Goal: Ask a question

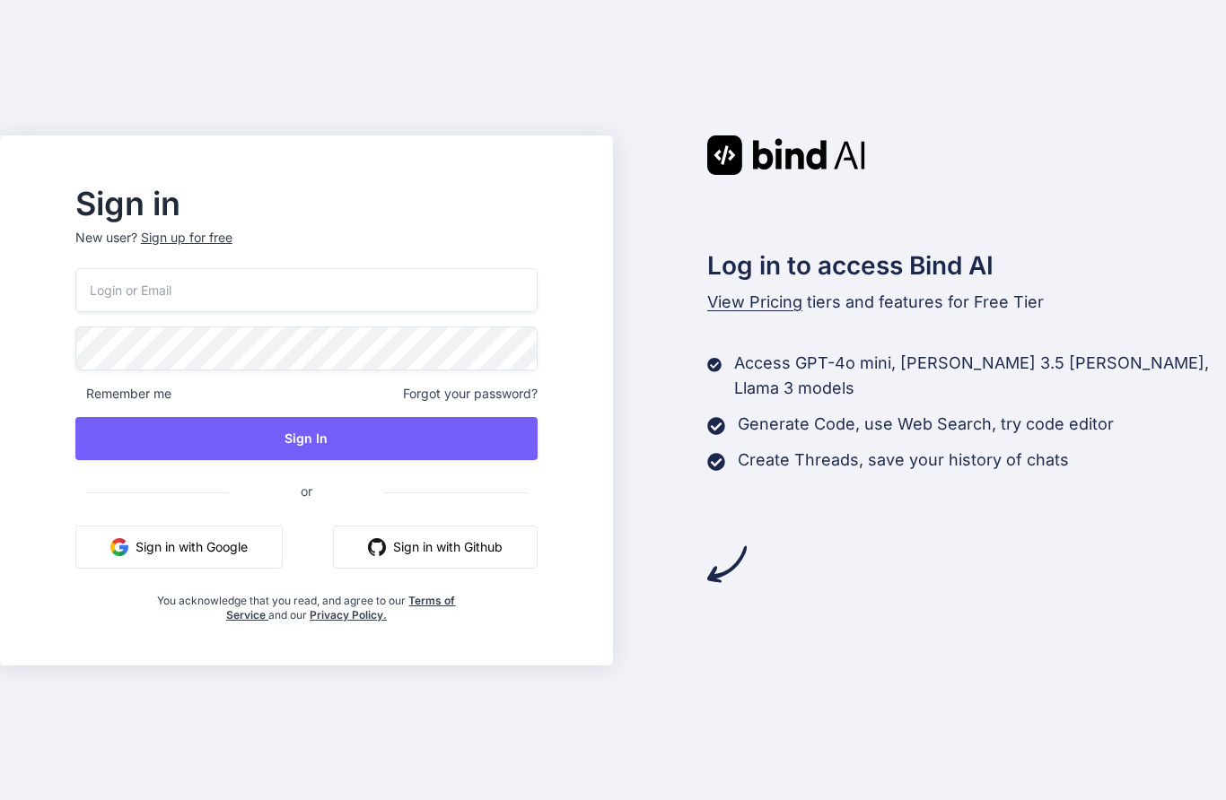
click at [245, 569] on button "Sign in with Google" at bounding box center [178, 547] width 207 height 43
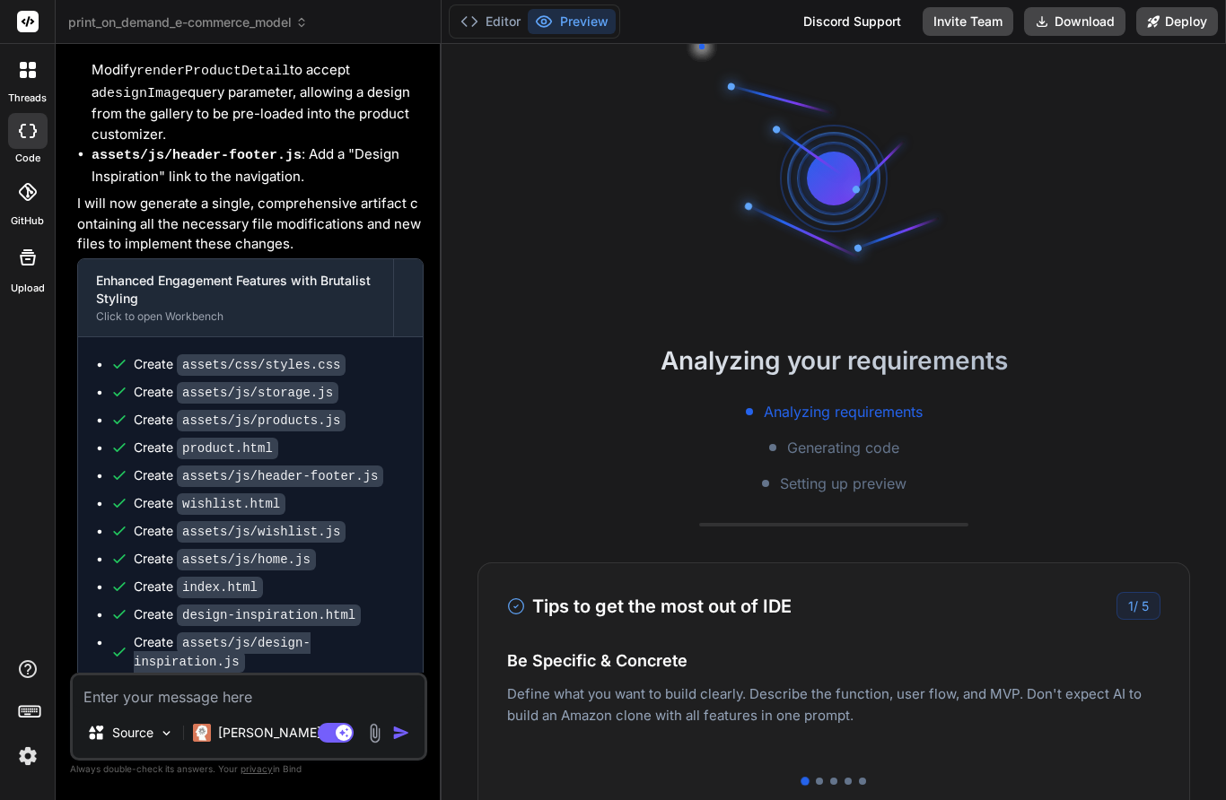
click at [247, 23] on span "print_on_demand_e-commerce_model" at bounding box center [188, 22] width 240 height 18
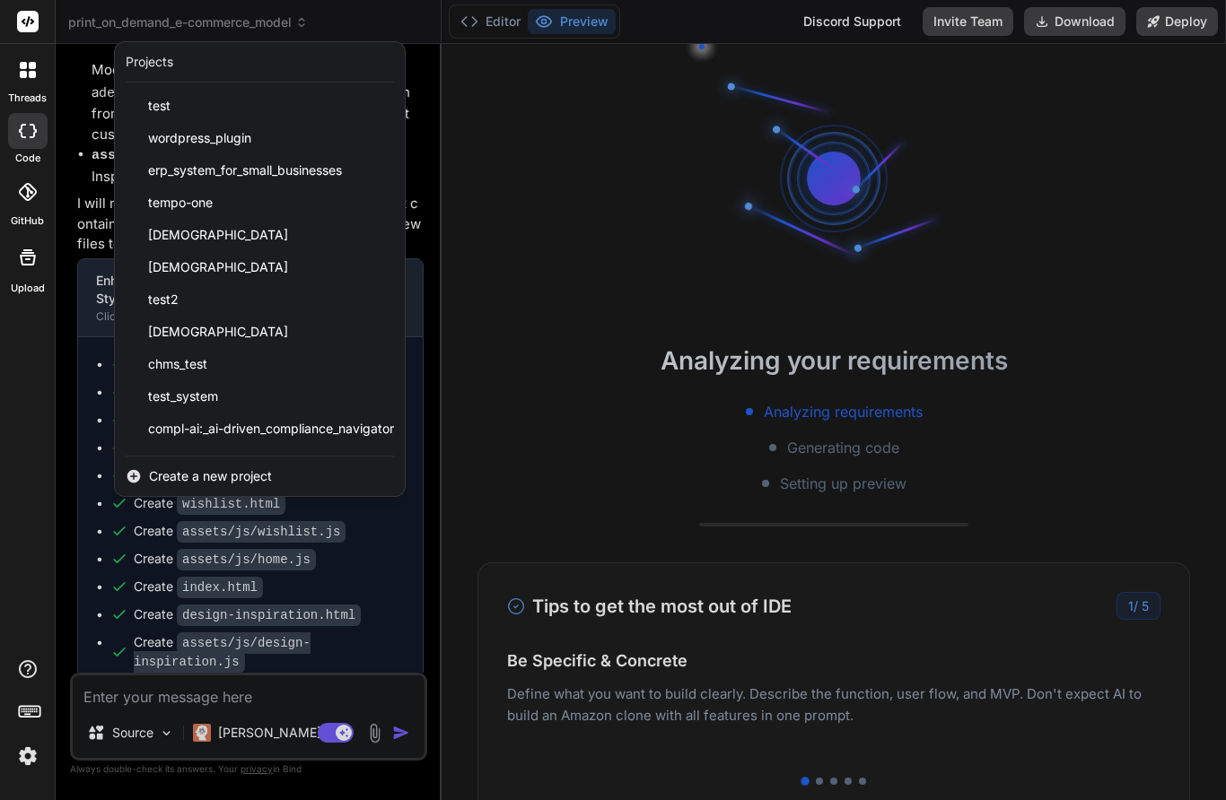
click at [245, 473] on span "Create a new project" at bounding box center [210, 476] width 123 height 18
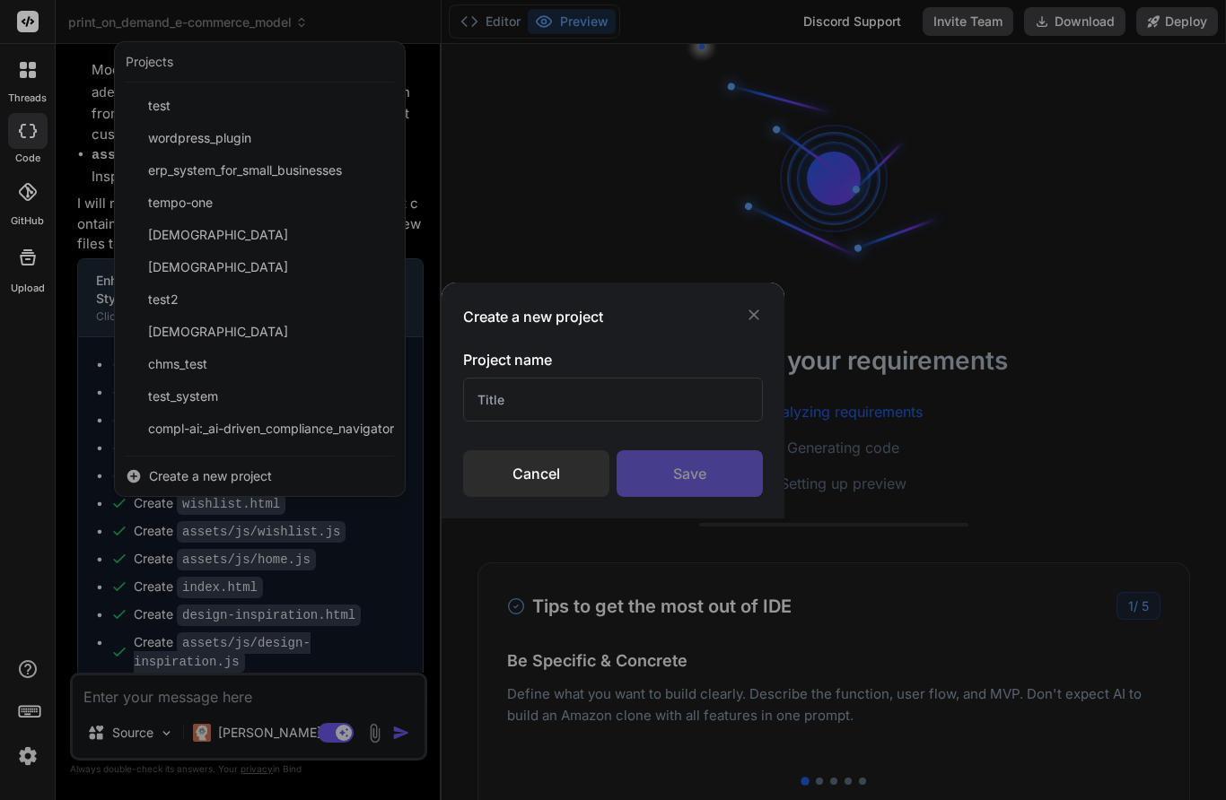
click at [573, 484] on div "Cancel" at bounding box center [536, 473] width 146 height 47
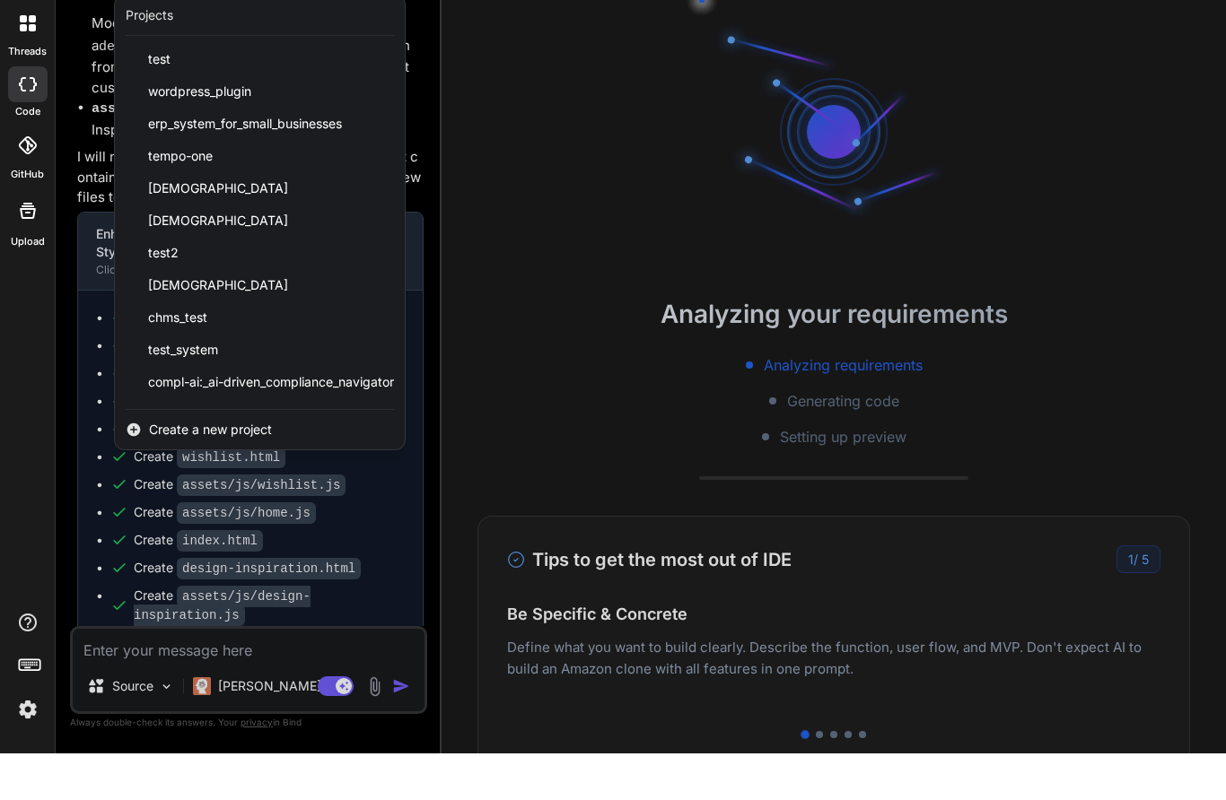
scroll to position [72, 0]
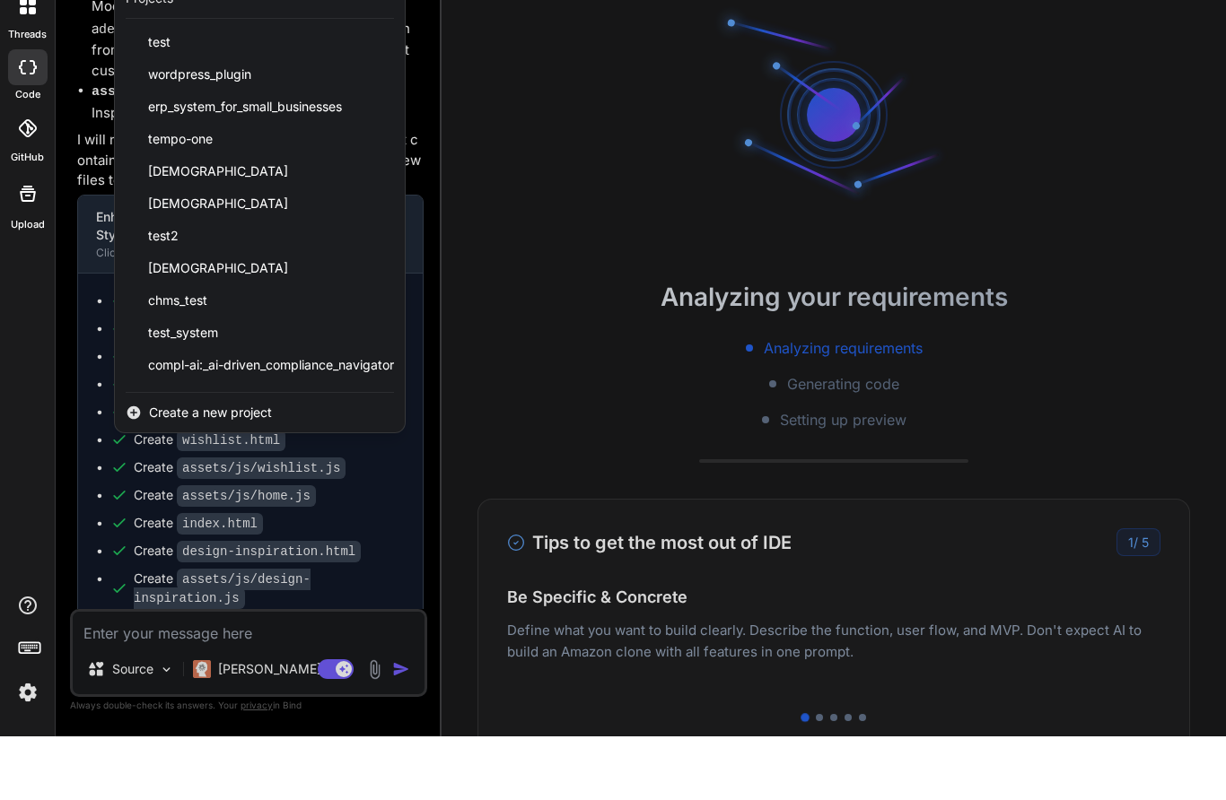
click at [31, 741] on img at bounding box center [28, 756] width 31 height 31
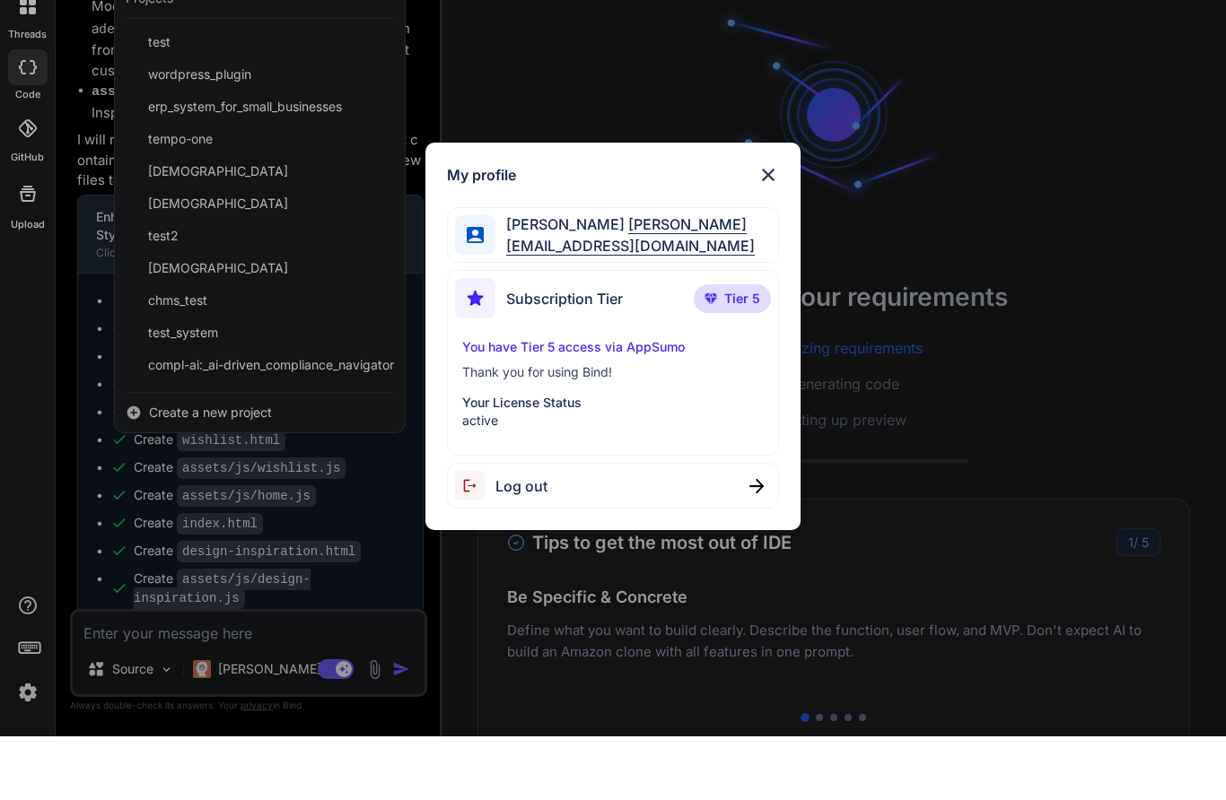
click at [775, 228] on img at bounding box center [768, 239] width 22 height 22
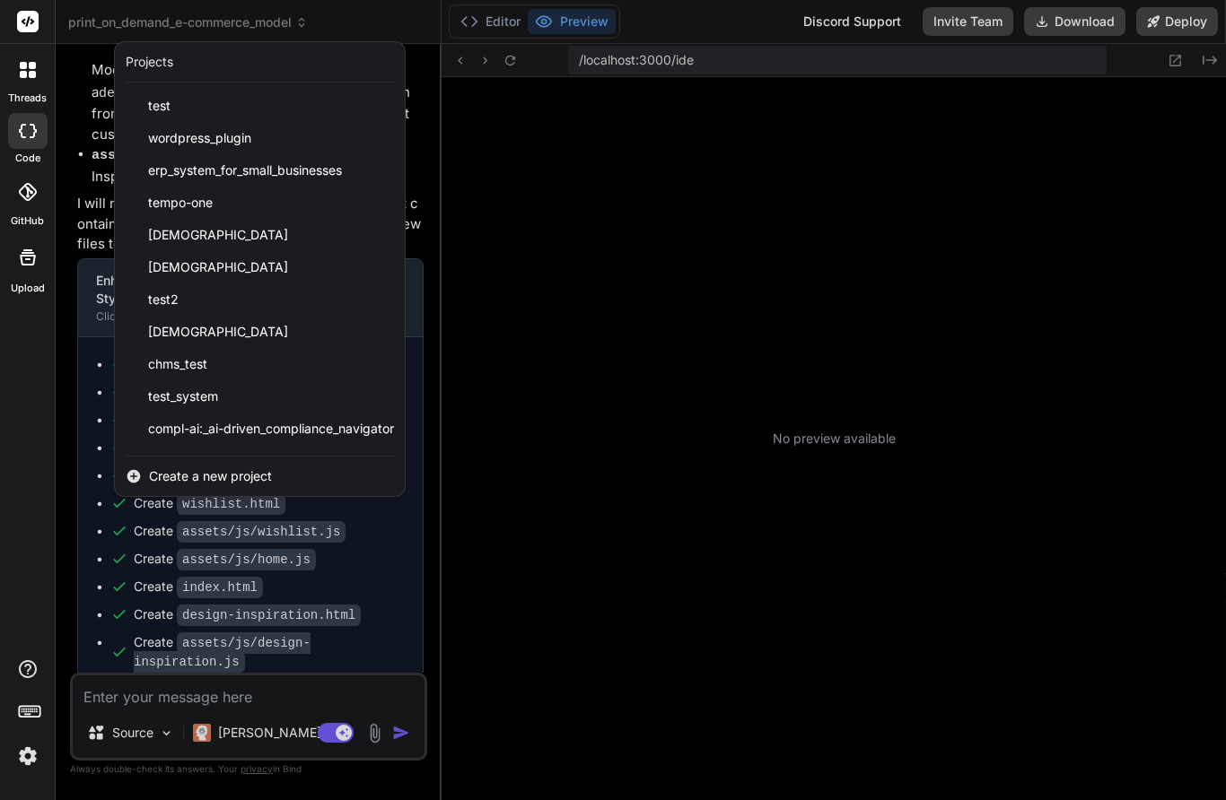
scroll to position [233, 0]
type textarea "x"
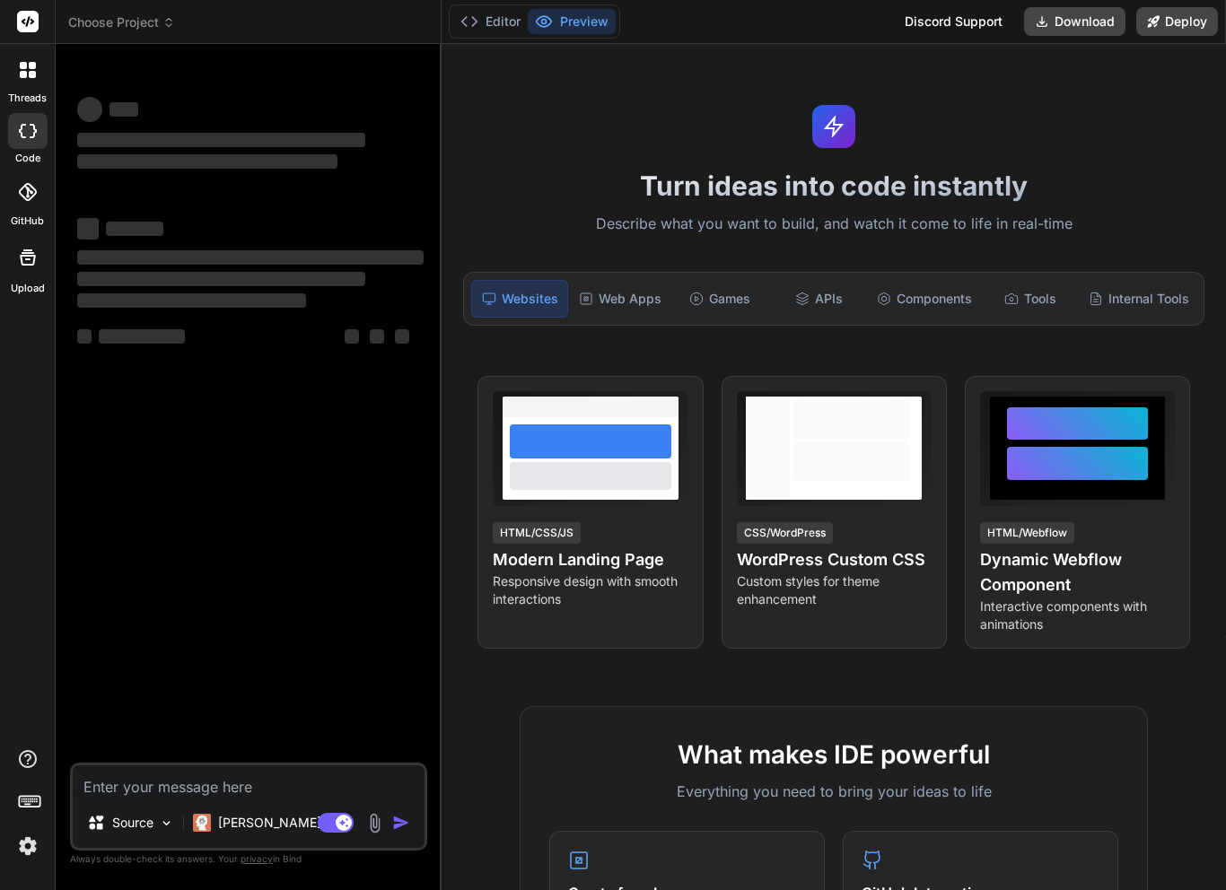
type textarea "x"
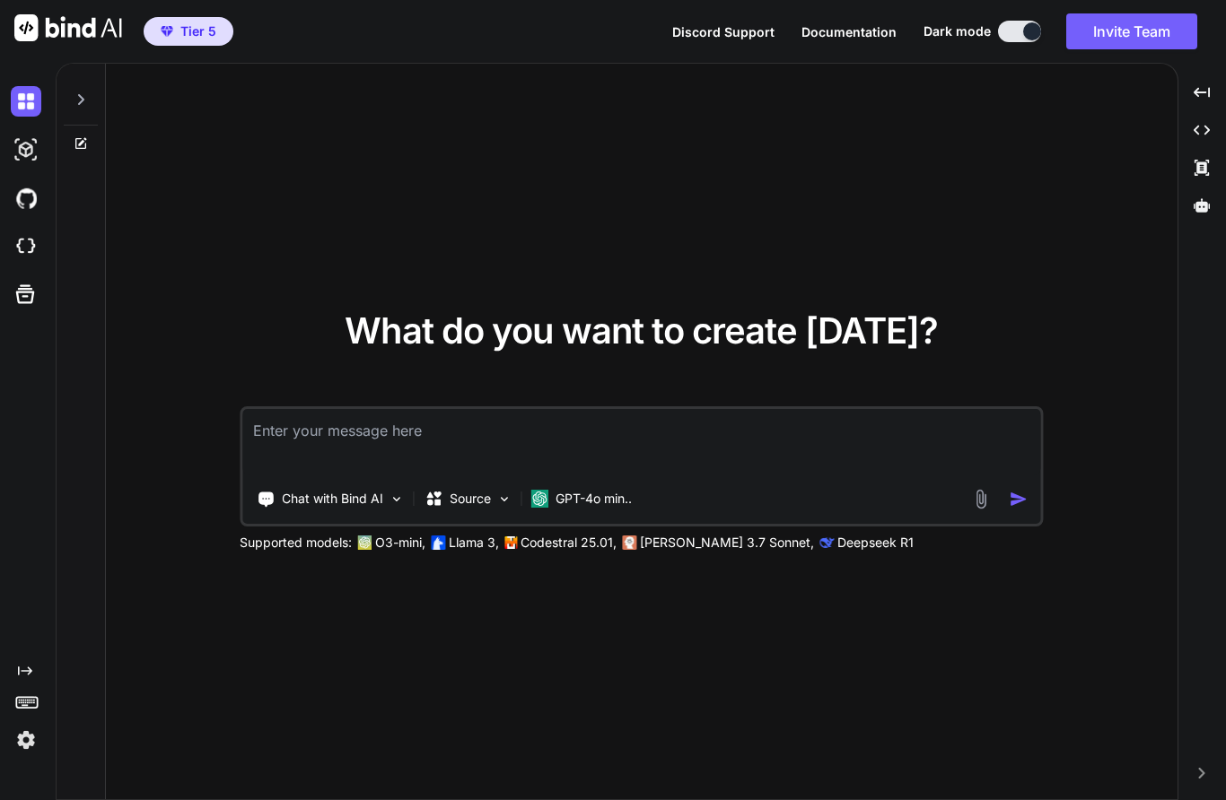
type textarea "x"
click at [552, 469] on textarea at bounding box center [641, 442] width 798 height 66
type textarea "I"
type textarea "x"
type textarea "I"
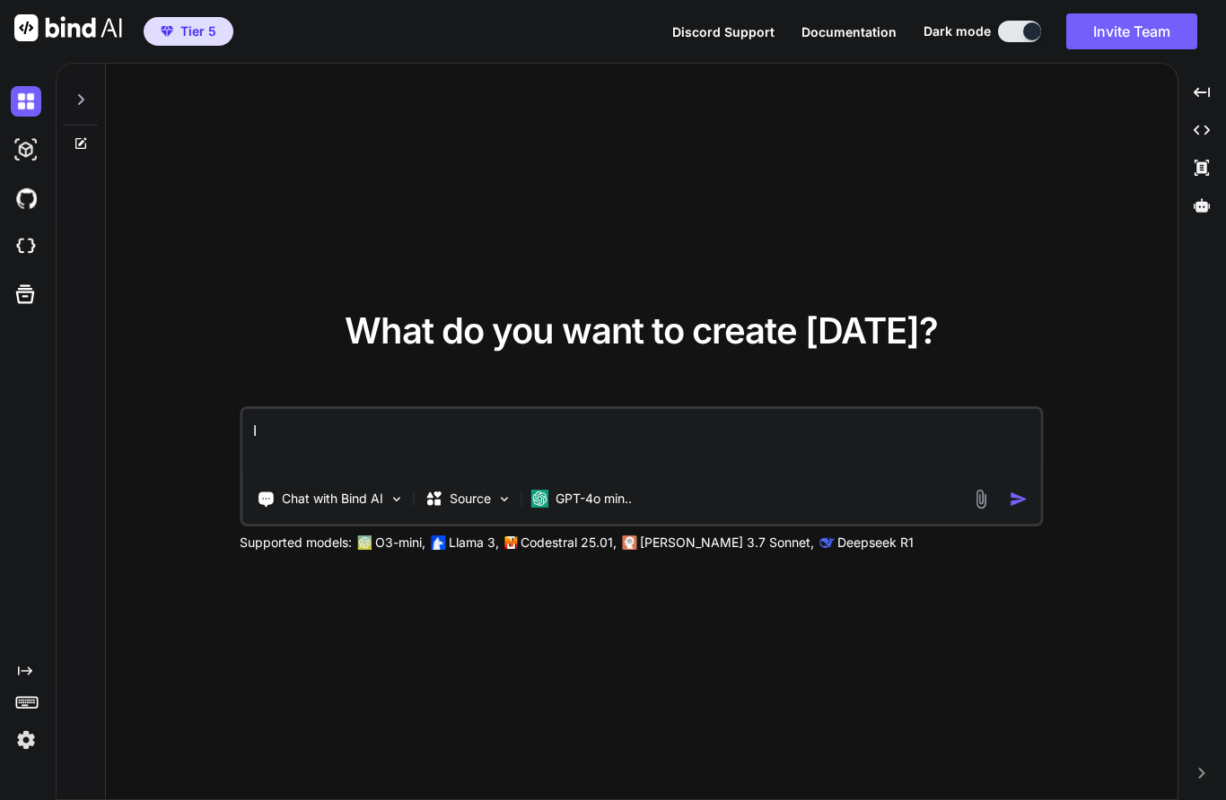
type textarea "x"
type textarea "I w"
type textarea "x"
type textarea "I wa"
type textarea "x"
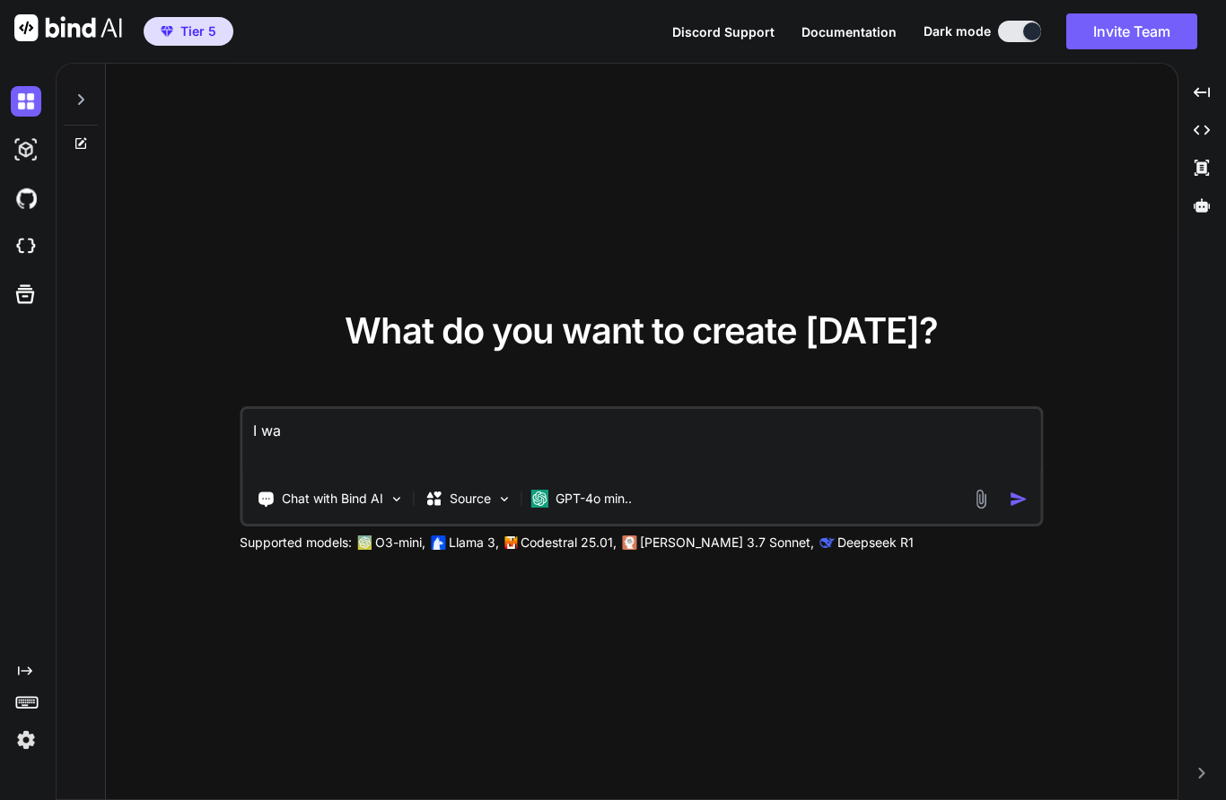
type textarea "I wan"
type textarea "x"
type textarea "I want"
type textarea "x"
type textarea "I want"
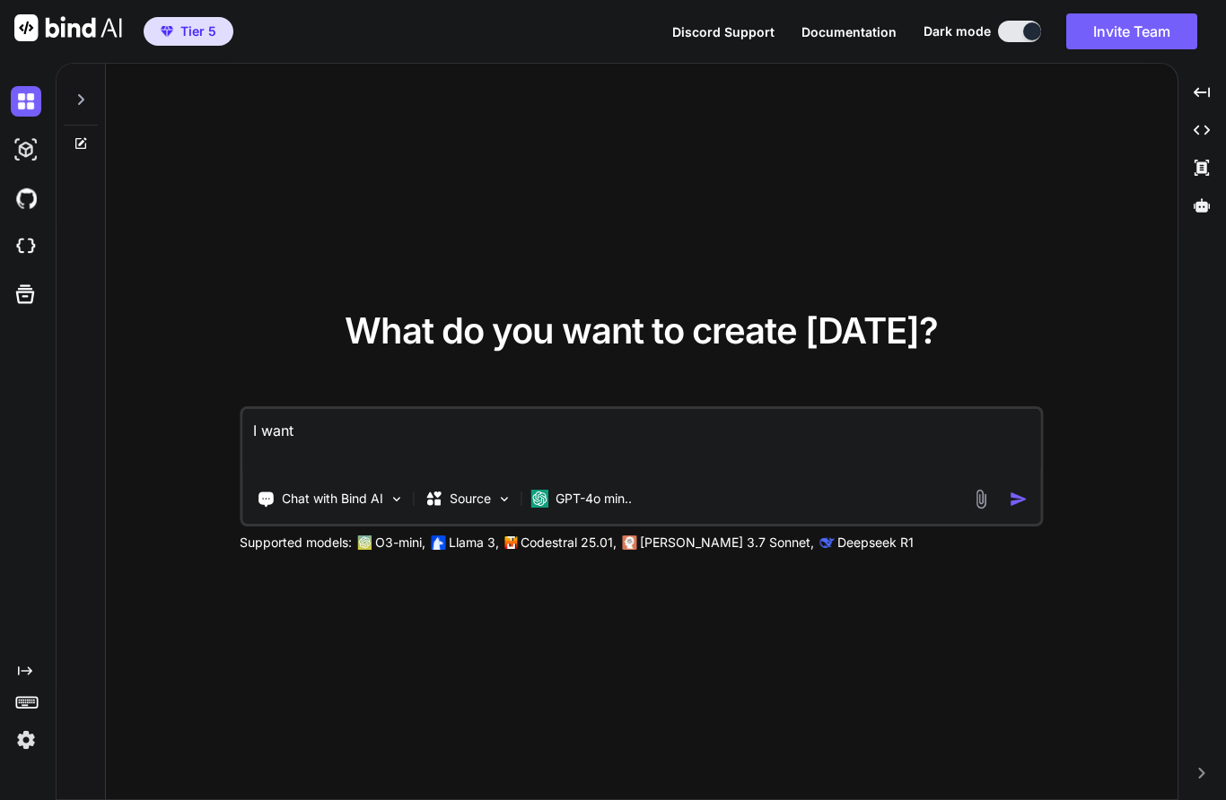
type textarea "x"
type textarea "I want t"
type textarea "x"
type textarea "I want to"
type textarea "x"
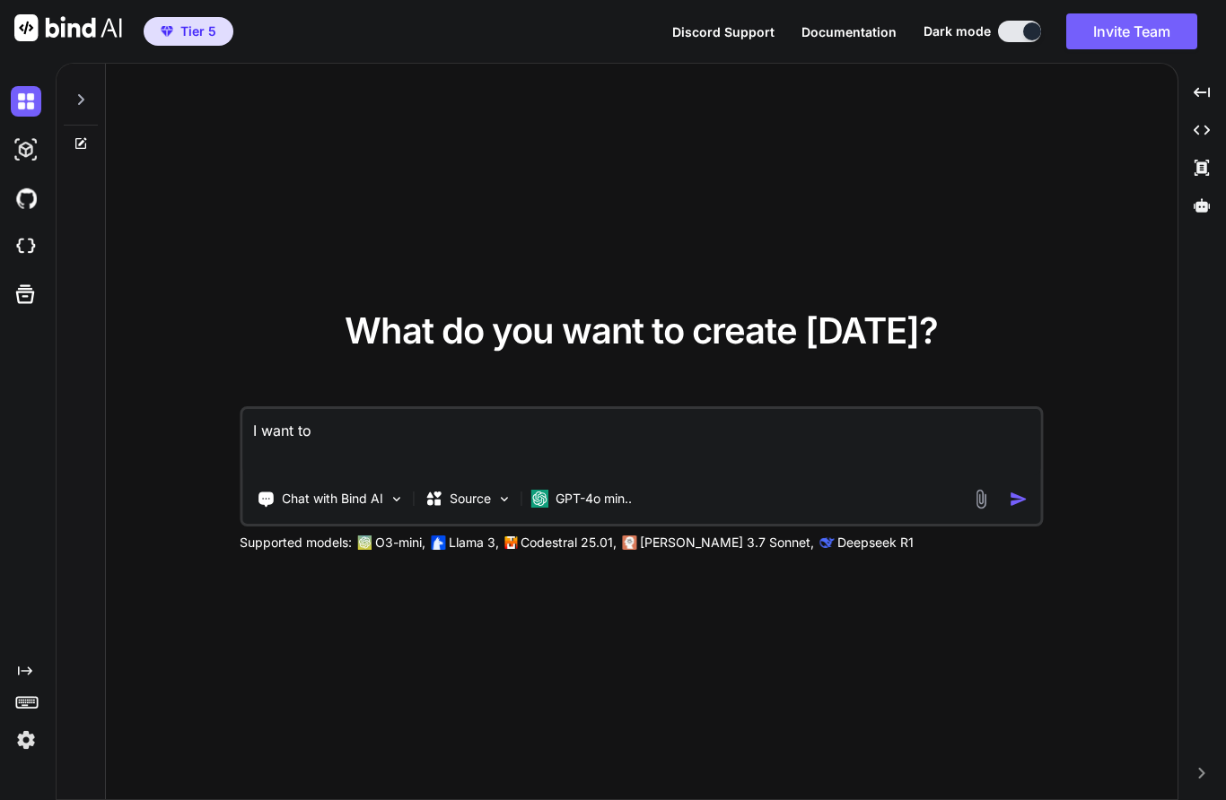
type textarea "I want to"
type textarea "x"
type textarea "I want to c"
type textarea "x"
type textarea "I want to co"
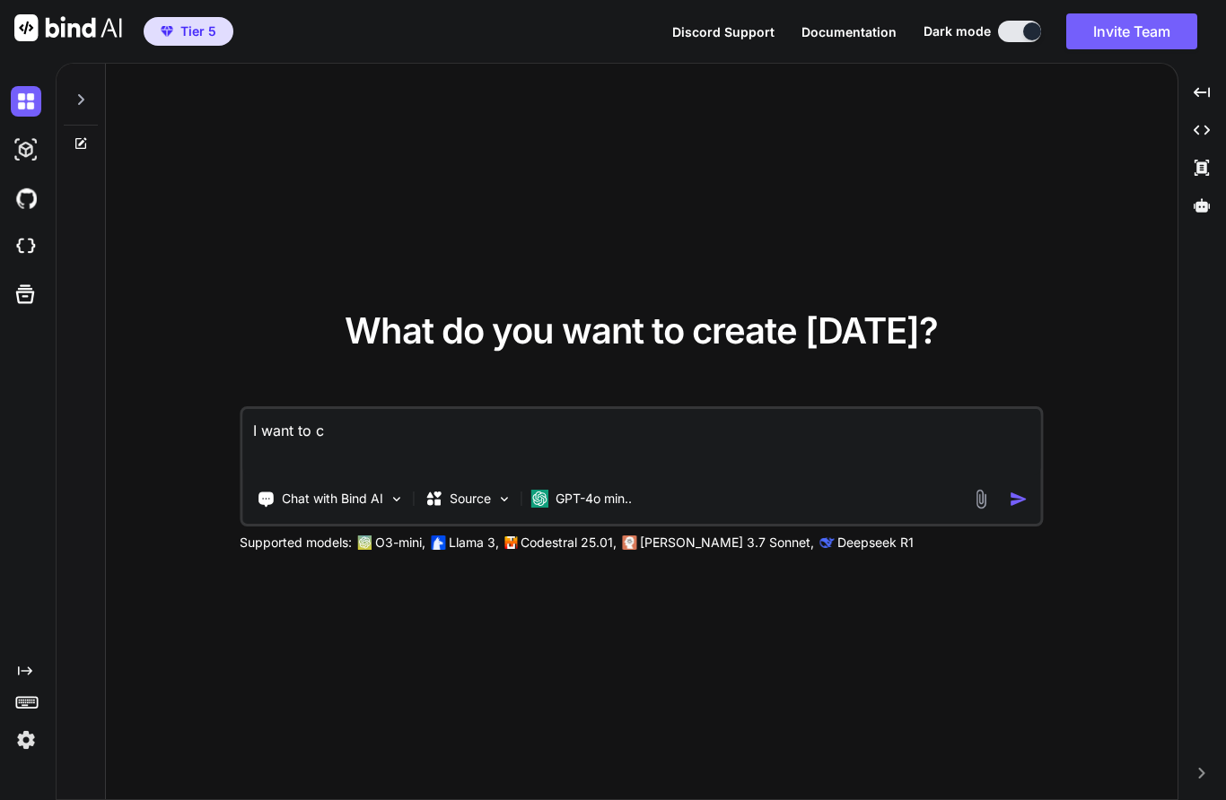
type textarea "x"
type textarea "I want to cod"
type textarea "x"
type textarea "I want to code"
type textarea "x"
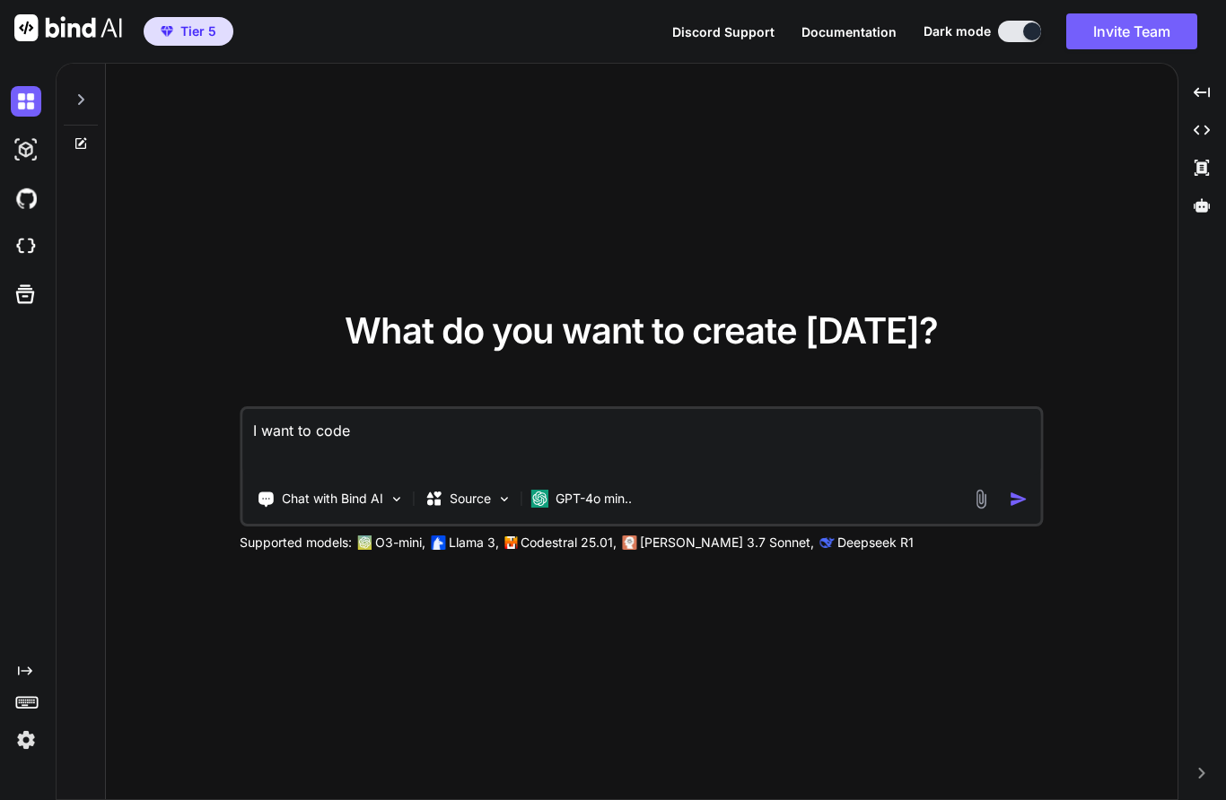
type textarea "I want to code"
type textarea "x"
type textarea "I want to code a"
type textarea "x"
type textarea "I want to code a"
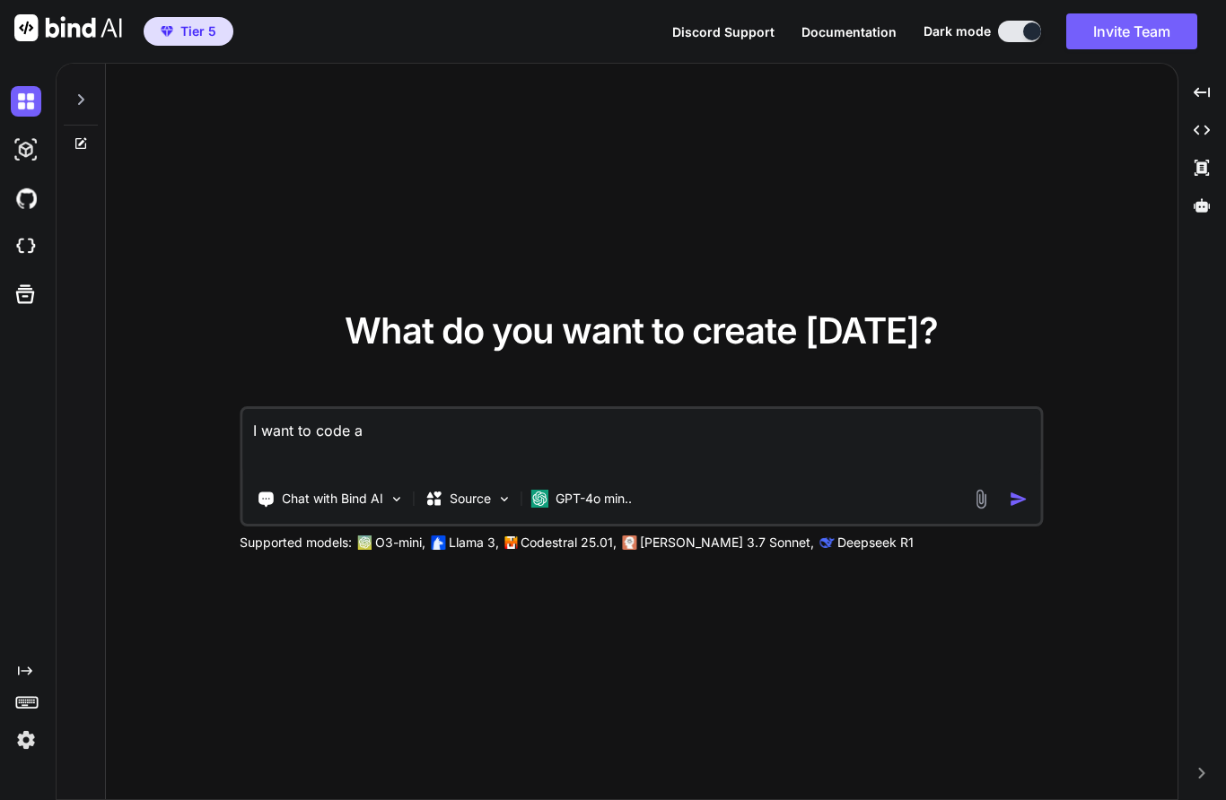
type textarea "x"
type textarea "I want to code a s"
type textarea "x"
type textarea "I want to code a sh"
type textarea "x"
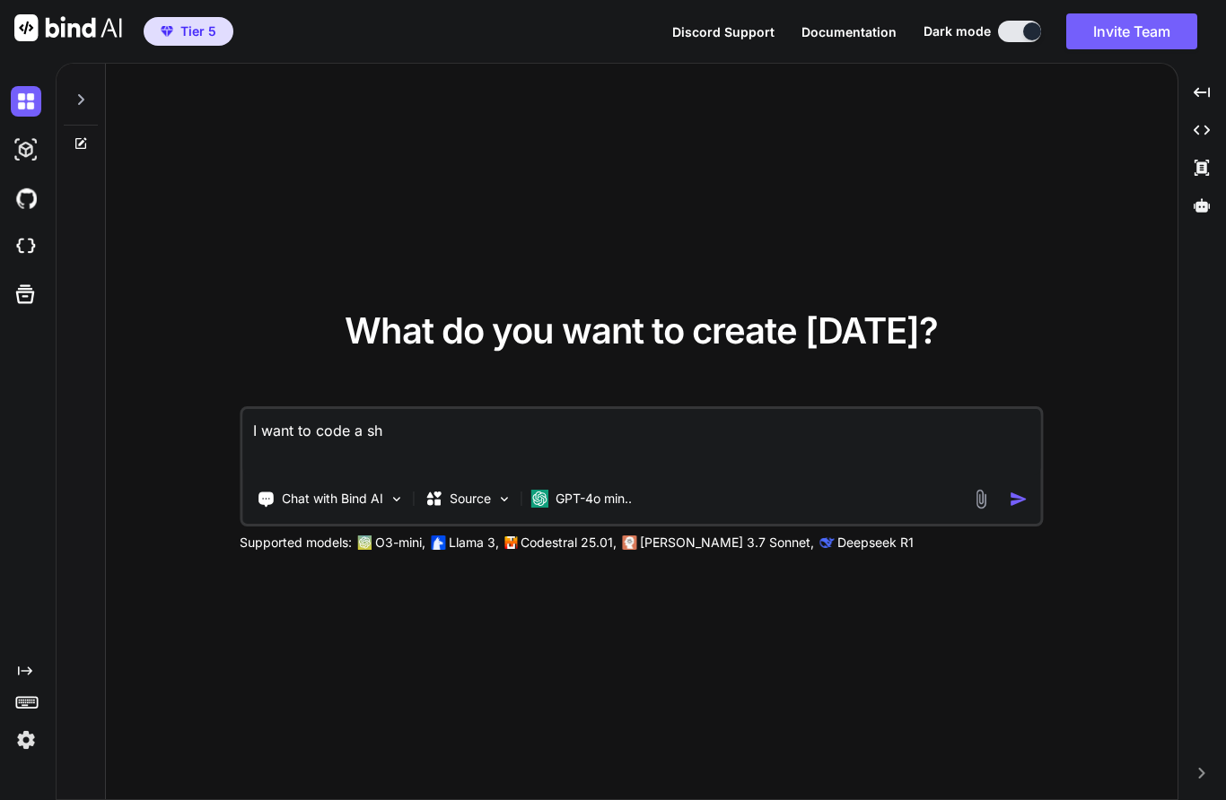
type textarea "I want to code a shi"
type textarea "x"
type textarea "I want to code a sh"
type textarea "x"
type textarea "I want to code a sho"
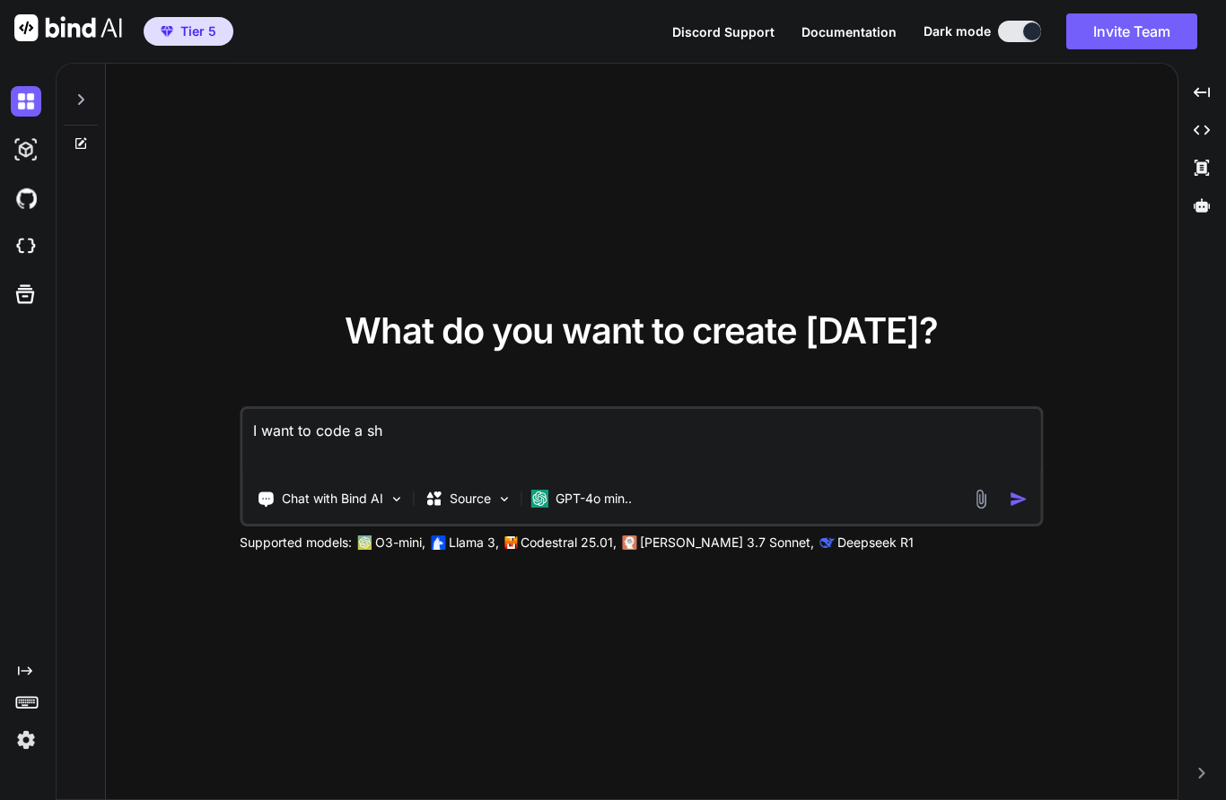
type textarea "x"
type textarea "I want to code a shop"
type textarea "x"
type textarea "I want to code a shopi"
type textarea "x"
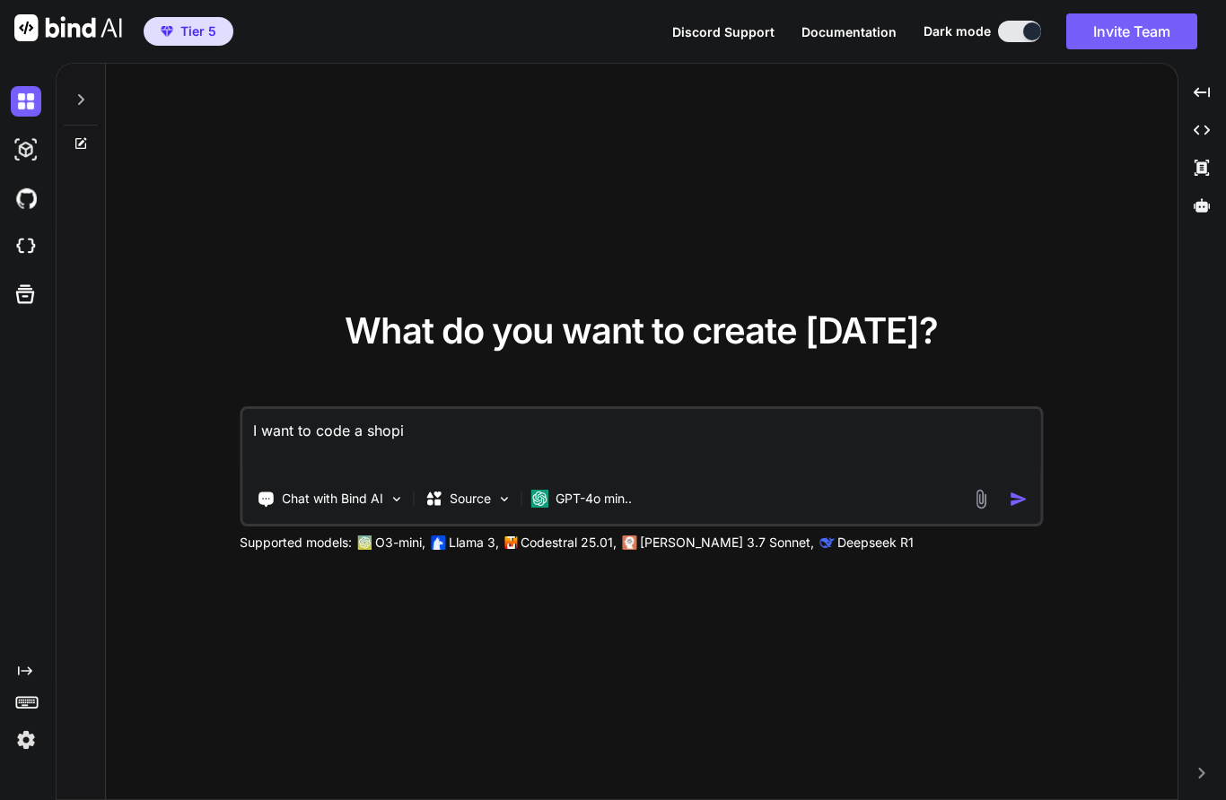
type textarea "I want to code a shopif"
type textarea "x"
type textarea "I want to code a shopify"
type textarea "x"
type textarea "I want to code a Shopify"
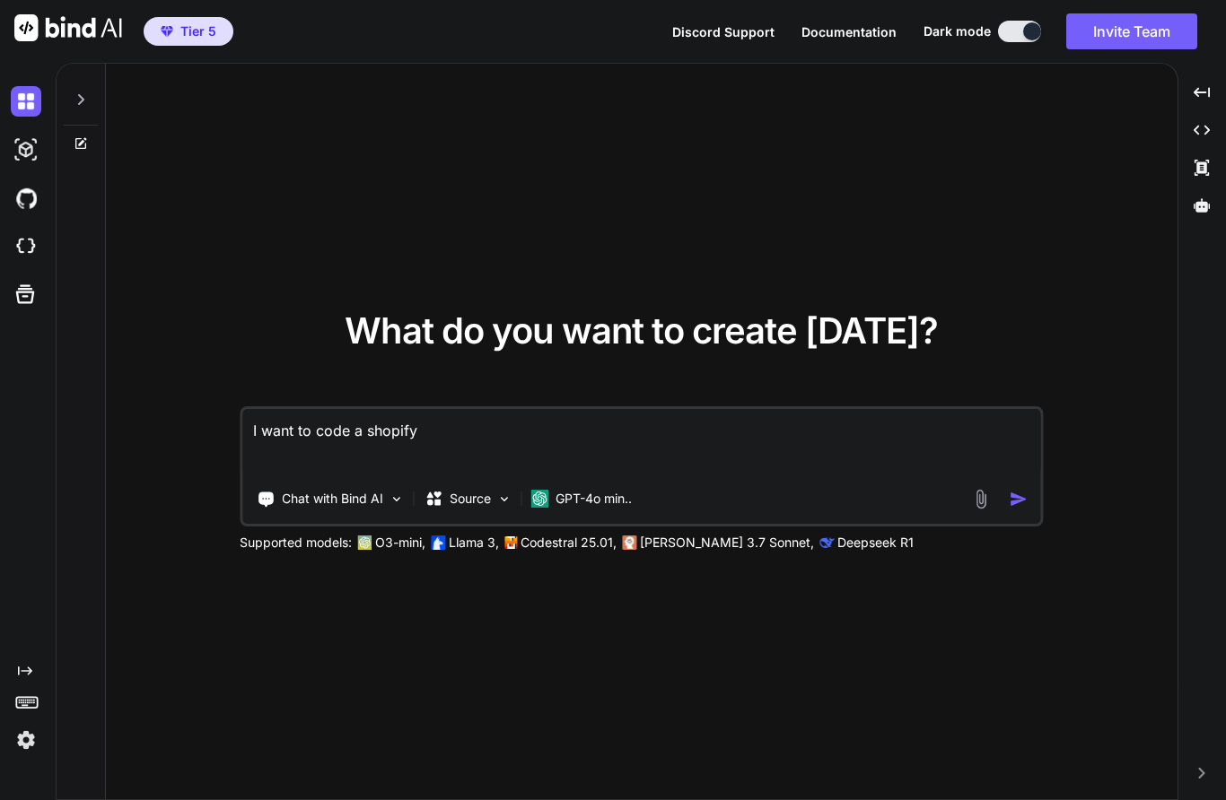
type textarea "x"
type textarea "I want to code a Shopify"
type textarea "x"
type textarea "I want to code a Shopify t"
type textarea "x"
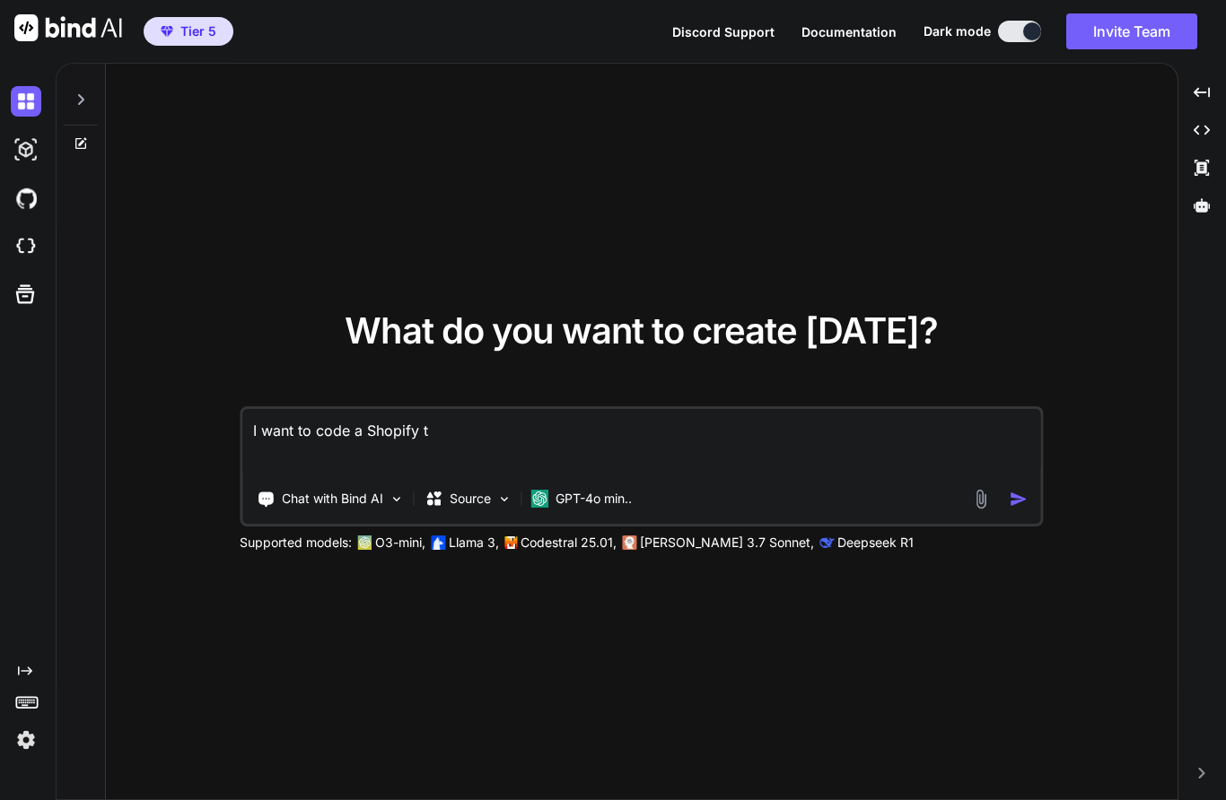
type textarea "I want to code a Shopify th"
type textarea "x"
type textarea "I want to code a Shopify the"
type textarea "x"
type textarea "I want to code a Shopify them"
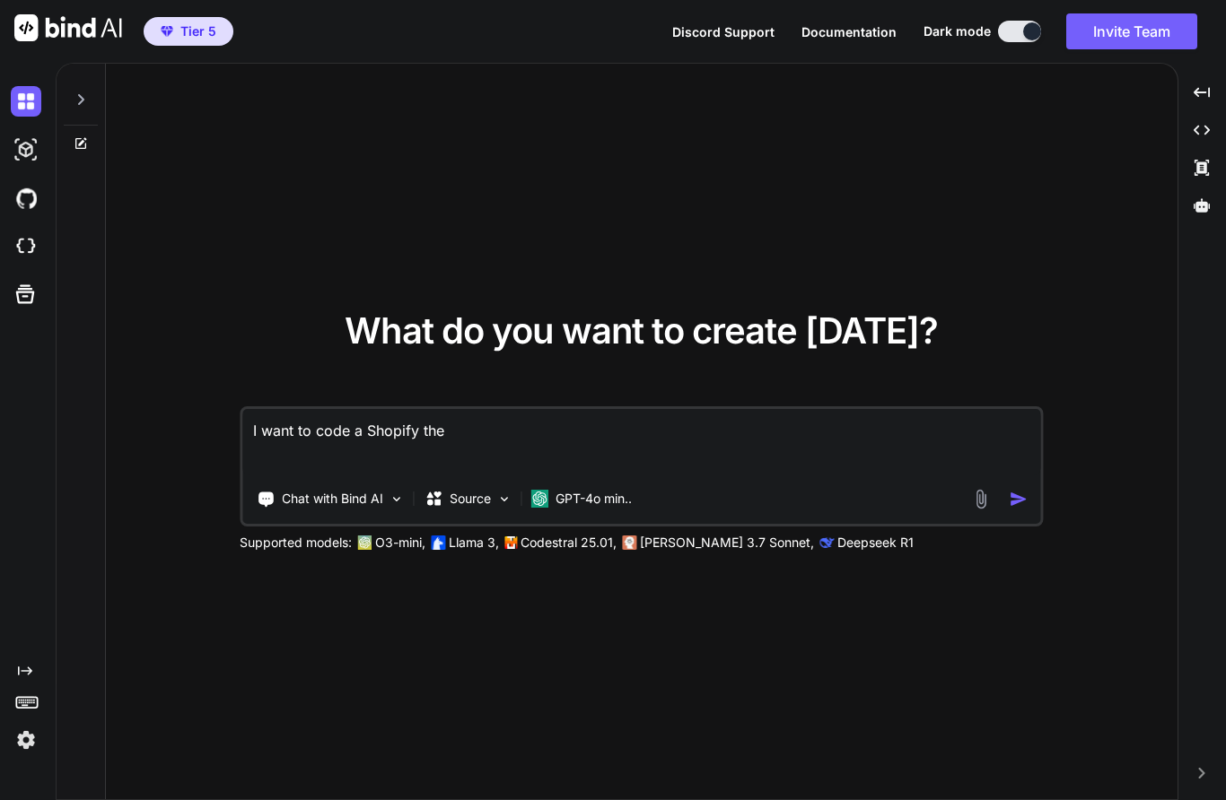
type textarea "x"
type textarea "I want to code a Shopify theme"
type textarea "x"
type textarea "I want to code a Shopify theme"
type textarea "x"
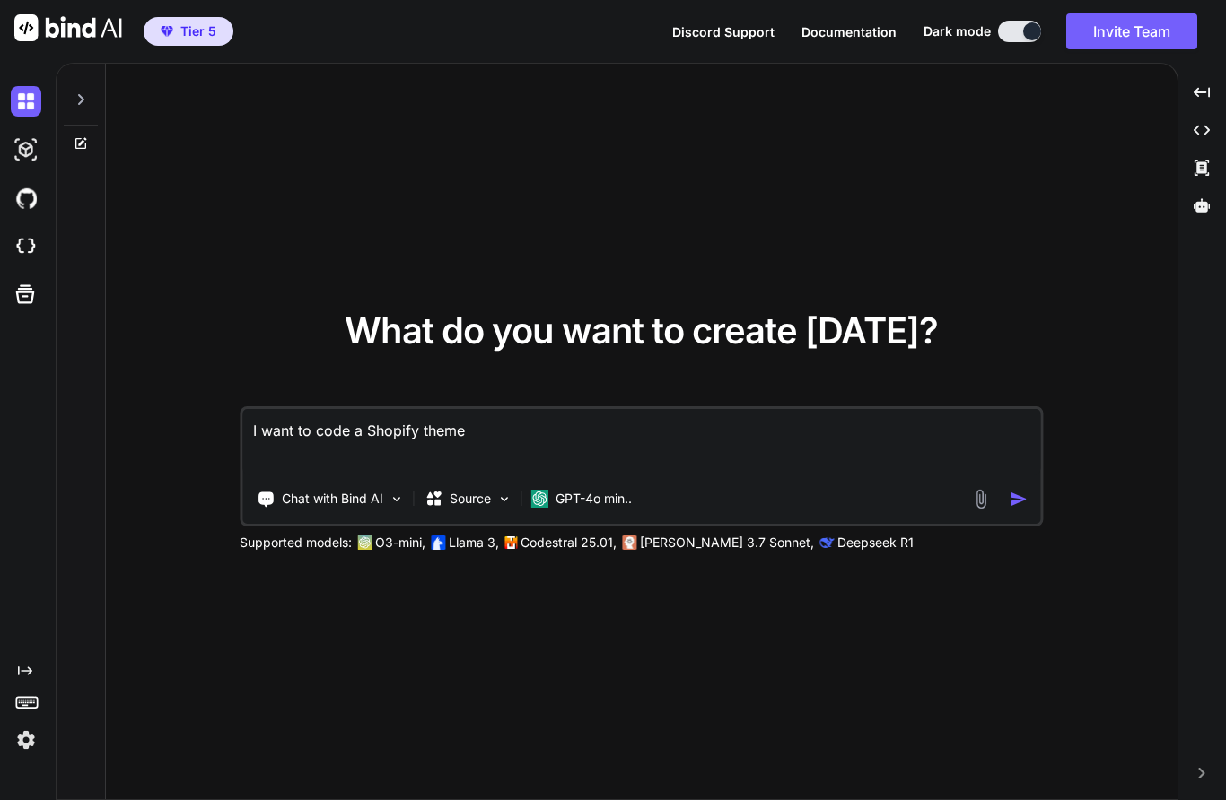
type textarea "I want to code a Shopify theme f"
type textarea "x"
type textarea "I want to code a Shopify theme fo"
type textarea "x"
type textarea "I want to code a Shopify theme for"
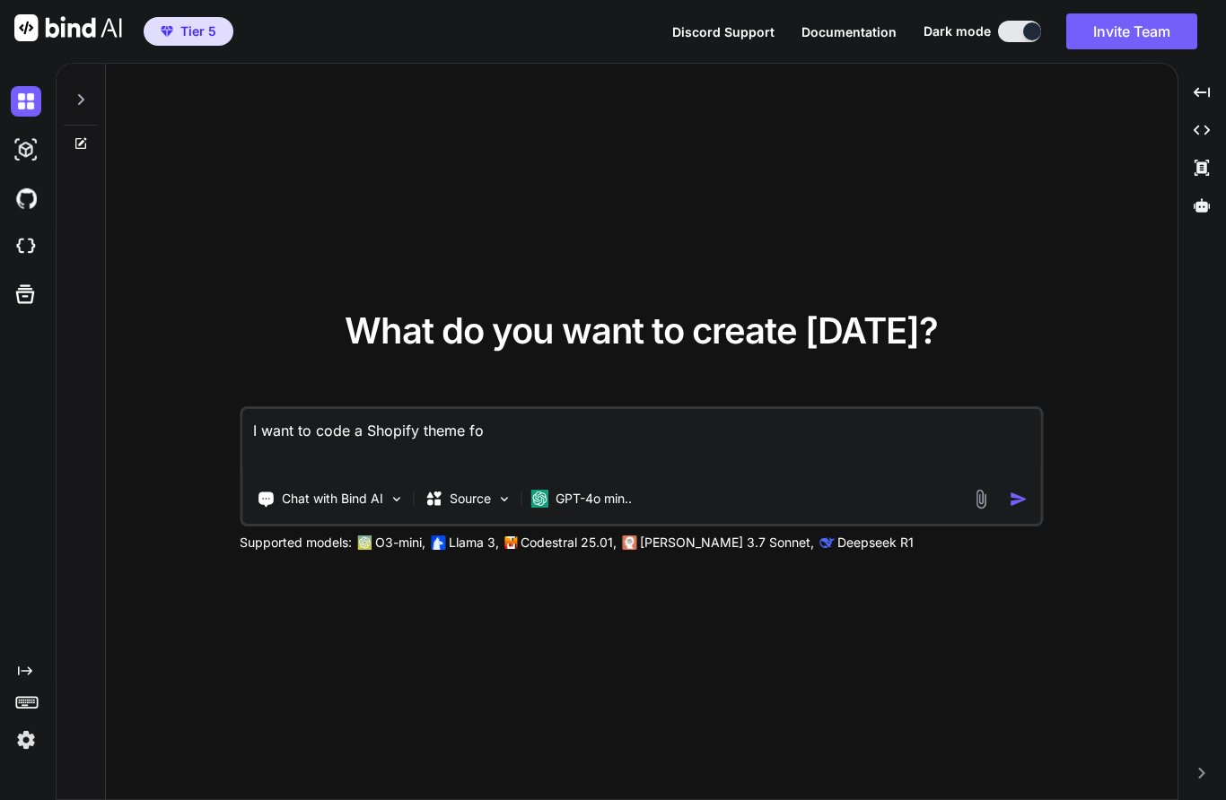
type textarea "x"
type textarea "I want to code a Shopify theme for"
type textarea "x"
type textarea "I want to code a Shopify theme for D"
type textarea "x"
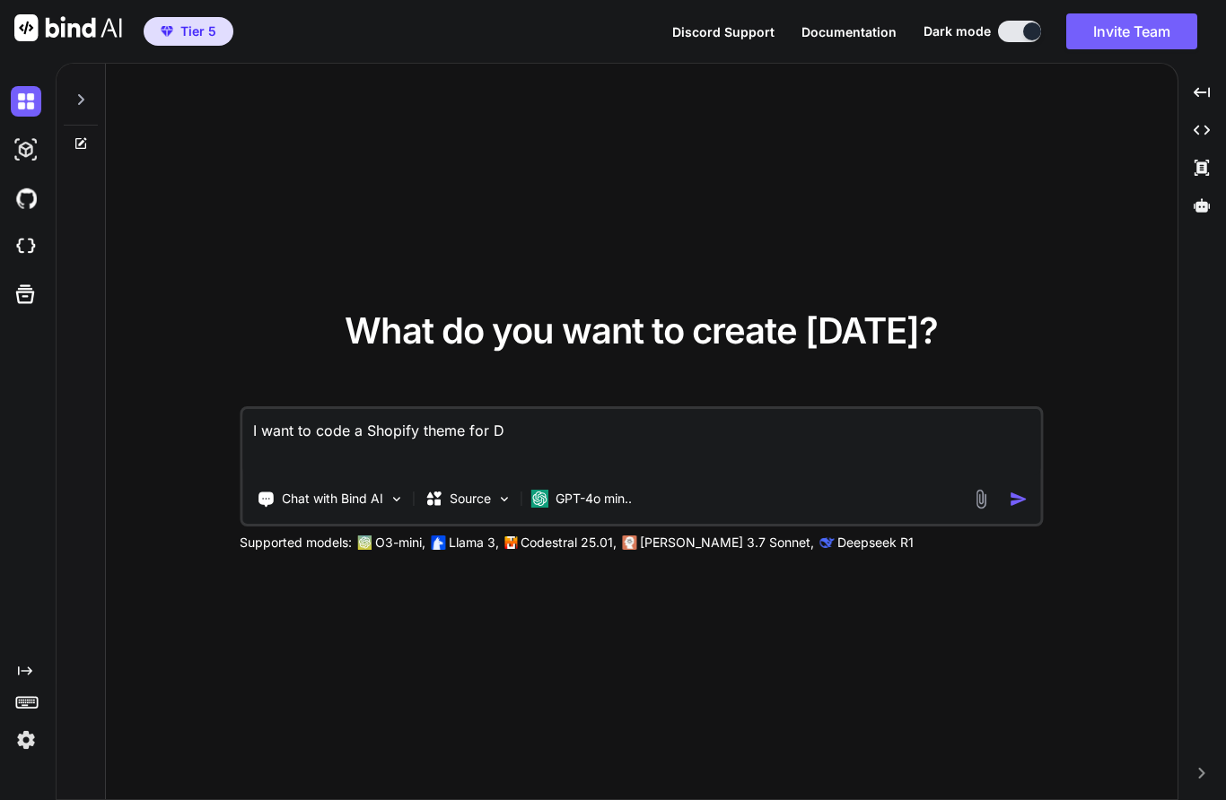
type textarea "I want to code a Shopify theme for DT"
type textarea "x"
type textarea "I want to code a Shopify theme for DTF"
type textarea "x"
type textarea "I want to code a Shopify theme for DTF"
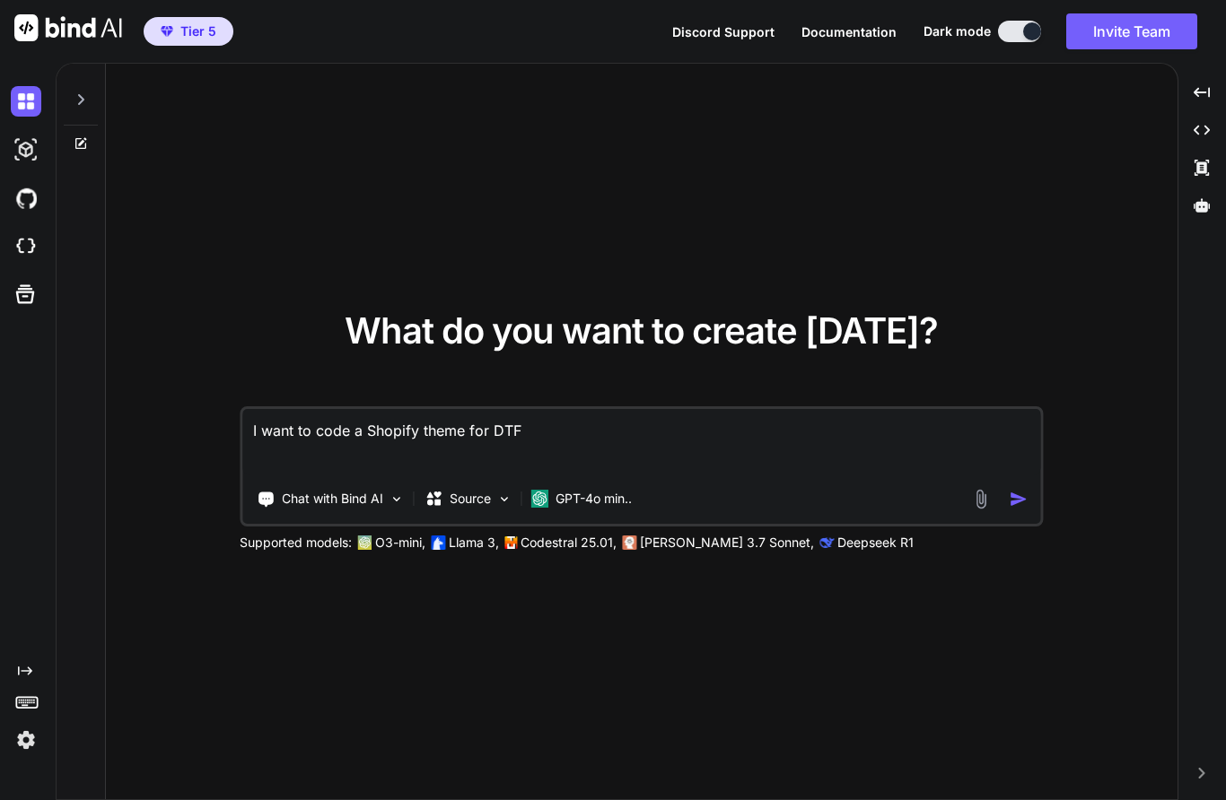
type textarea "x"
type textarea "I want to code a Shopify theme for DTF t"
type textarea "x"
type textarea "I want to code a Shopify theme for DTF tr"
type textarea "x"
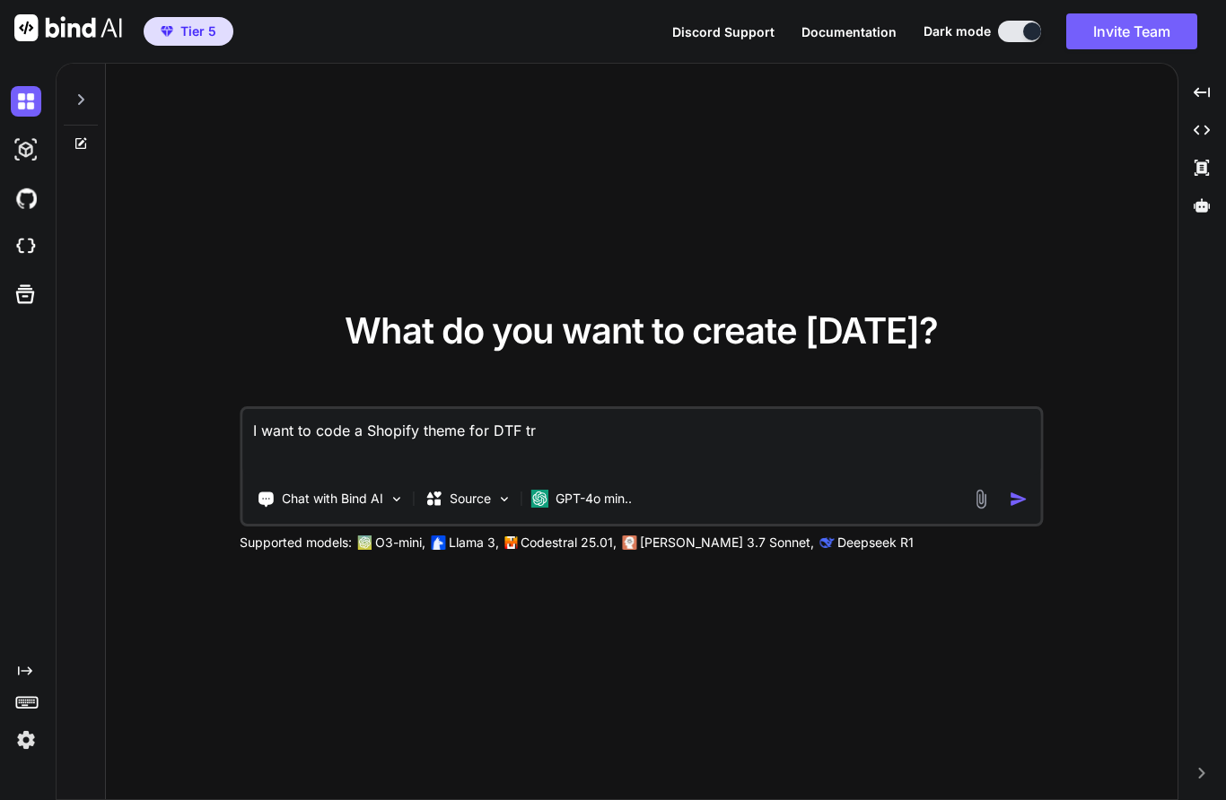
type textarea "I want to code a Shopify theme for DTF tra"
type textarea "x"
type textarea "I want to code a Shopify theme for DTF tran"
type textarea "x"
type textarea "I want to code a Shopify theme for DTF trans"
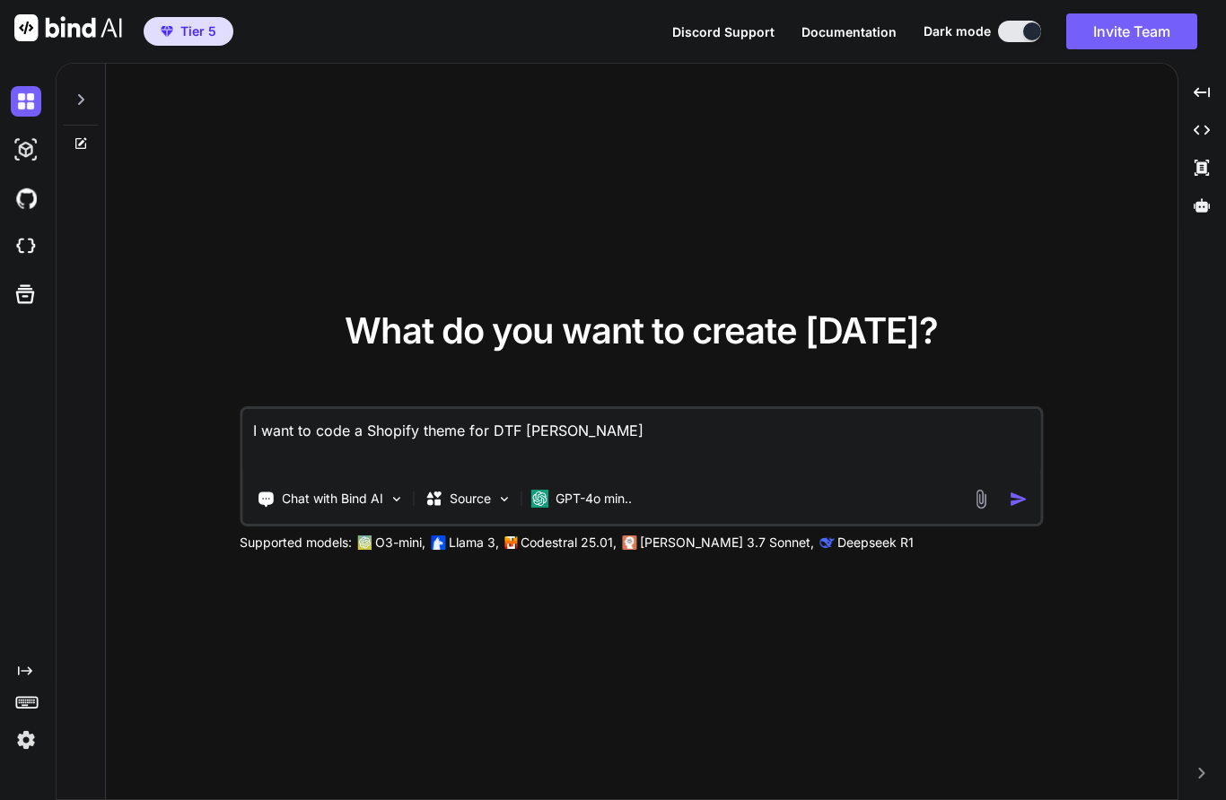
type textarea "x"
type textarea "I want to code a Shopify theme for DTF transf"
type textarea "x"
type textarea "I want to code a Shopify theme for DTF transfe"
type textarea "x"
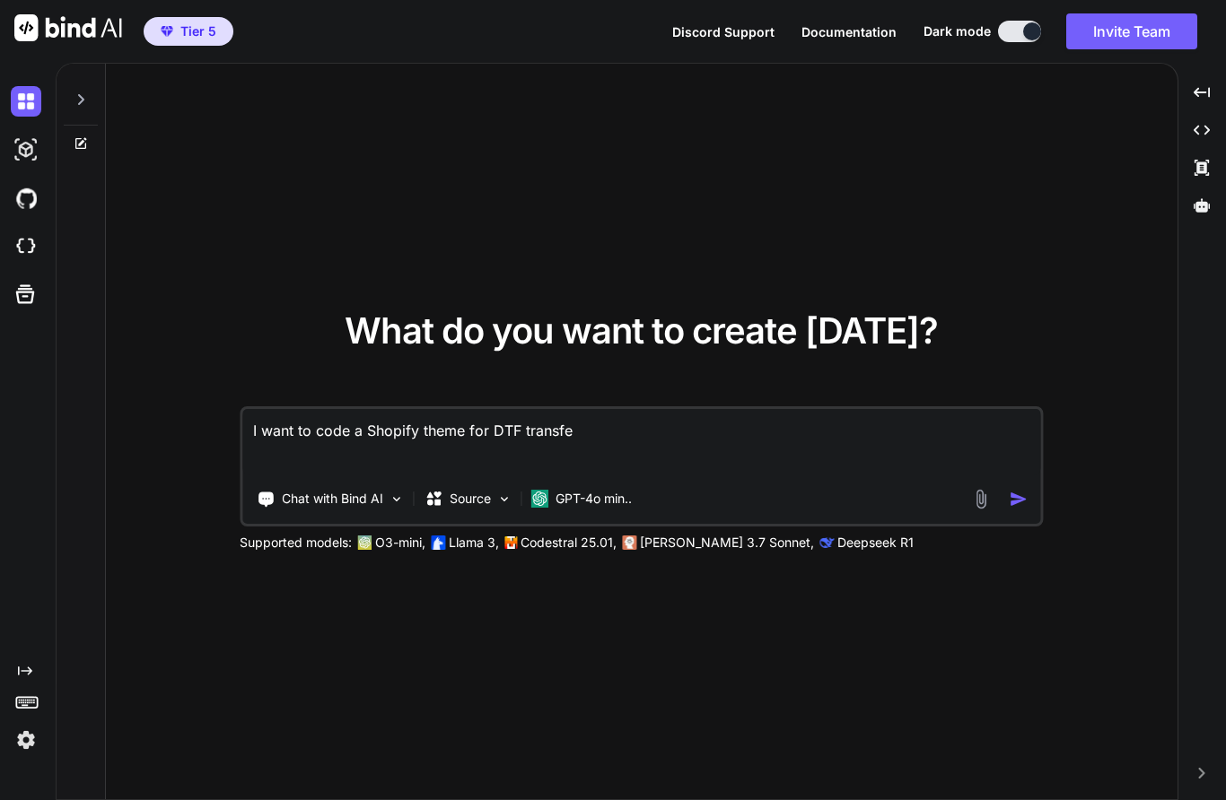
type textarea "I want to code a Shopify theme for DTF transfer"
type textarea "x"
type textarea "I want to code a Shopify theme for DTF transfer"
type textarea "x"
type textarea "I want to code a Shopify theme for DTF transfer s"
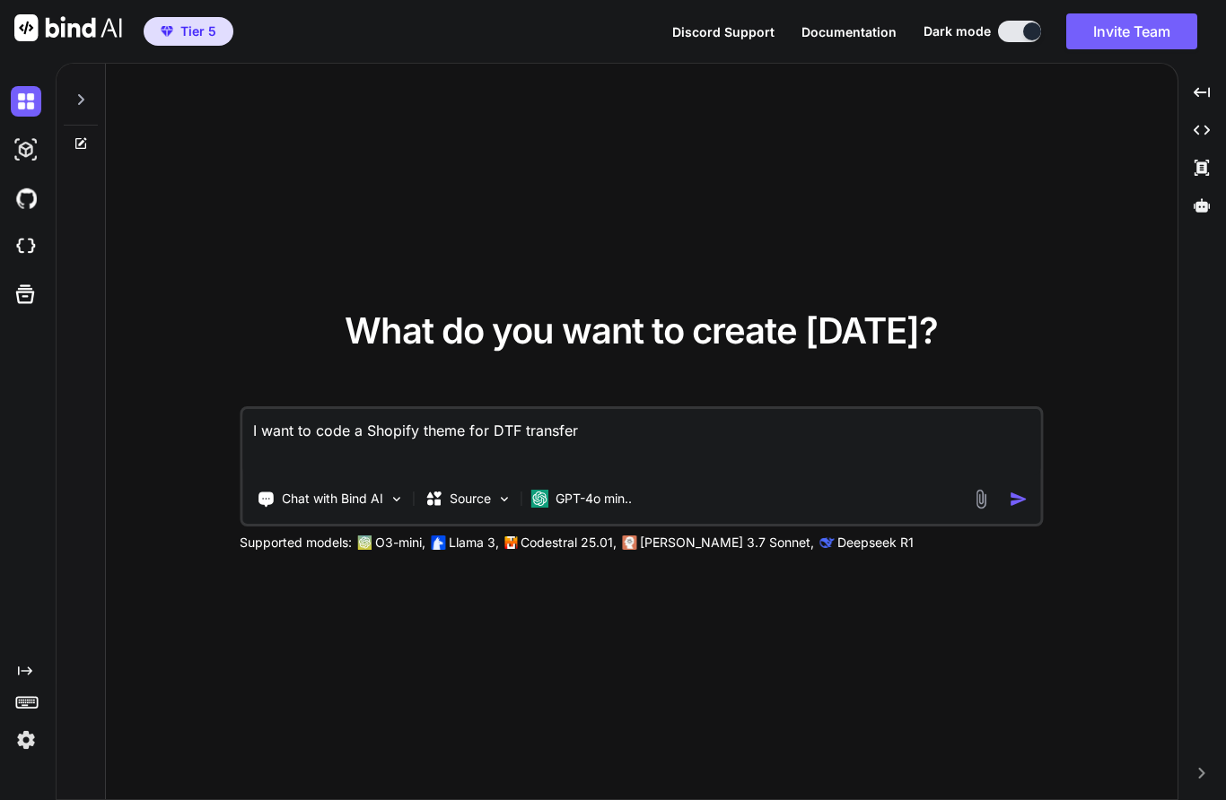
type textarea "x"
type textarea "I want to code a Shopify theme for DTF transfer se"
type textarea "x"
type textarea "I want to code a Shopify theme for DTF transfer sel"
type textarea "x"
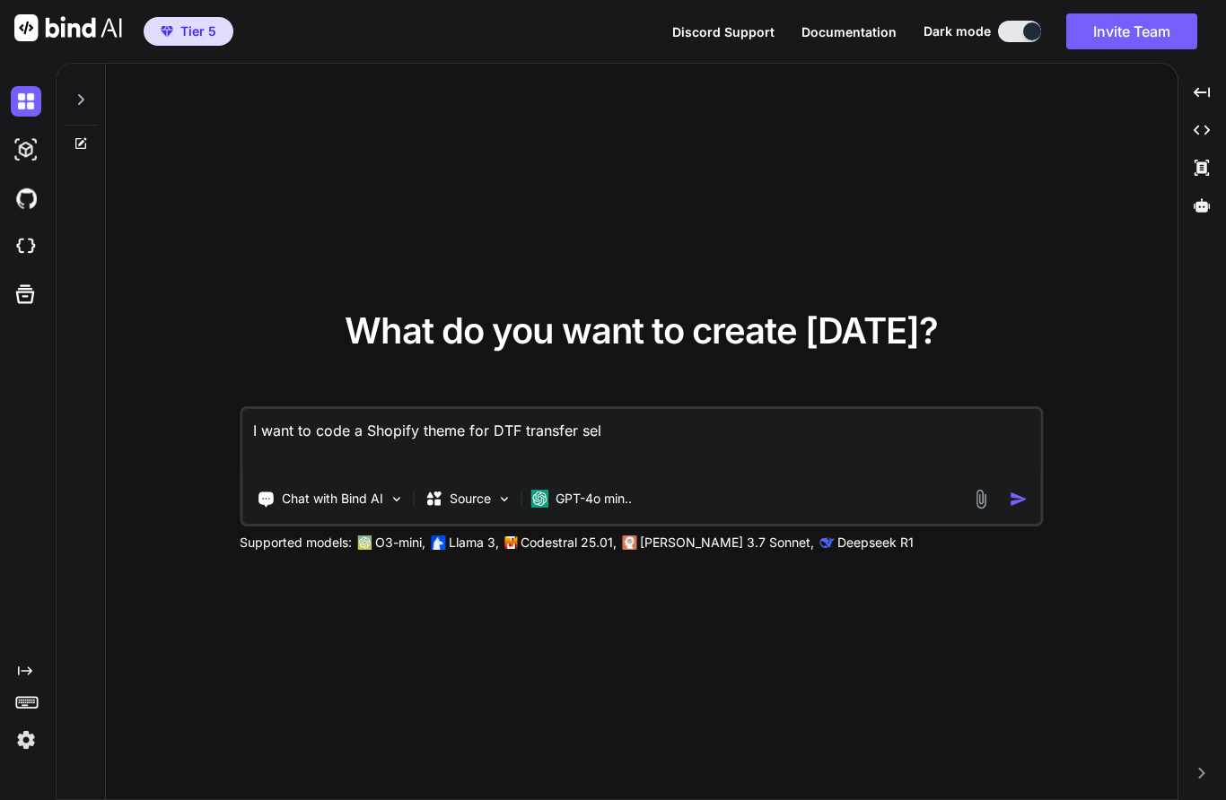
type textarea "I want to code a Shopify theme for DTF transfer sell"
type textarea "x"
type textarea "I want to code a Shopify theme for DTF transfer selli"
type textarea "x"
type textarea "I want to code a Shopify theme for DTF transfer sellin"
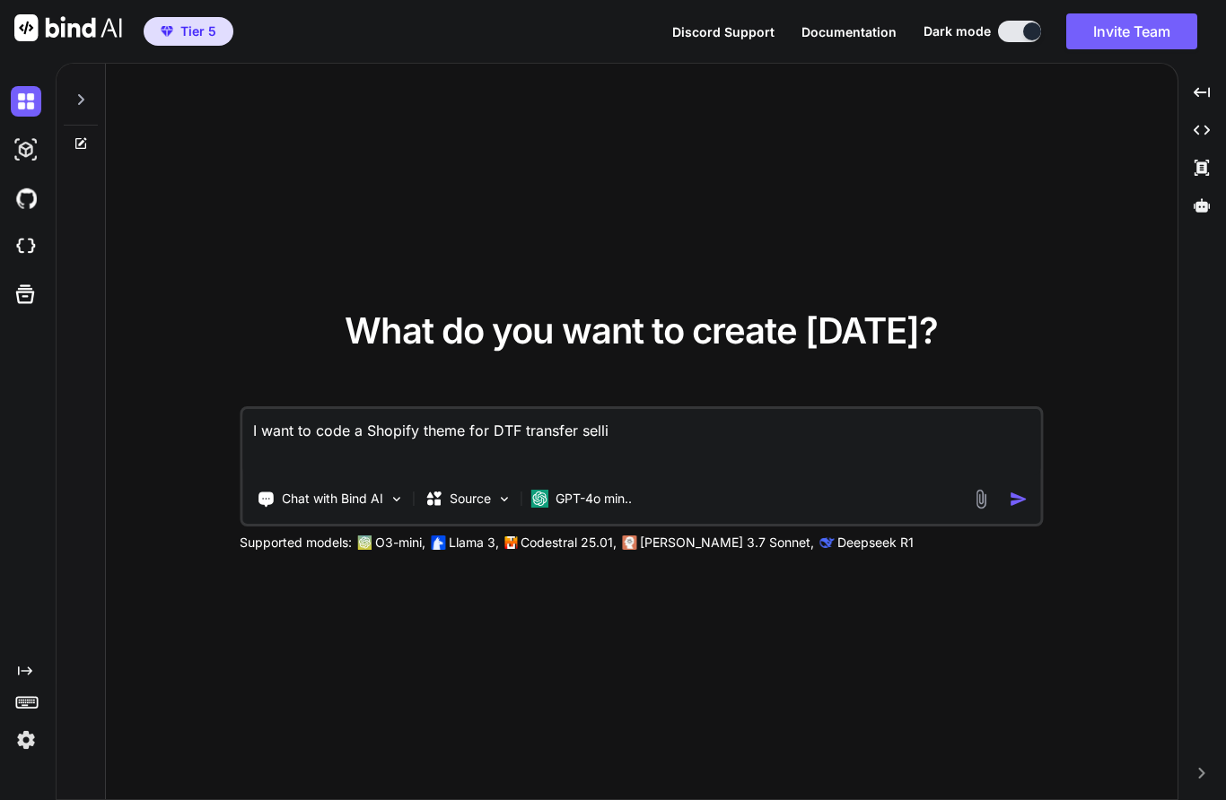
type textarea "x"
type textarea "I want to code a Shopify theme for DTF transfer selling"
type textarea "x"
type textarea "I want to code a Shopify theme for DTF transfer selling."
type textarea "x"
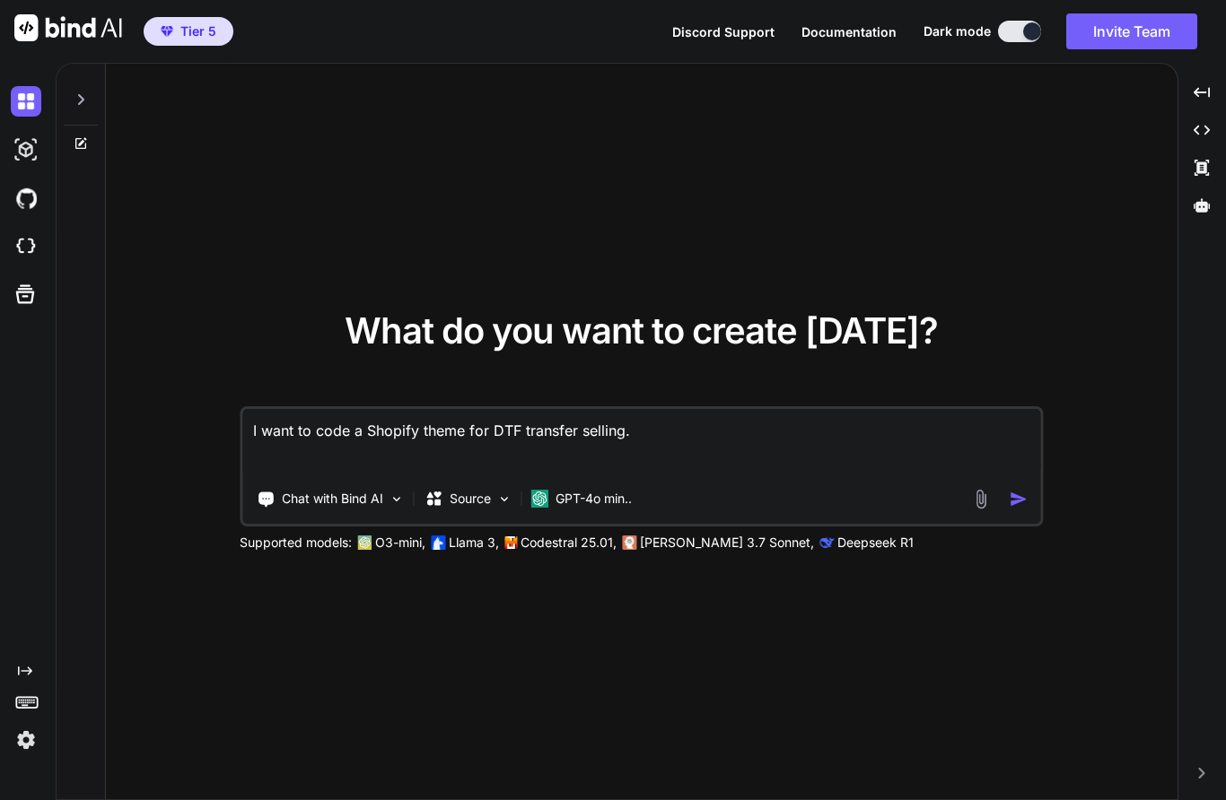
type textarea "I want to code a Shopify theme for DTF transfer selling."
type textarea "x"
type textarea "I want to code a Shopify theme for DTF transfer selling. C"
type textarea "x"
type textarea "I want to code a Shopify theme for DTF transfer selling. Ca"
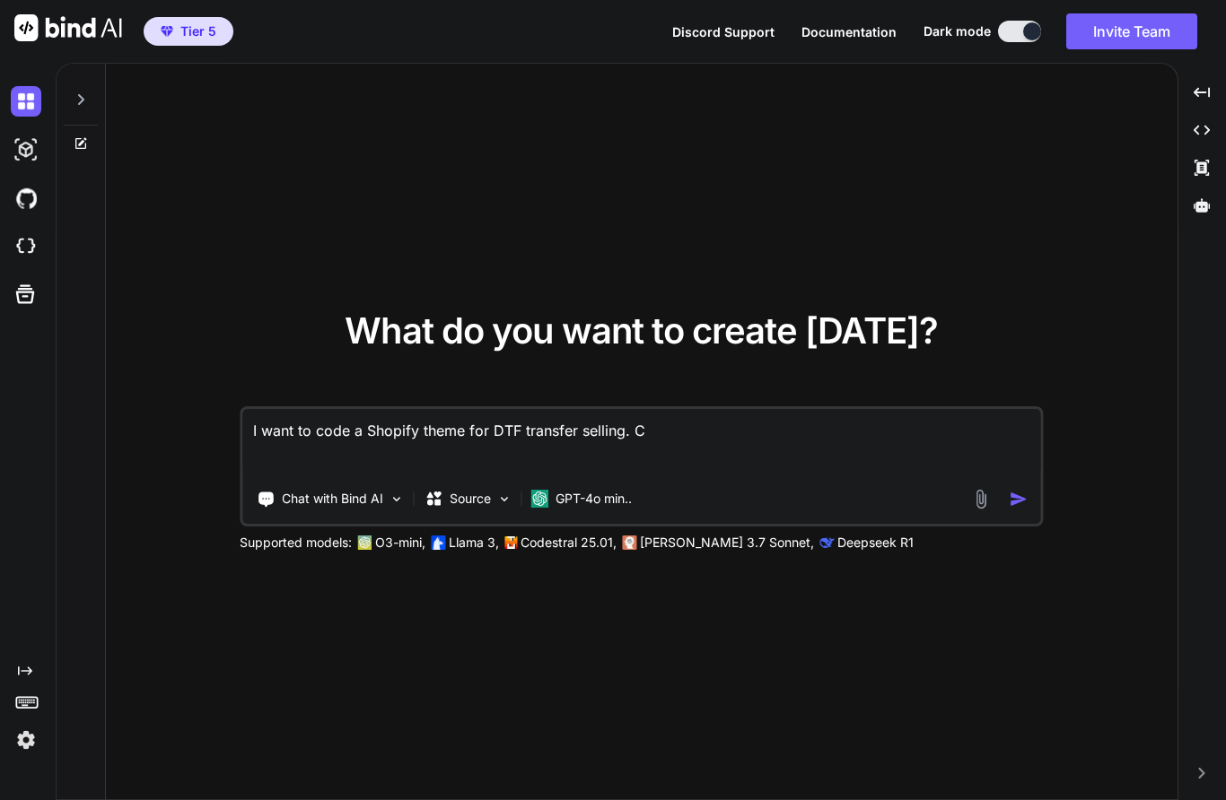
type textarea "x"
type textarea "I want to code a Shopify theme for DTF transfer selling. Can"
type textarea "x"
type textarea "I want to code a Shopify theme for DTF transfer selling. Can"
type textarea "x"
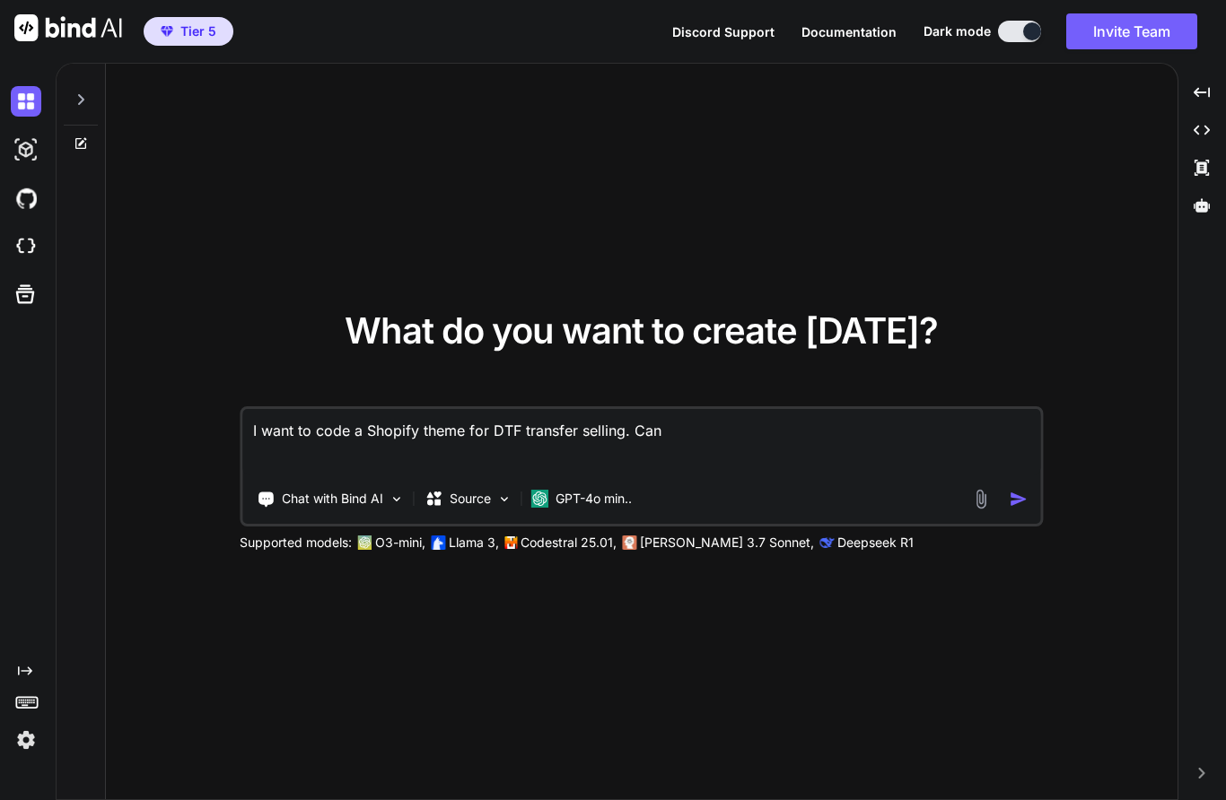
type textarea "I want to code a Shopify theme for DTF transfer selling. Can y"
type textarea "x"
type textarea "I want to code a Shopify theme for DTF transfer selling. Can yo"
type textarea "x"
type textarea "I want to code a Shopify theme for DTF transfer selling. Can you"
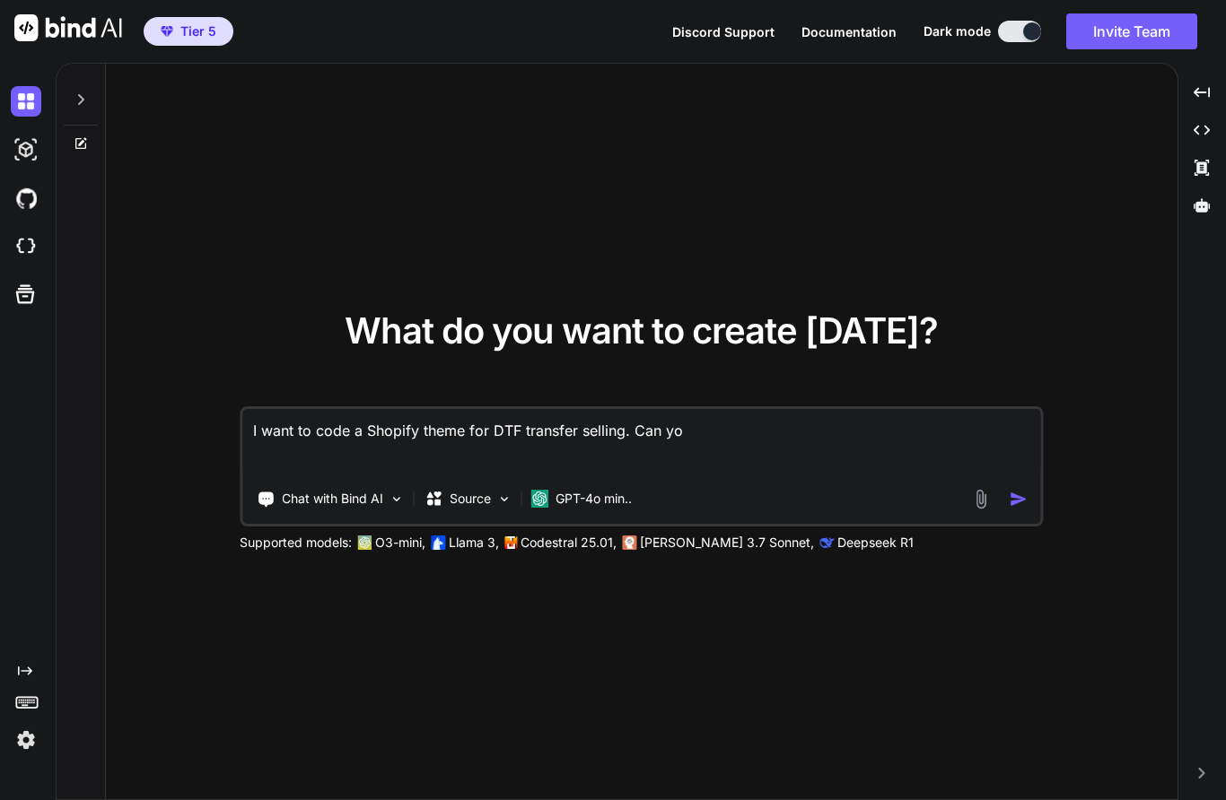
type textarea "x"
type textarea "I want to code a Shopify theme for DTF transfer selling. Can you"
type textarea "x"
type textarea "I want to code a Shopify theme for DTF transfer selling. Can you h"
type textarea "x"
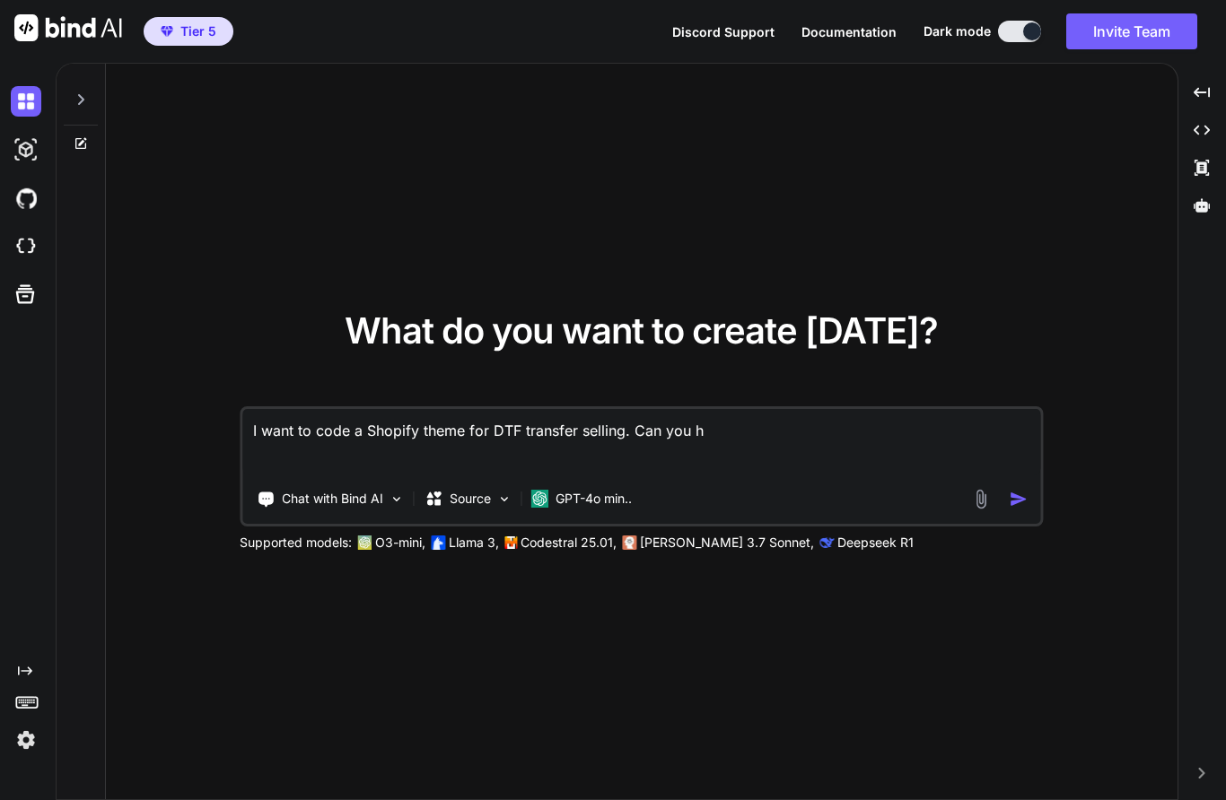
type textarea "I want to code a Shopify theme for DTF transfer selling. Can you he"
type textarea "x"
type textarea "I want to code a Shopify theme for DTF transfer selling. Can you hel"
type textarea "x"
type textarea "I want to code a Shopify theme for DTF transfer selling. Can you help"
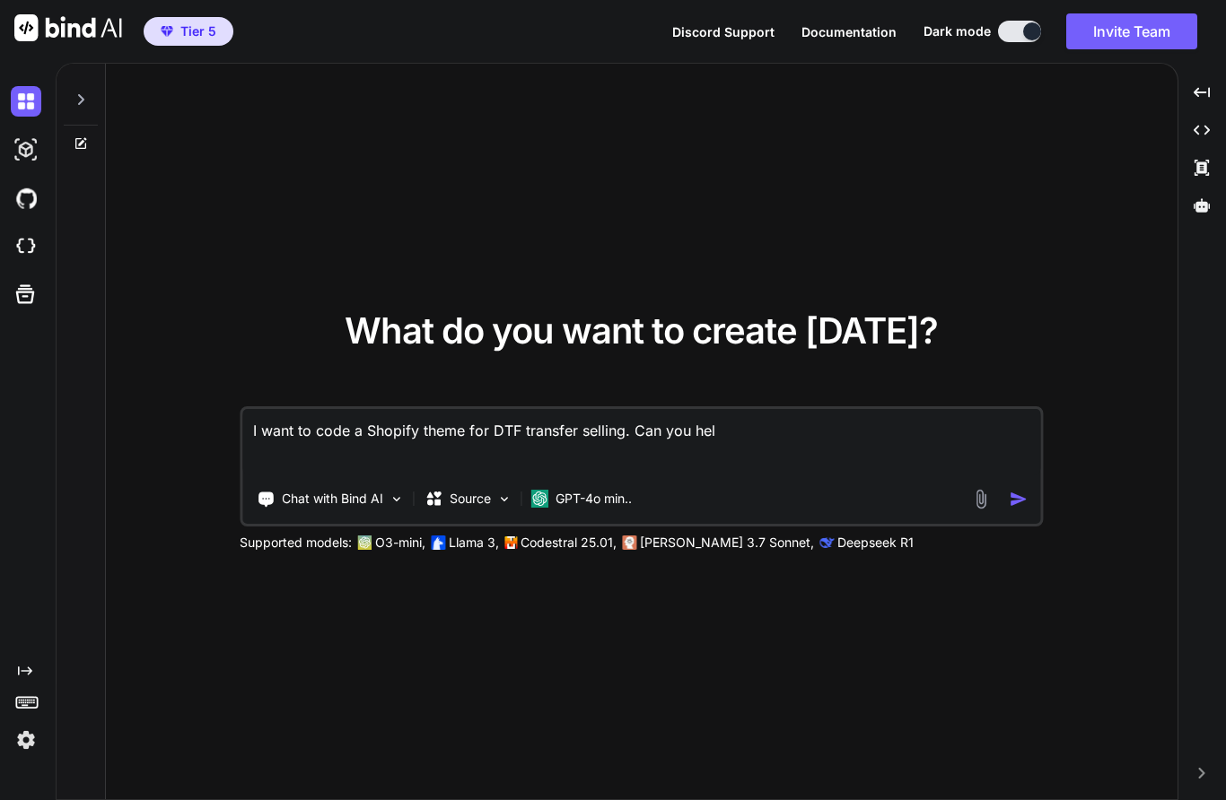
type textarea "x"
type textarea "I want to code a Shopify theme for DTF transfer selling. Can you help"
type textarea "x"
type textarea "I want to code a Shopify theme for DTF transfer selling. Can you help m"
type textarea "x"
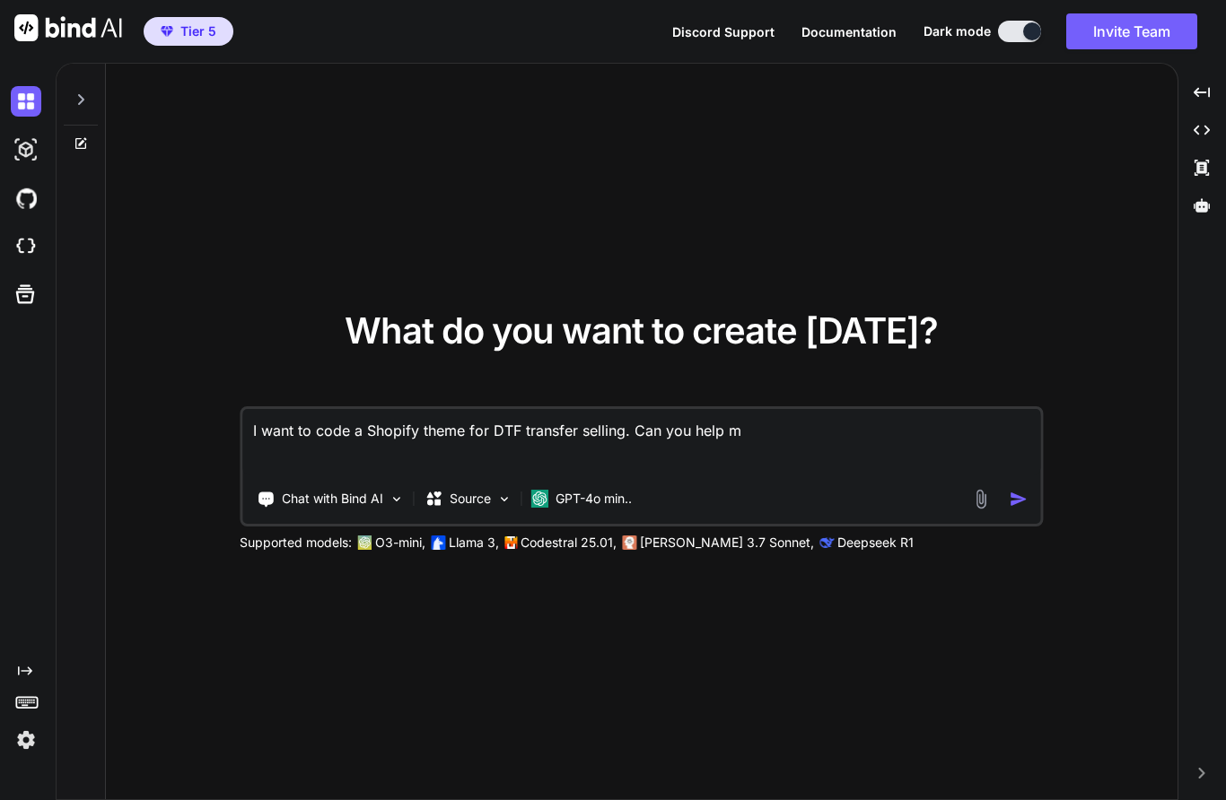
type textarea "I want to code a Shopify theme for DTF transfer selling. Can you help me"
type textarea "x"
type textarea "I want to code a Shopify theme for DTF transfer selling. Can you help me"
type textarea "x"
type textarea "I want to code a Shopify theme for DTF transfer selling. Can you help me d"
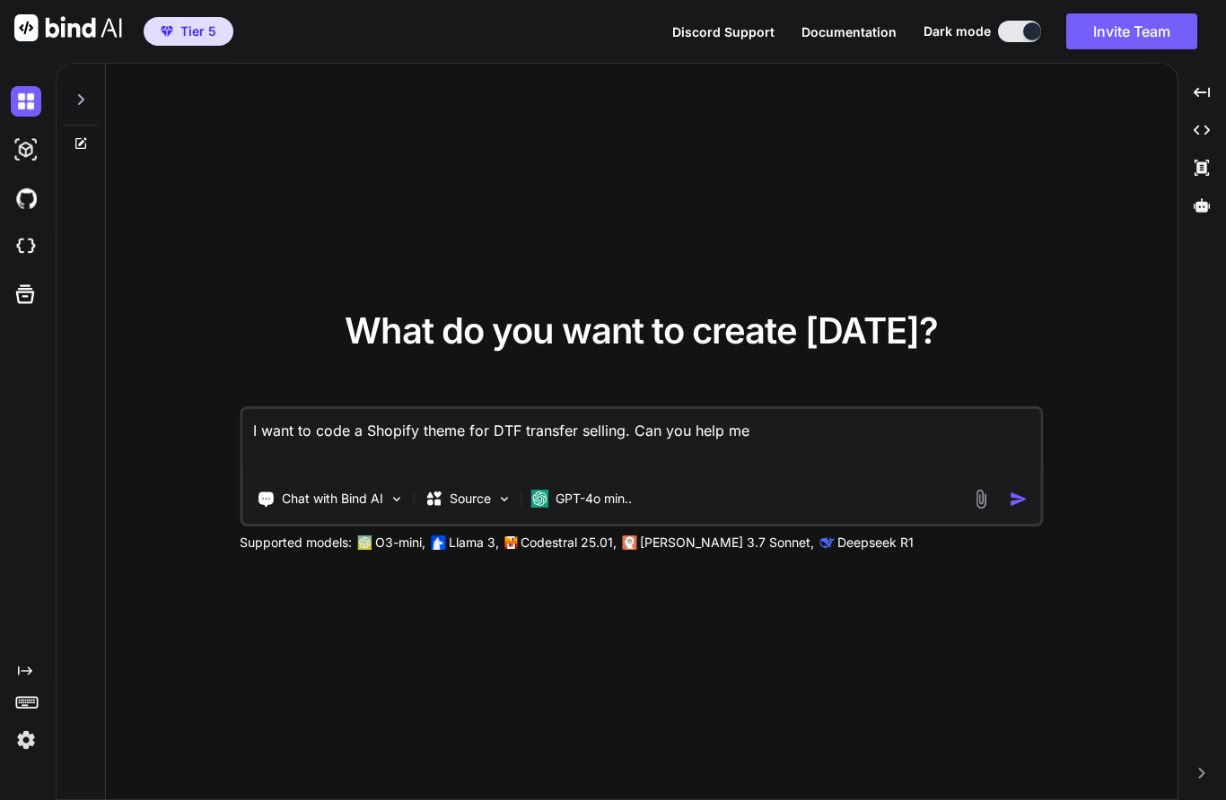
type textarea "x"
type textarea "I want to code a Shopify theme for DTF transfer selling. Can you help me do"
type textarea "x"
type textarea "I want to code a Shopify theme for DTF transfer selling. Can you help me do"
type textarea "x"
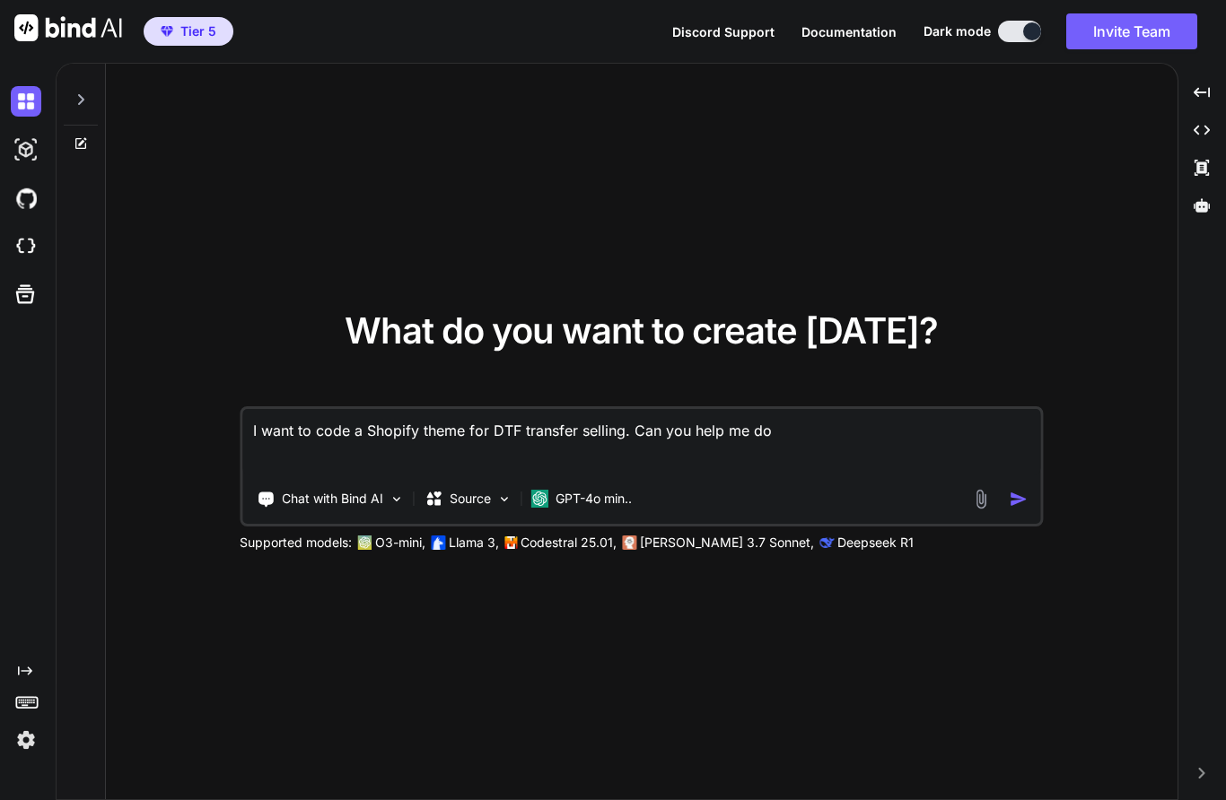
type textarea "I want to code a Shopify theme for DTF transfer selling. Can you help me do t"
type textarea "x"
type textarea "I want to code a Shopify theme for DTF transfer selling. Can you help me do th"
type textarea "x"
type textarea "I want to code a Shopify theme for DTF transfer selling. Can you help me do thi"
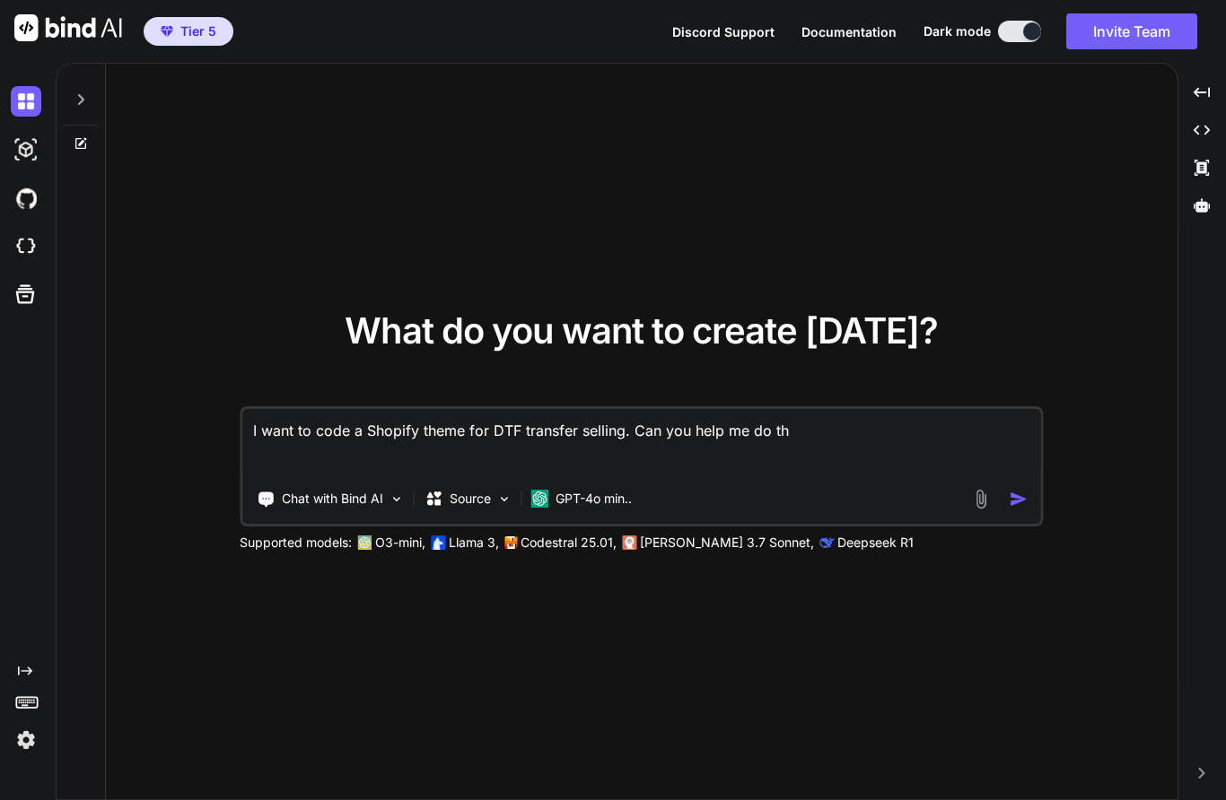
type textarea "x"
type textarea "I want to code a Shopify theme for DTF transfer selling. Can you help me do this"
type textarea "x"
type textarea "I want to code a Shopify theme for DTF transfer selling. Can you help me do thi…"
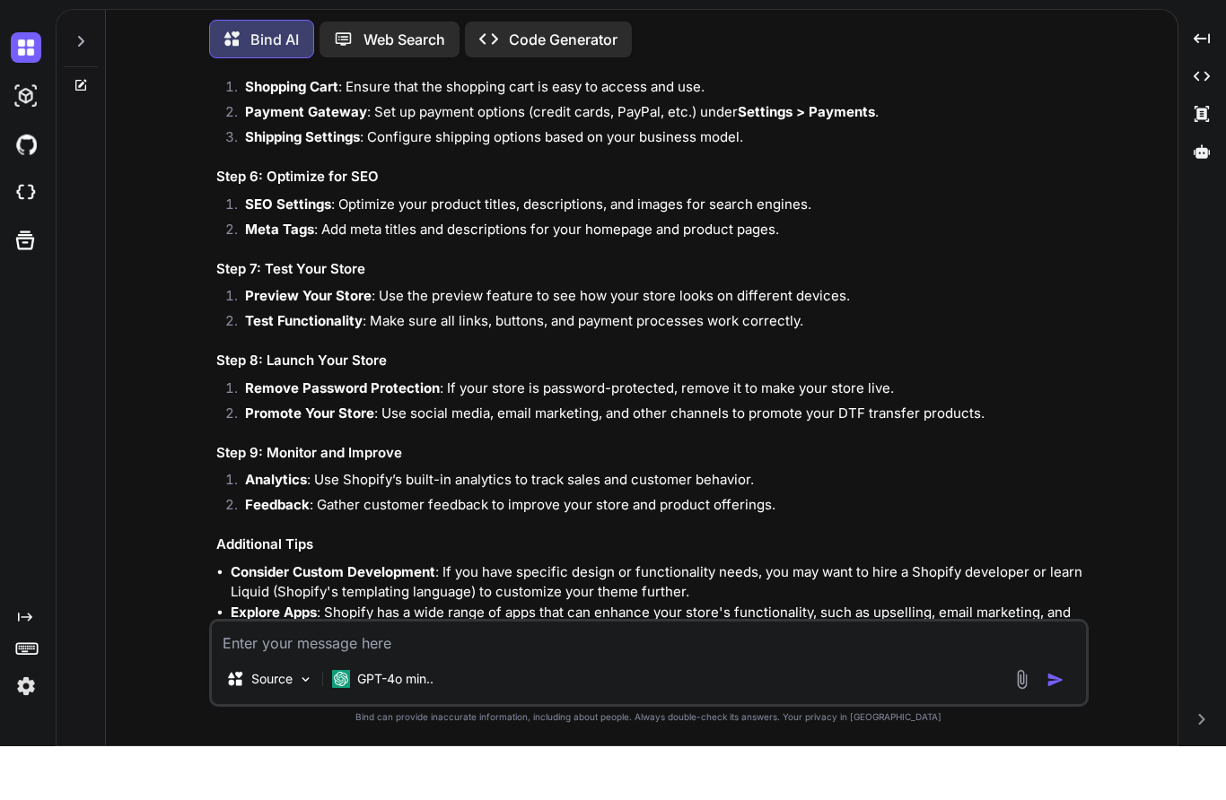
scroll to position [745, 0]
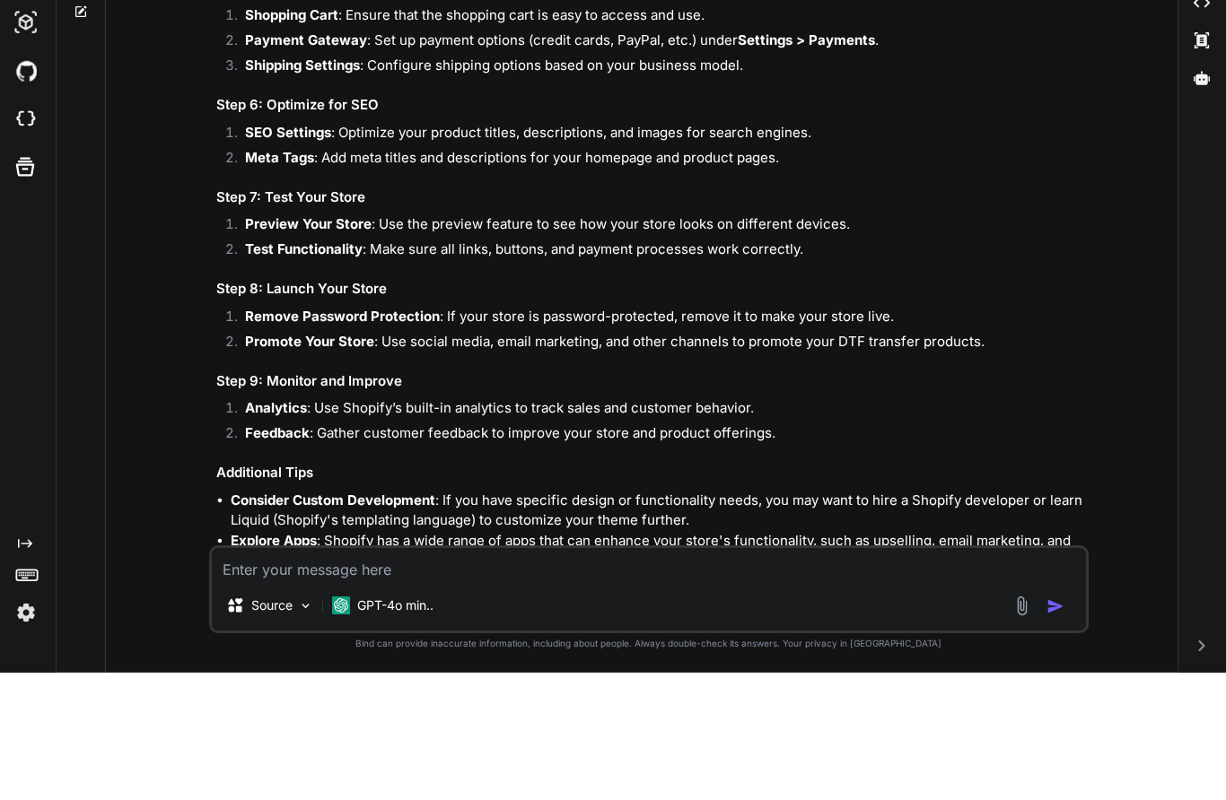
type textarea "x"
type textarea "c"
type textarea "x"
type textarea "ca"
type textarea "x"
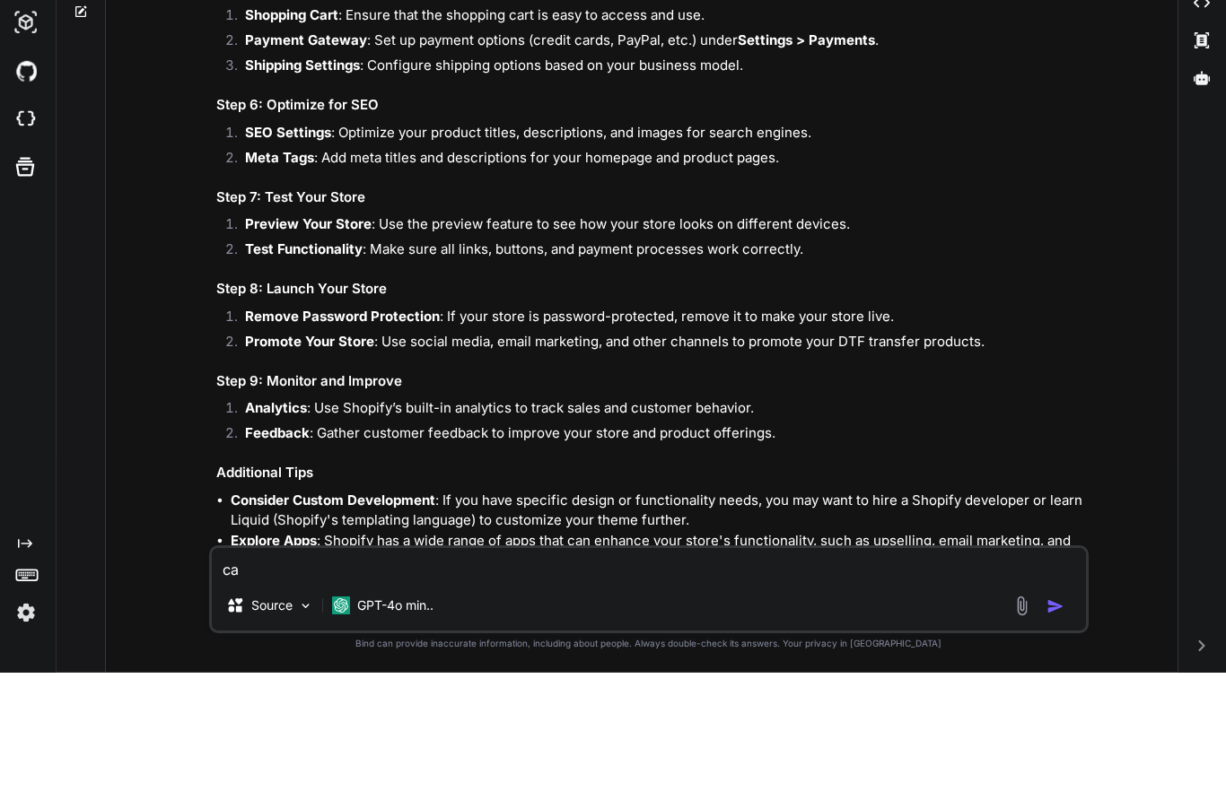
type textarea "can"
type textarea "x"
type textarea "can"
type textarea "x"
type textarea "can y"
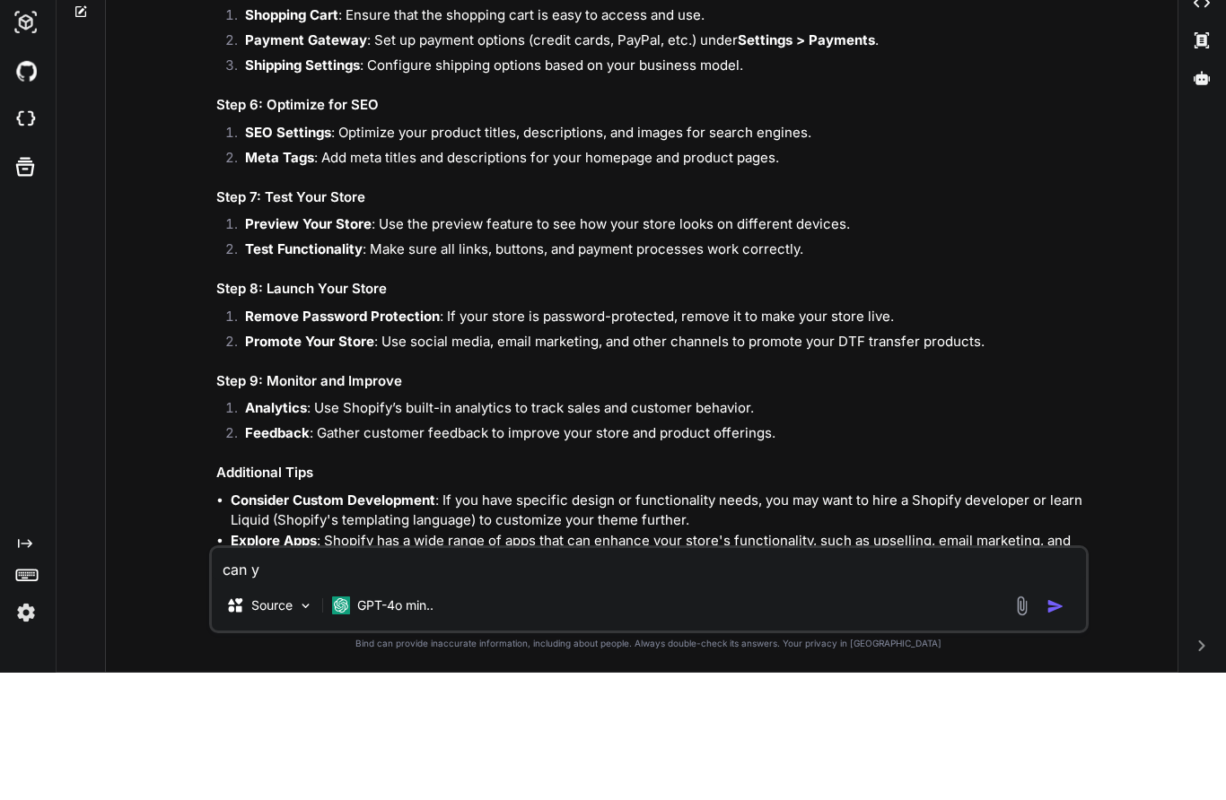
type textarea "x"
type textarea "can yo"
type textarea "x"
type textarea "can you"
type textarea "x"
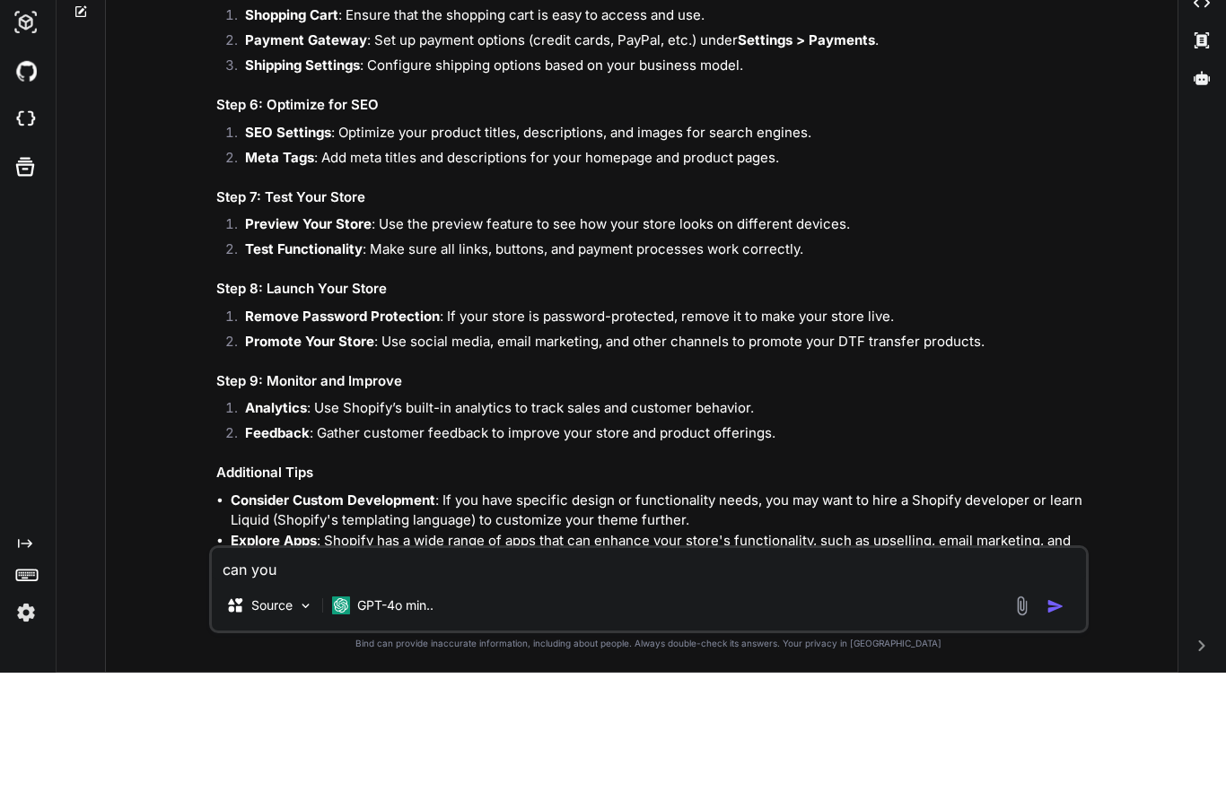
type textarea "can you h"
type textarea "x"
type textarea "can you he"
type textarea "x"
type textarea "can you hel"
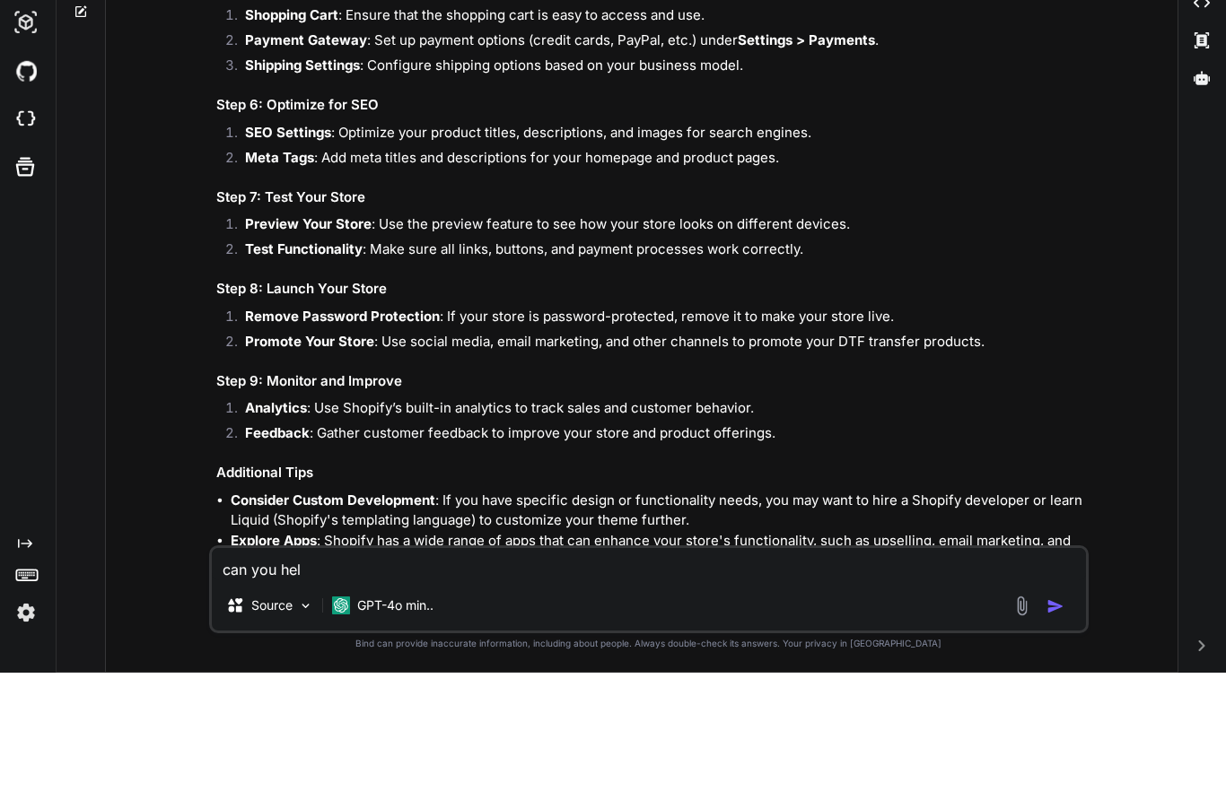
type textarea "x"
type textarea "can you help"
type textarea "x"
type textarea "can you help"
type textarea "x"
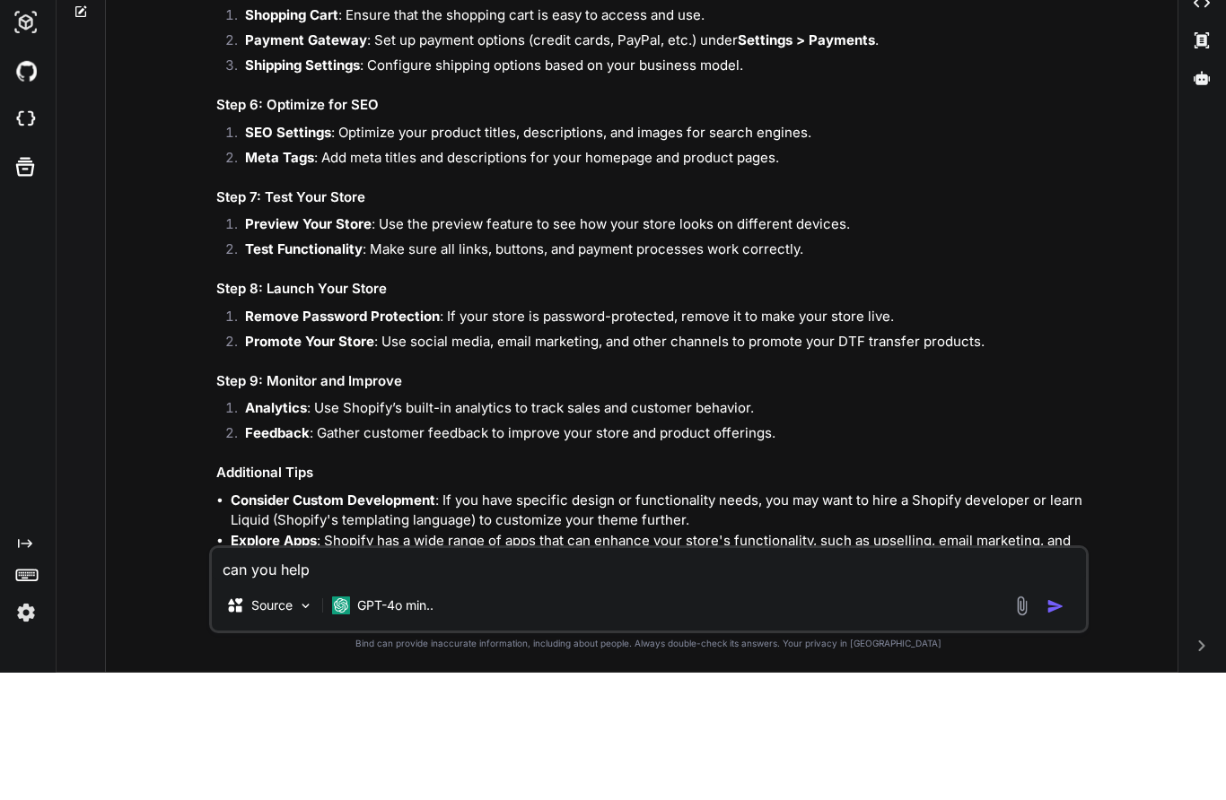
type textarea "can you help m"
type textarea "x"
type textarea "can you help me"
type textarea "x"
type textarea "can you help me"
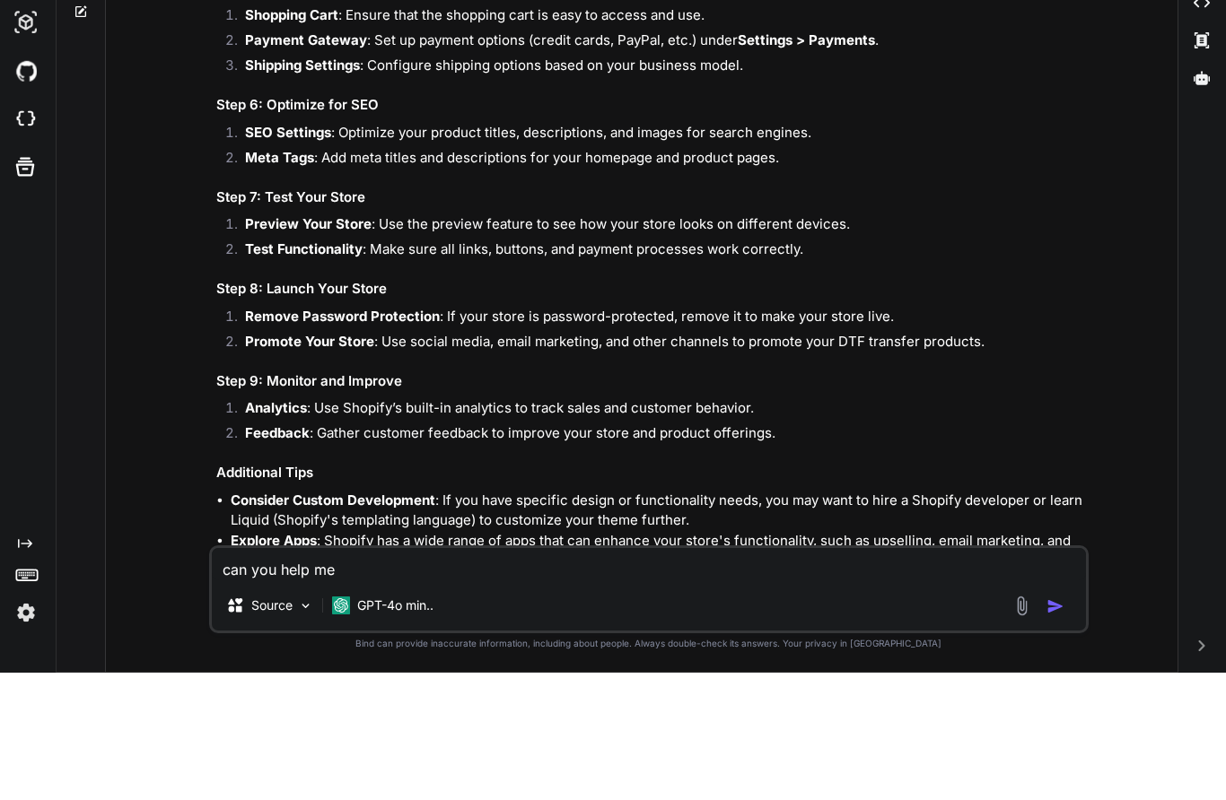
type textarea "x"
type textarea "can you help me w"
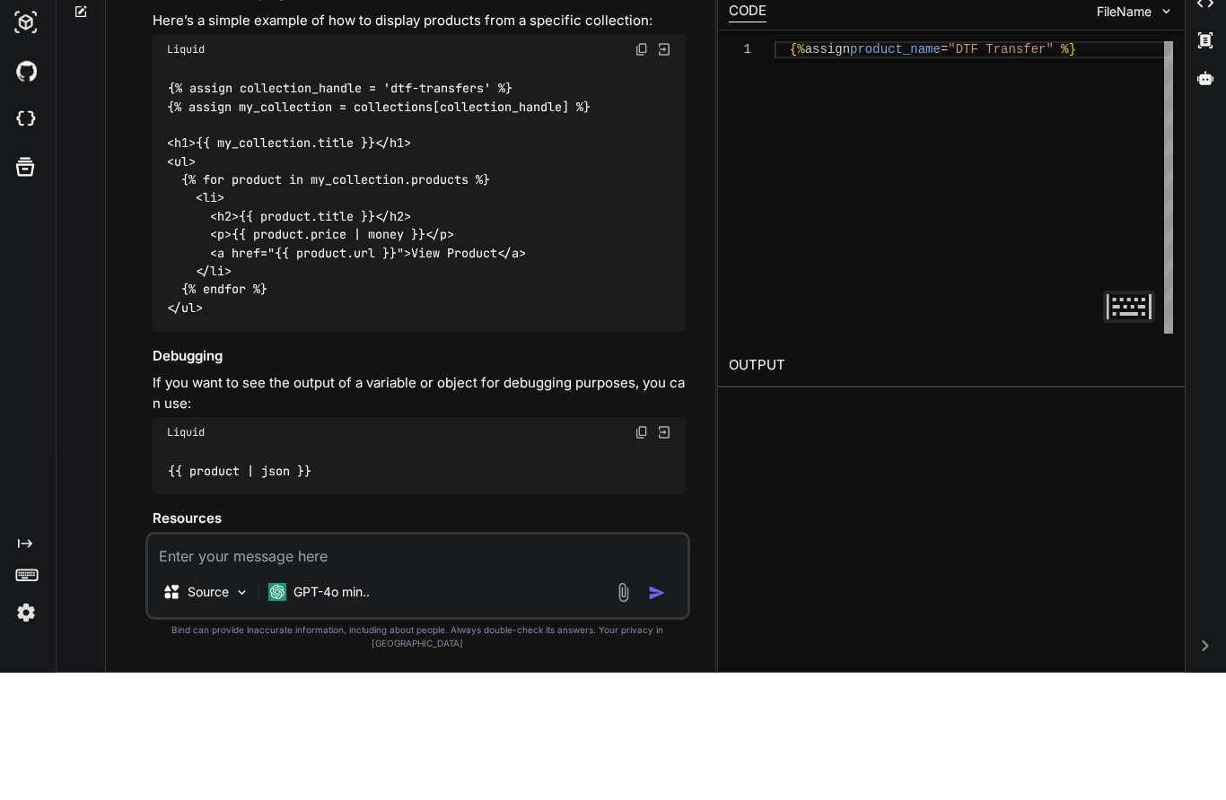
scroll to position [3116, 0]
click at [600, 685] on link "Shopify Liquid Documentation" at bounding box center [404, 704] width 474 height 38
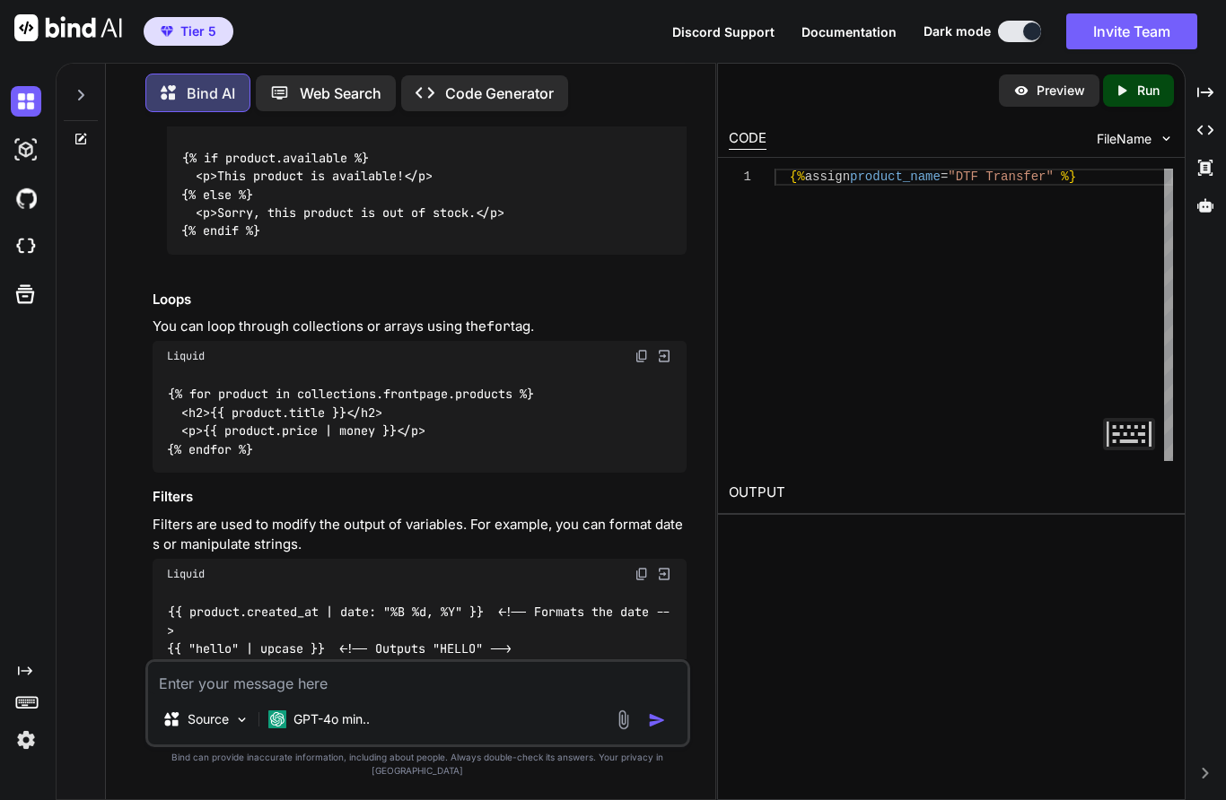
scroll to position [2372, 0]
click at [84, 87] on div at bounding box center [81, 90] width 34 height 62
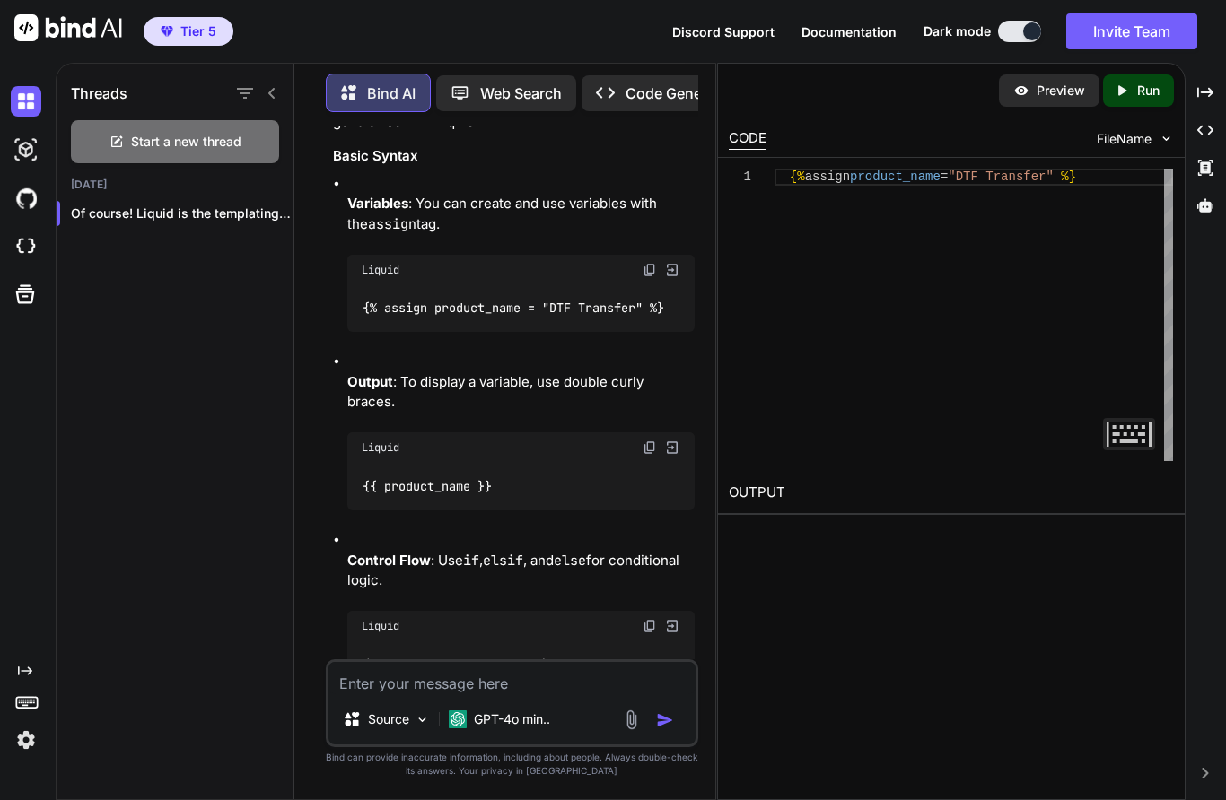
click at [210, 146] on span "Start a new thread" at bounding box center [186, 142] width 110 height 18
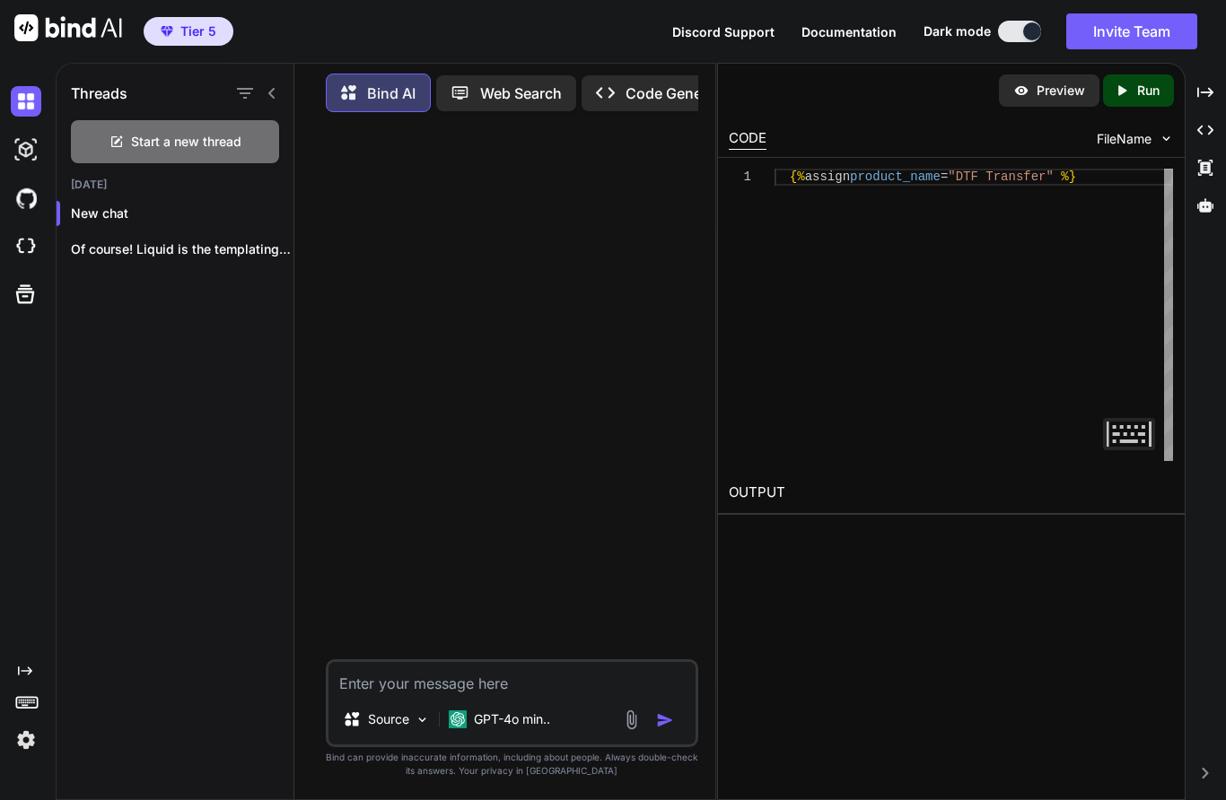
scroll to position [72, 0]
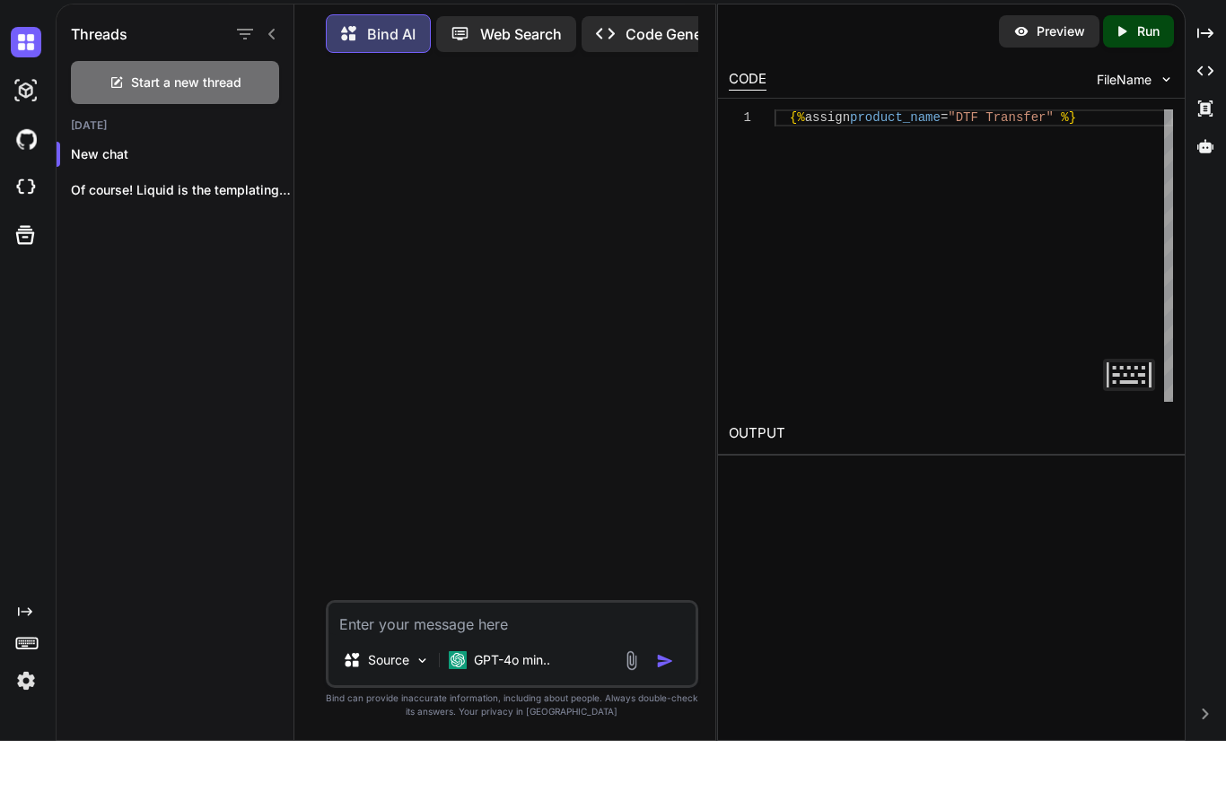
click at [503, 711] on p "GPT-4o min.." at bounding box center [512, 720] width 76 height 18
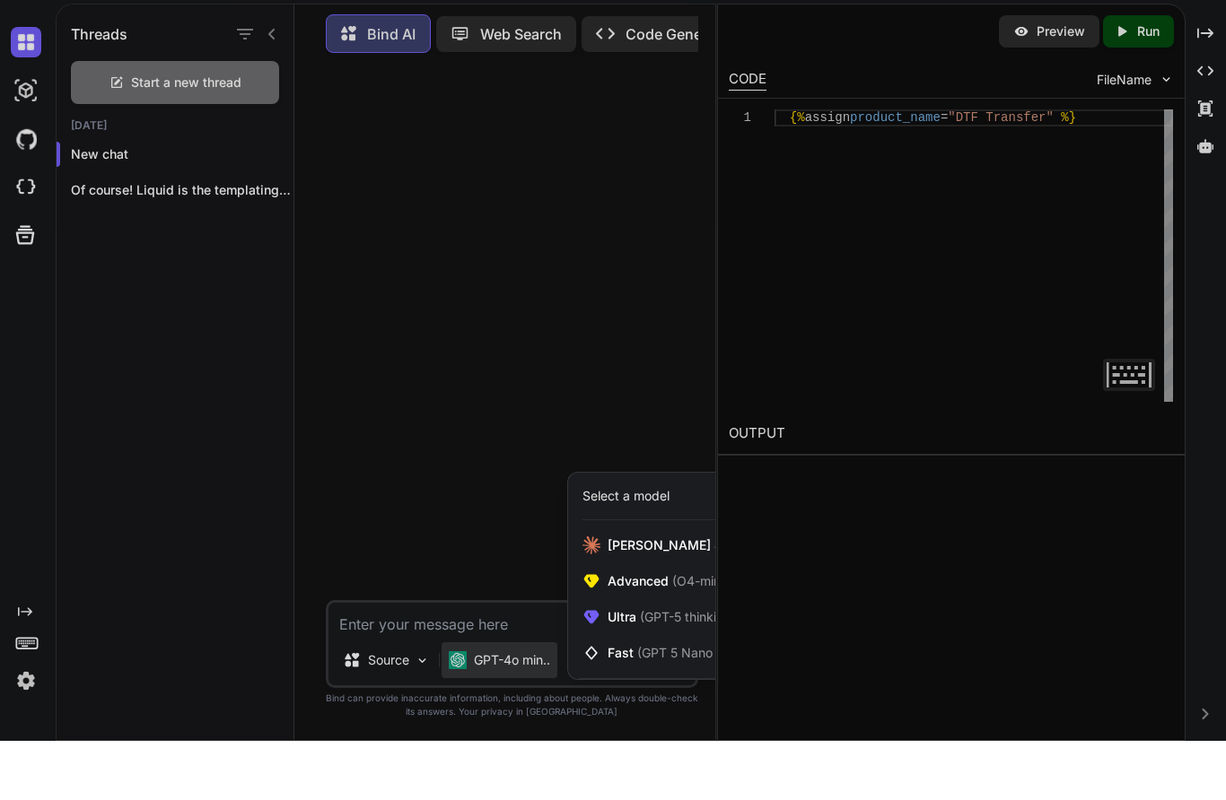
click at [650, 668] on span "(GPT-5 thinking, Gemini 2.5 Pro)" at bounding box center [732, 675] width 192 height 15
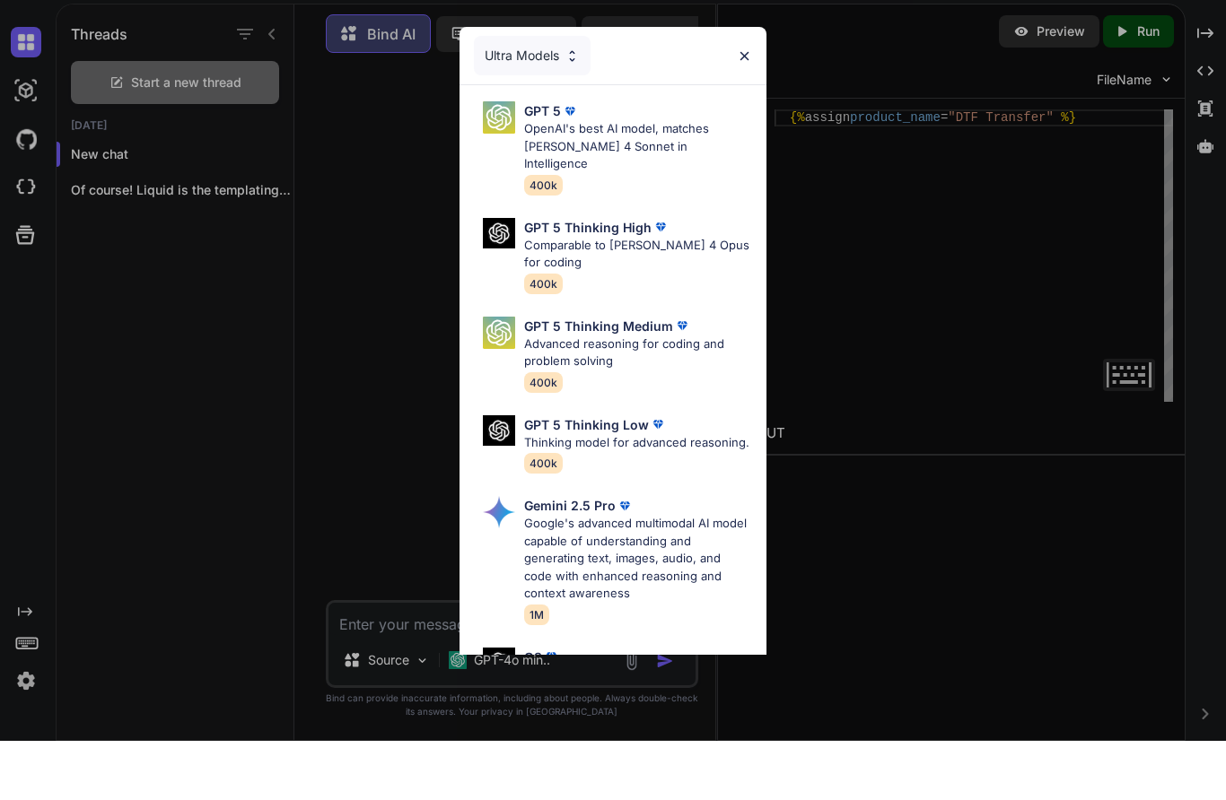
click at [613, 277] on p "GPT 5 Thinking High" at bounding box center [587, 286] width 127 height 19
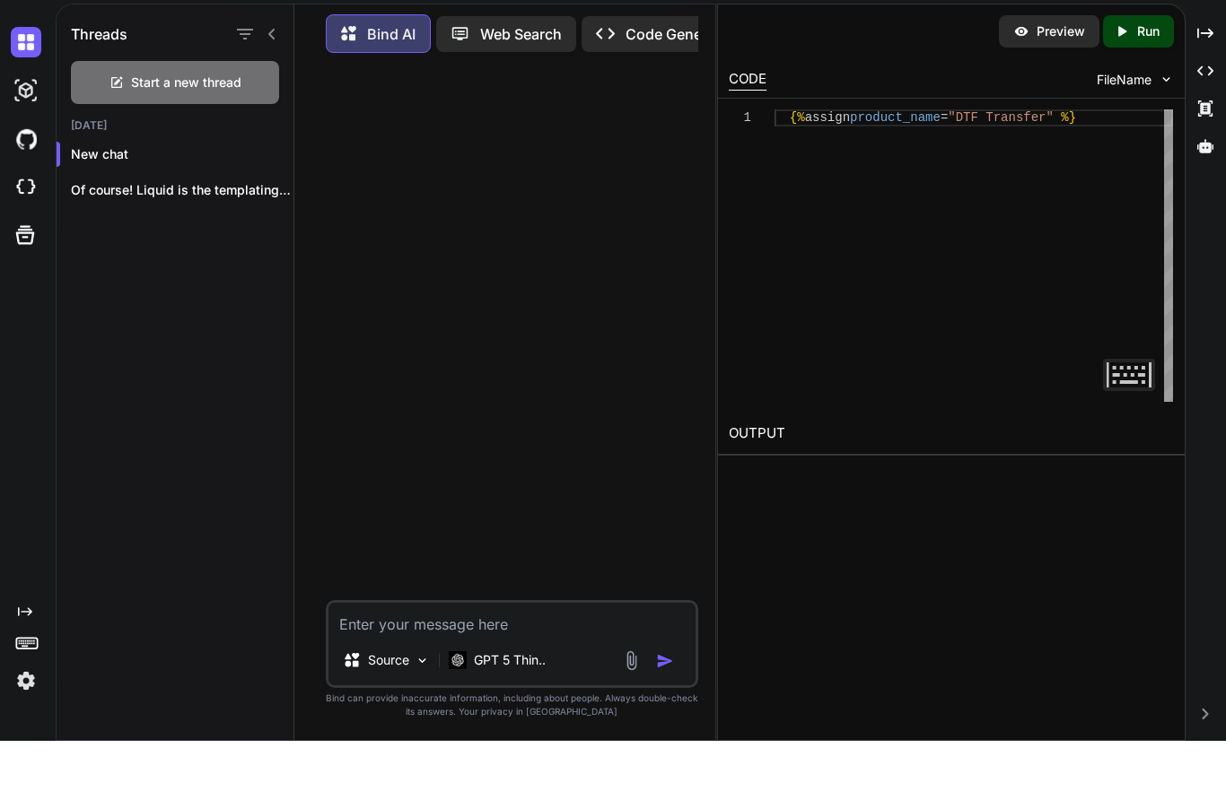
click at [505, 662] on textarea at bounding box center [511, 678] width 367 height 32
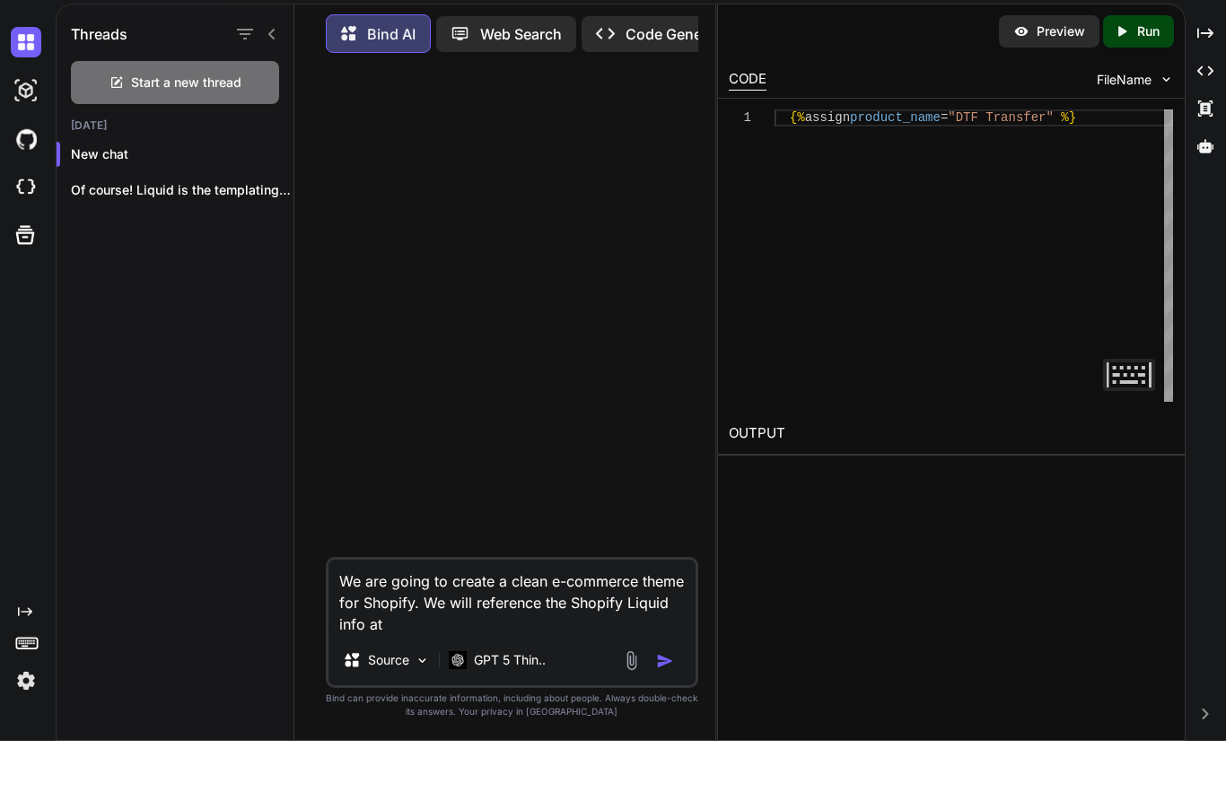
paste textarea "https://shopify.dev/docs/api/liquid"
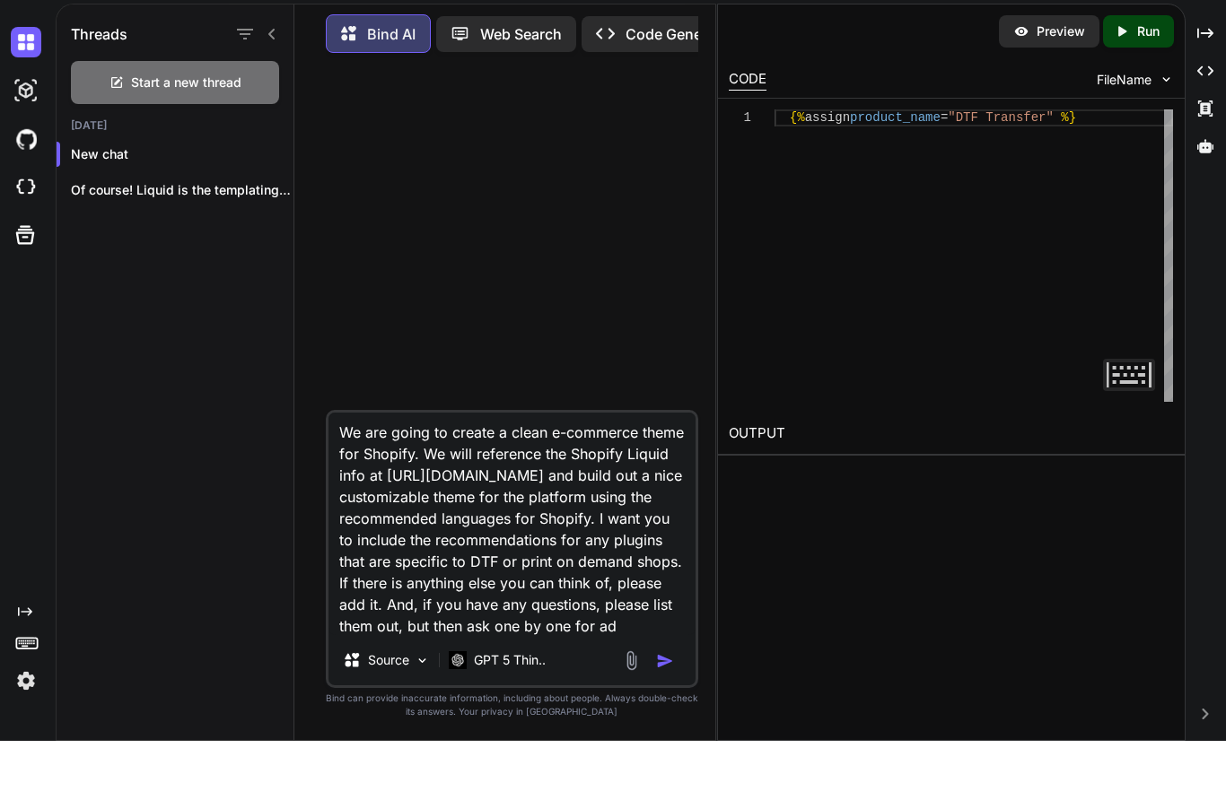
scroll to position [25, 0]
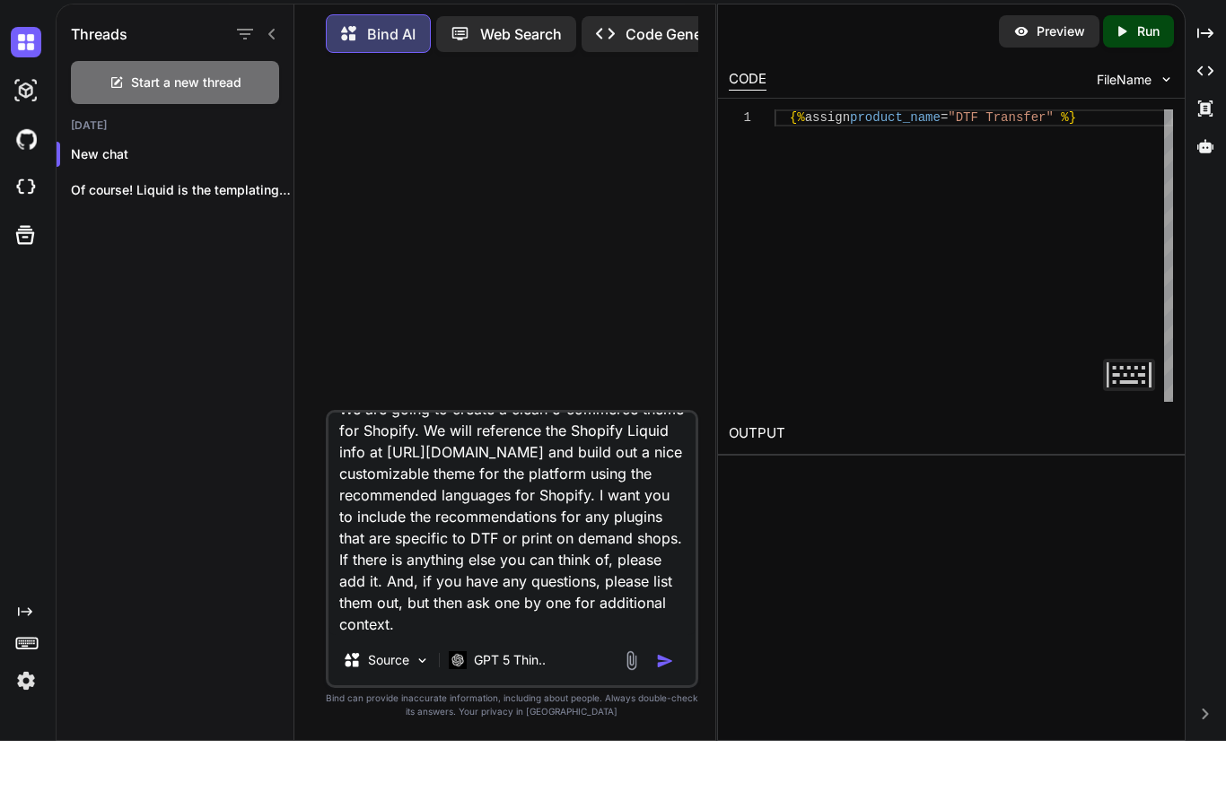
click at [667, 711] on img "button" at bounding box center [665, 720] width 18 height 18
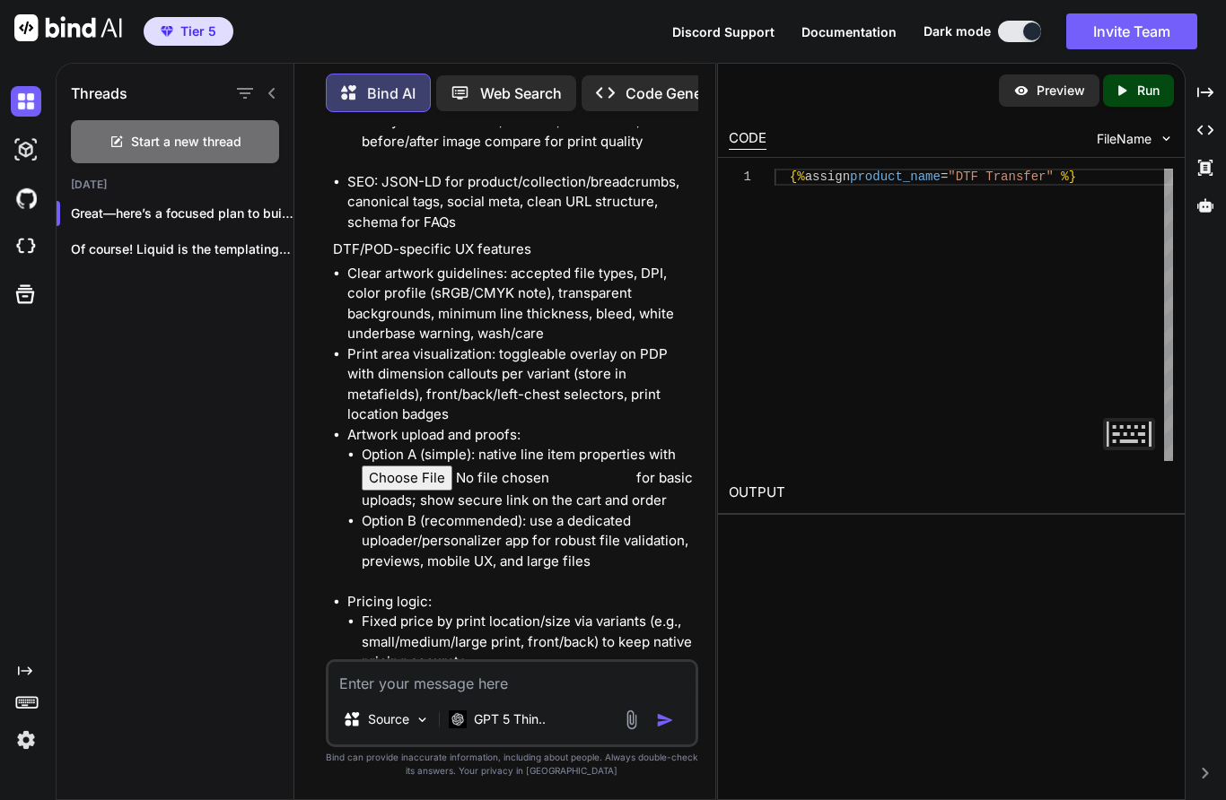
scroll to position [1285, 0]
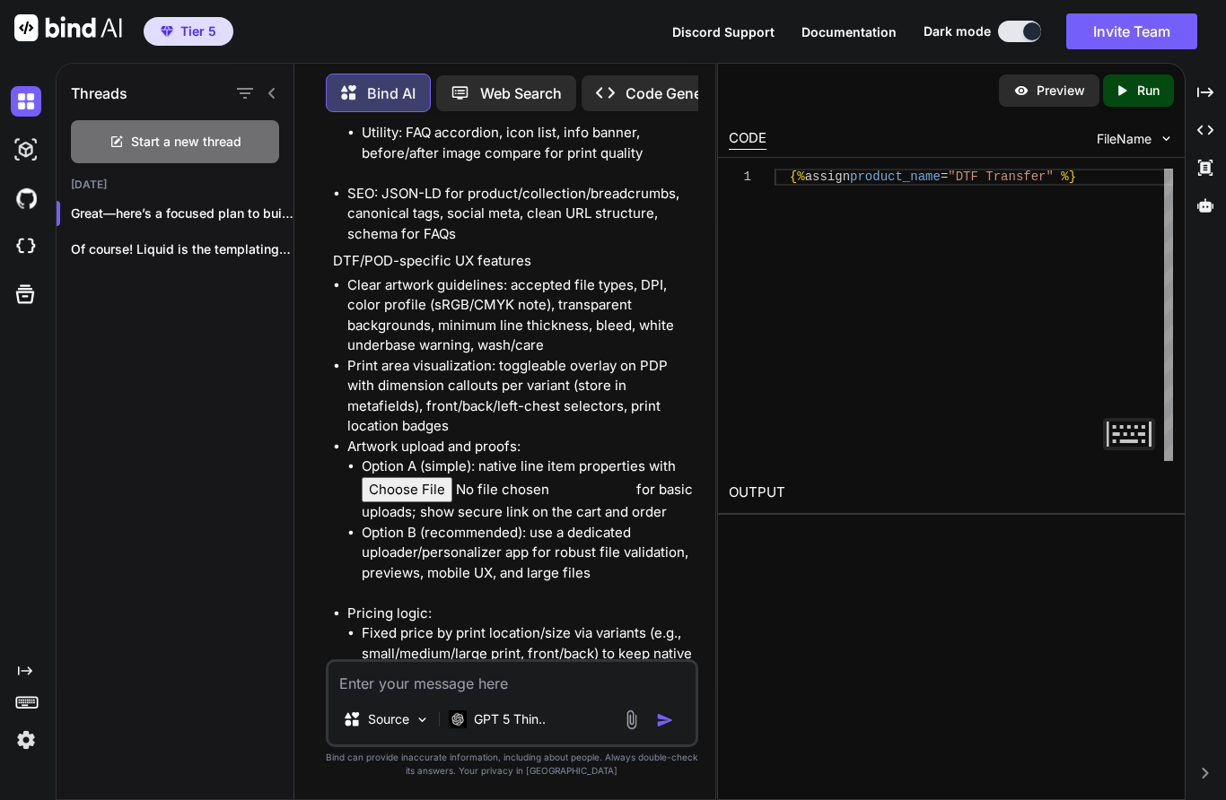
click at [427, 477] on input "file" at bounding box center [499, 490] width 275 height 26
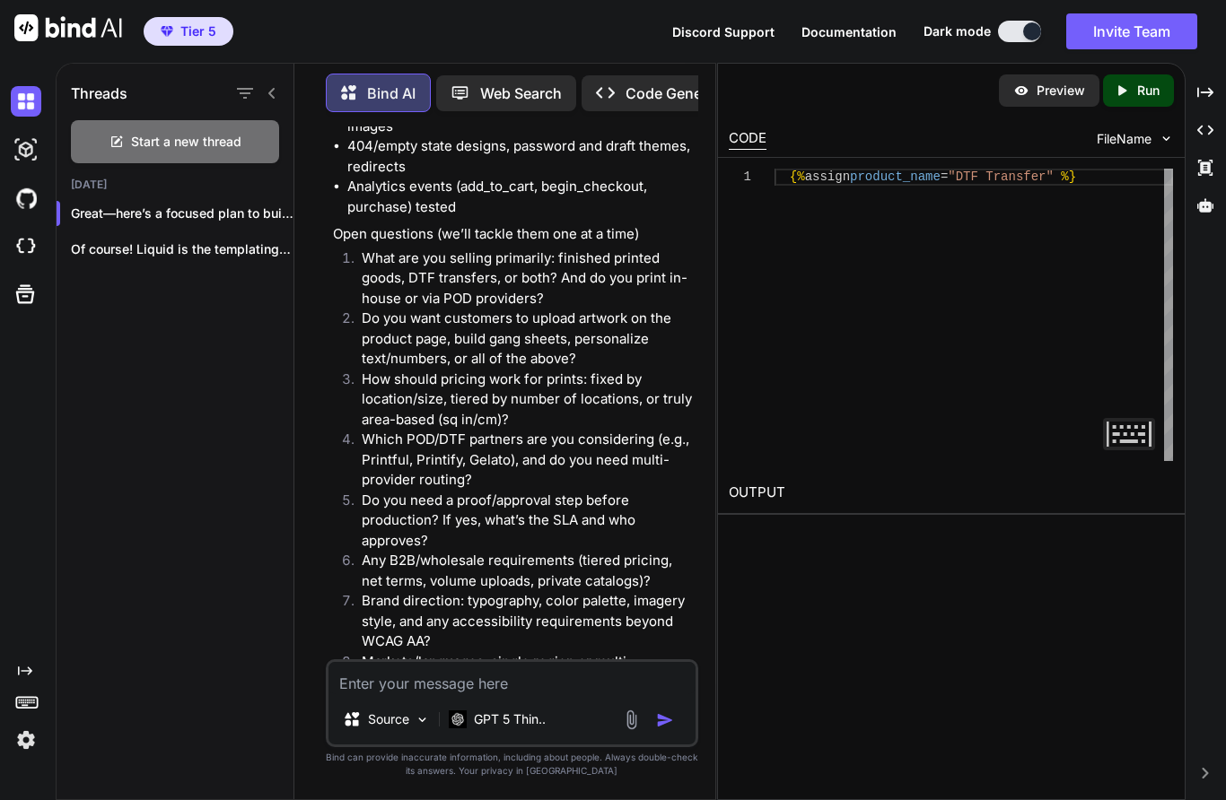
scroll to position [4086, 0]
click at [513, 686] on textarea at bounding box center [511, 678] width 367 height 32
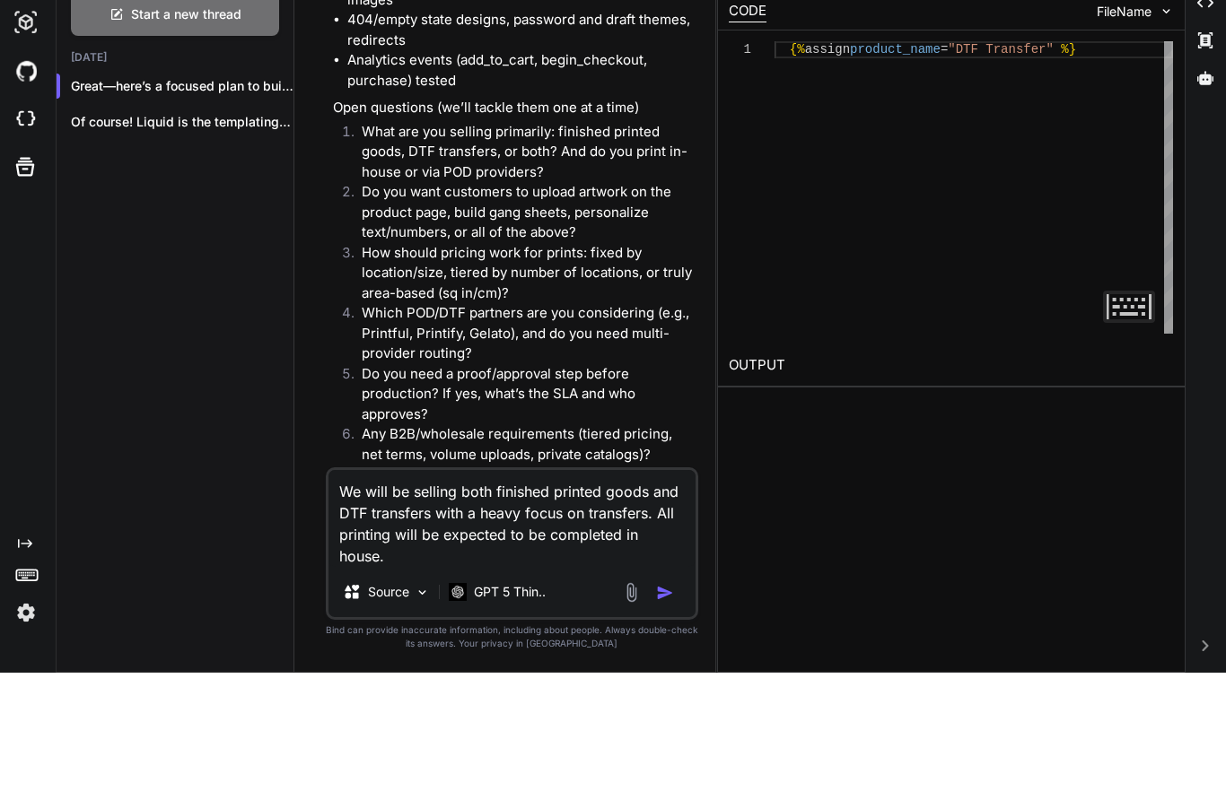
click at [665, 711] on img "button" at bounding box center [665, 720] width 18 height 18
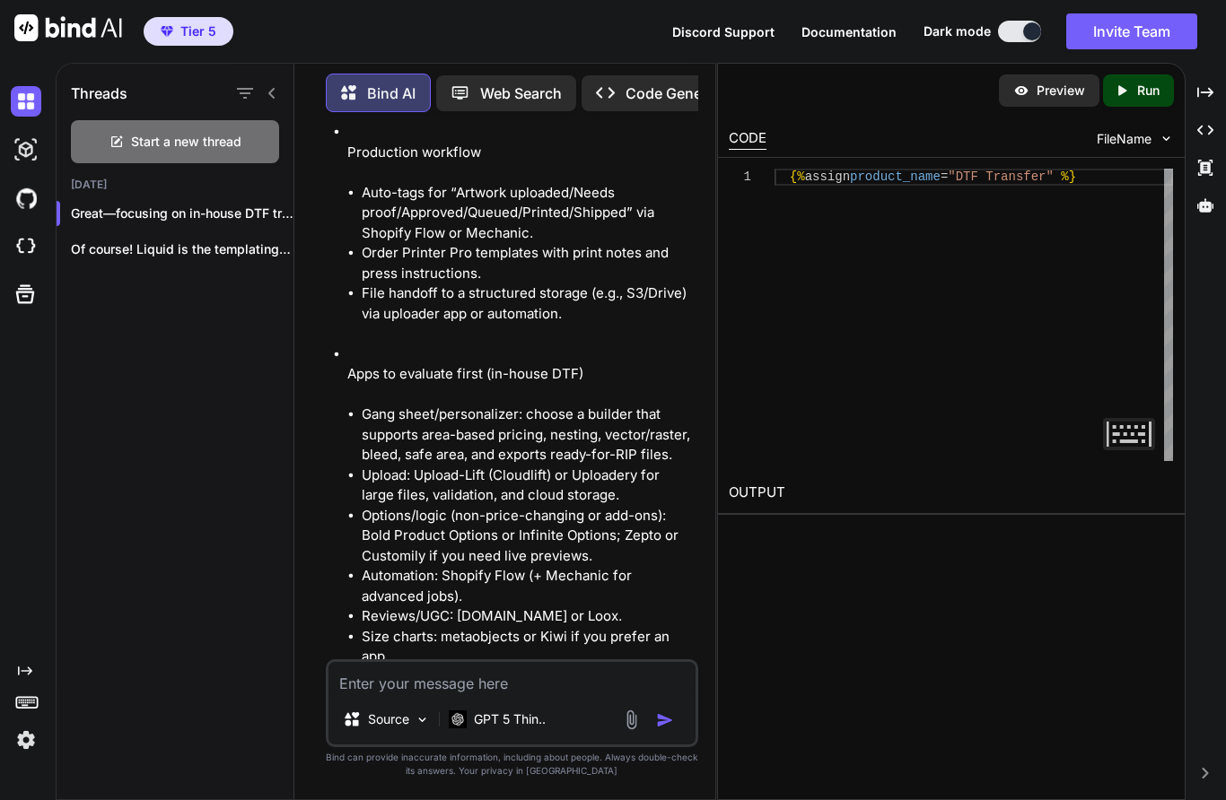
scroll to position [5777, 0]
click at [490, 671] on textarea at bounding box center [511, 678] width 367 height 32
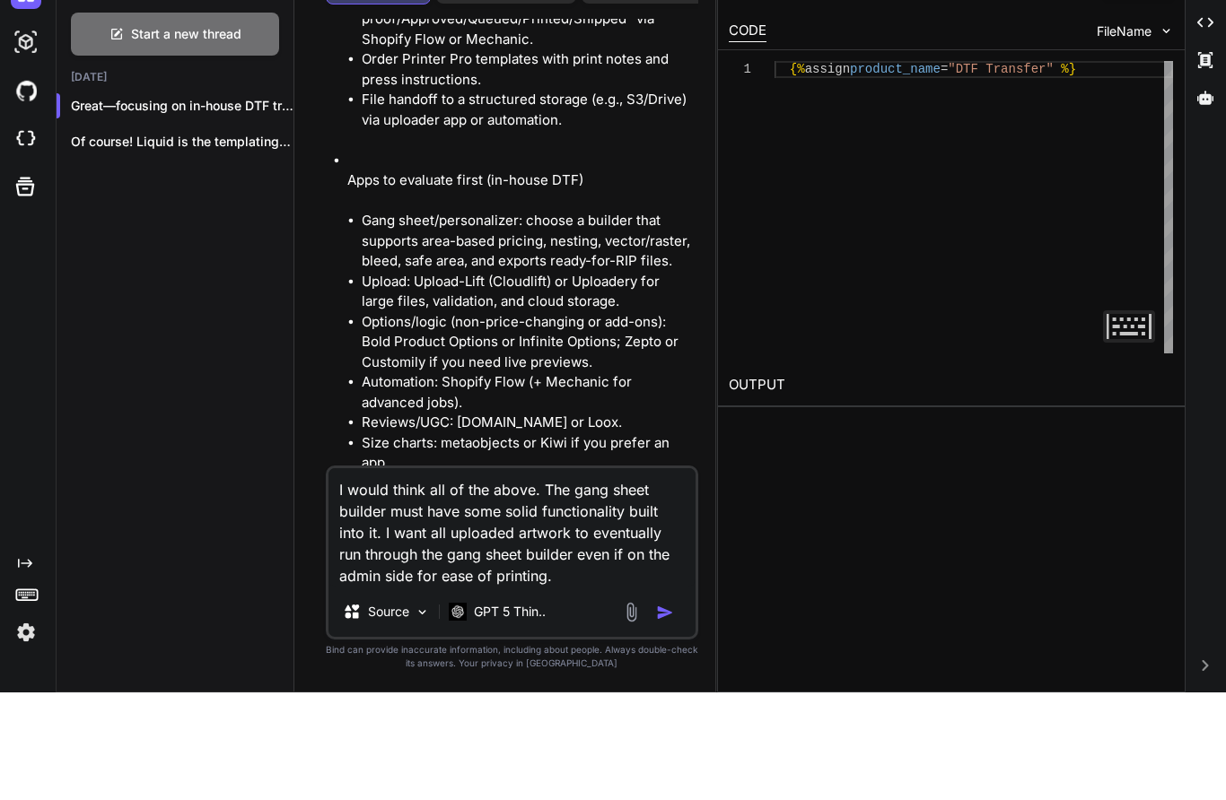
scroll to position [5863, 0]
click at [670, 711] on img "button" at bounding box center [665, 720] width 18 height 18
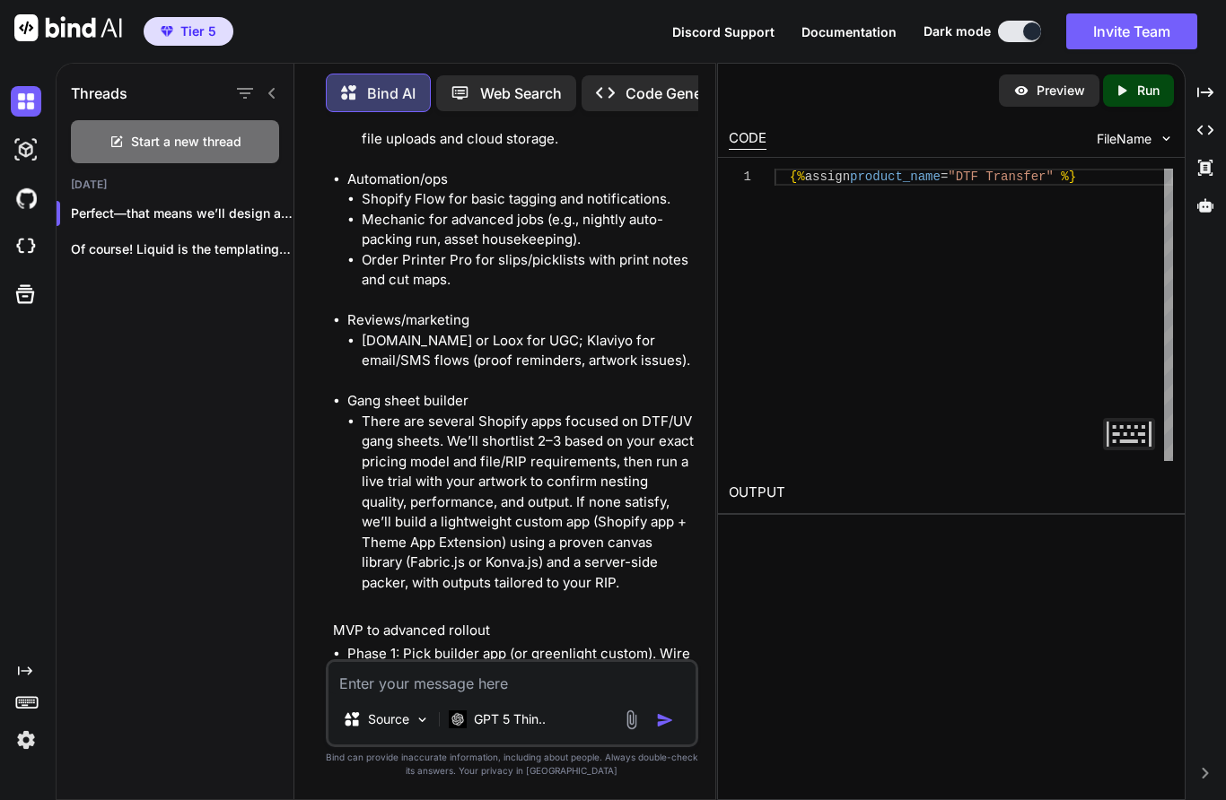
scroll to position [72, 0]
click at [499, 680] on textarea at bounding box center [511, 678] width 367 height 32
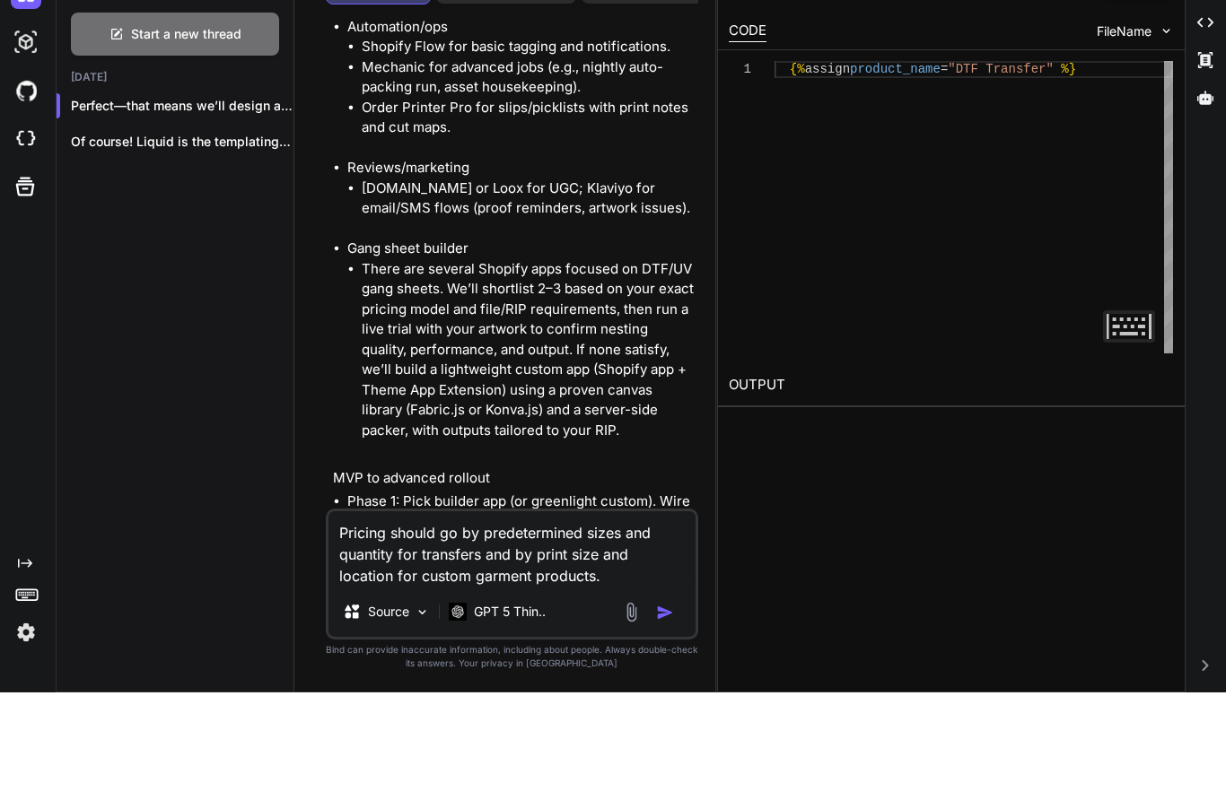
scroll to position [9397, 0]
click at [673, 711] on img "button" at bounding box center [665, 720] width 18 height 18
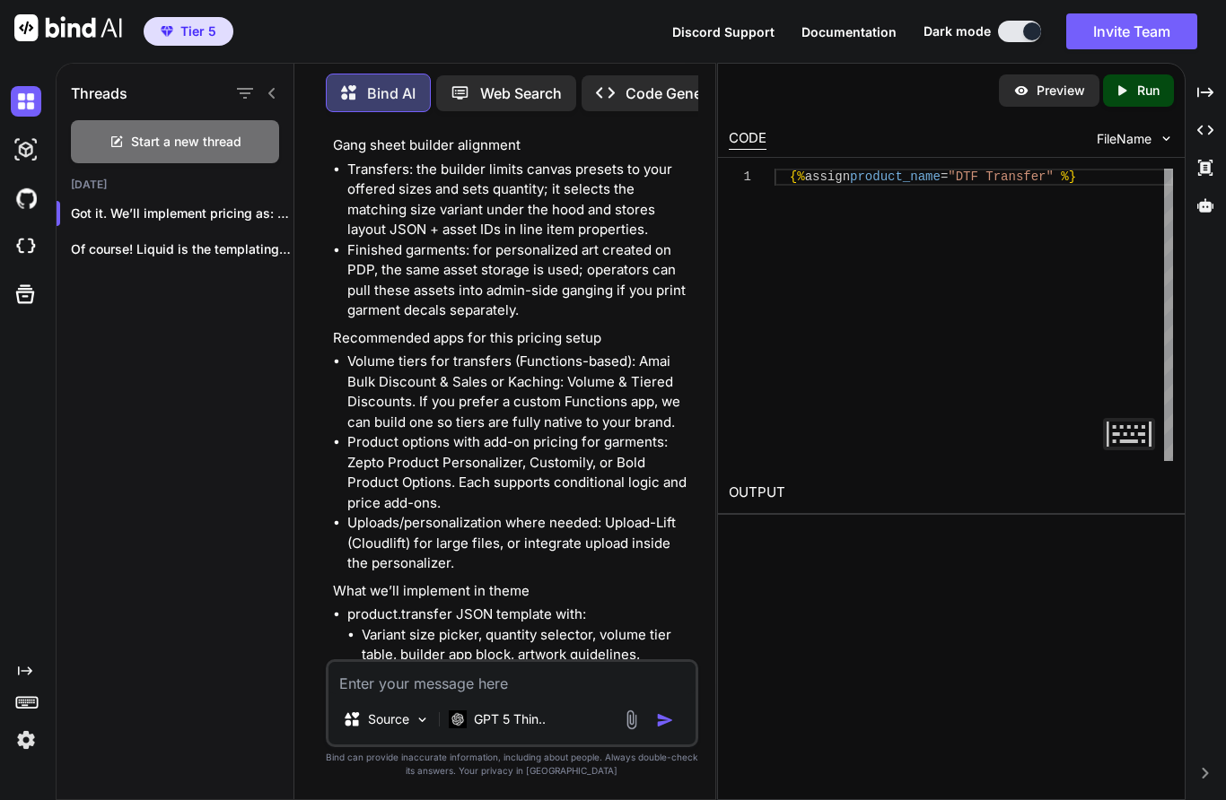
scroll to position [13179, 0]
click at [530, 684] on textarea at bounding box center [511, 678] width 367 height 32
